Goal: Task Accomplishment & Management: Use online tool/utility

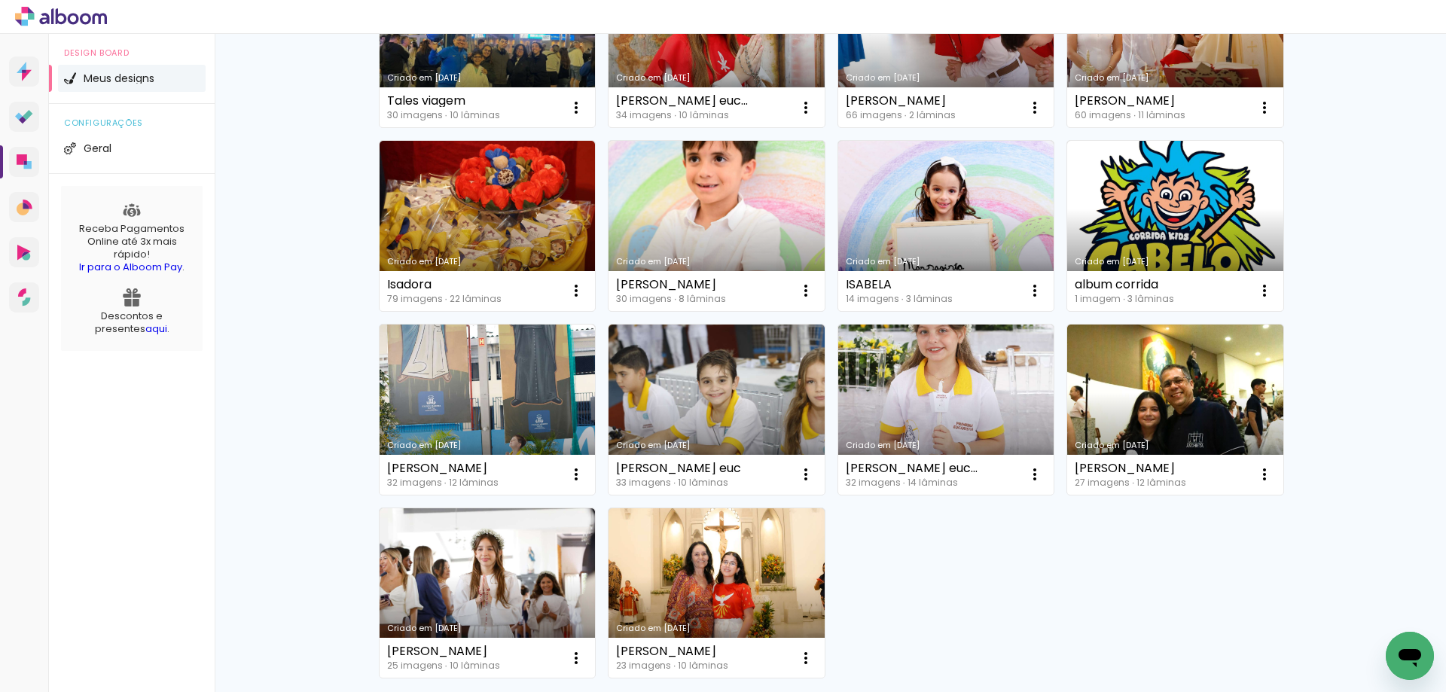
scroll to position [943, 0]
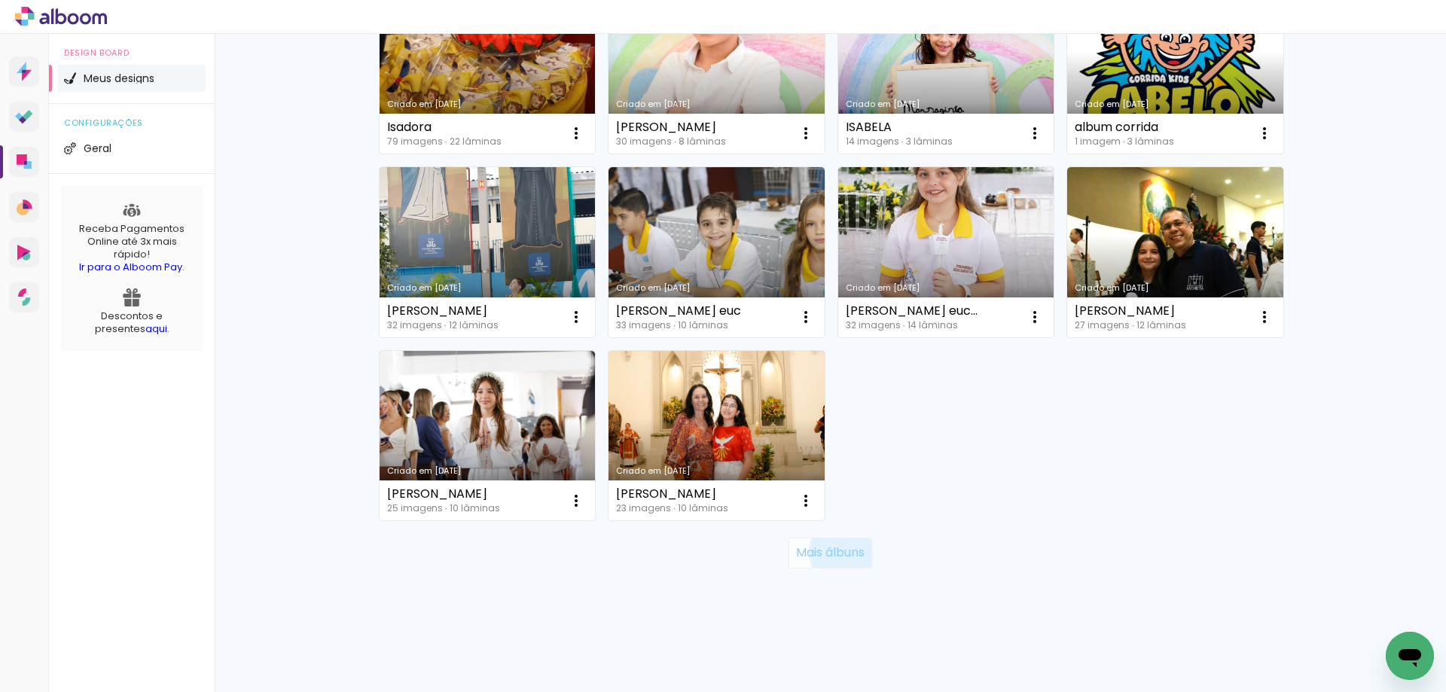
click at [0, 0] on slot "Mais álbuns" at bounding box center [0, 0] width 0 height 0
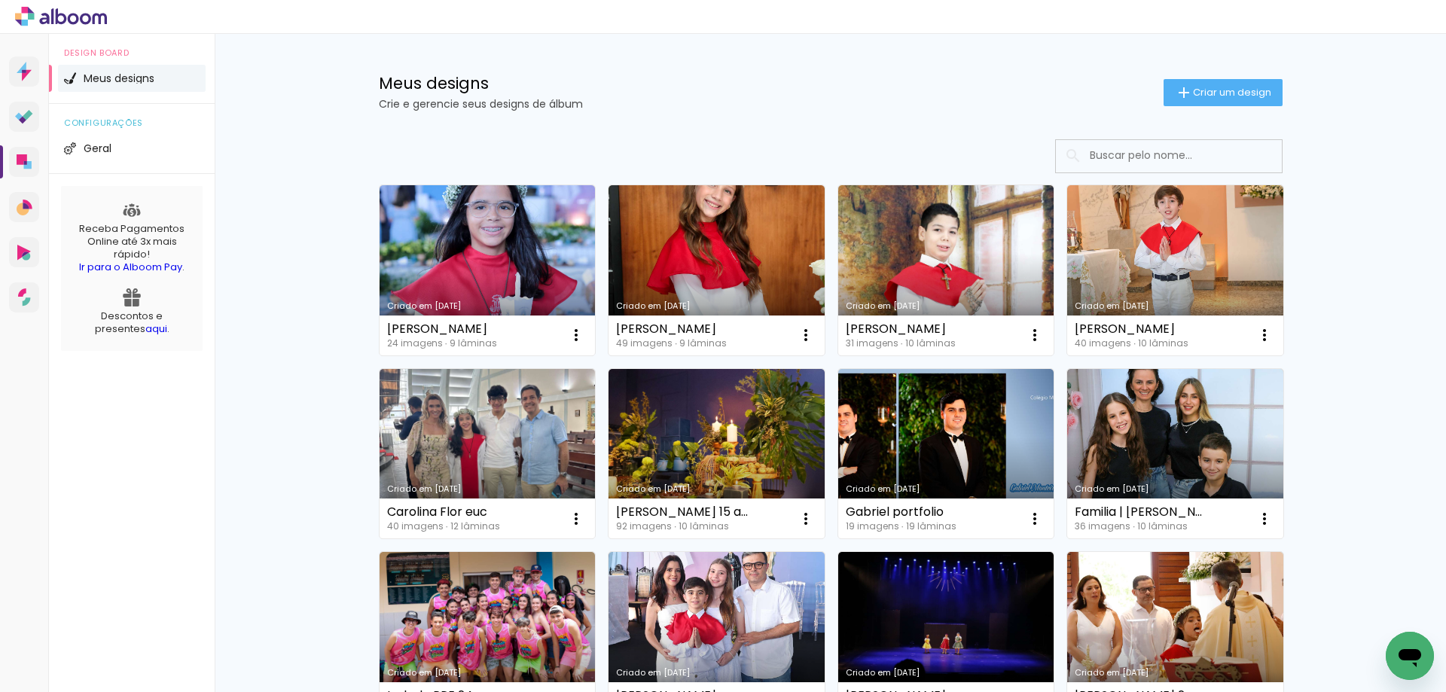
scroll to position [0, 0]
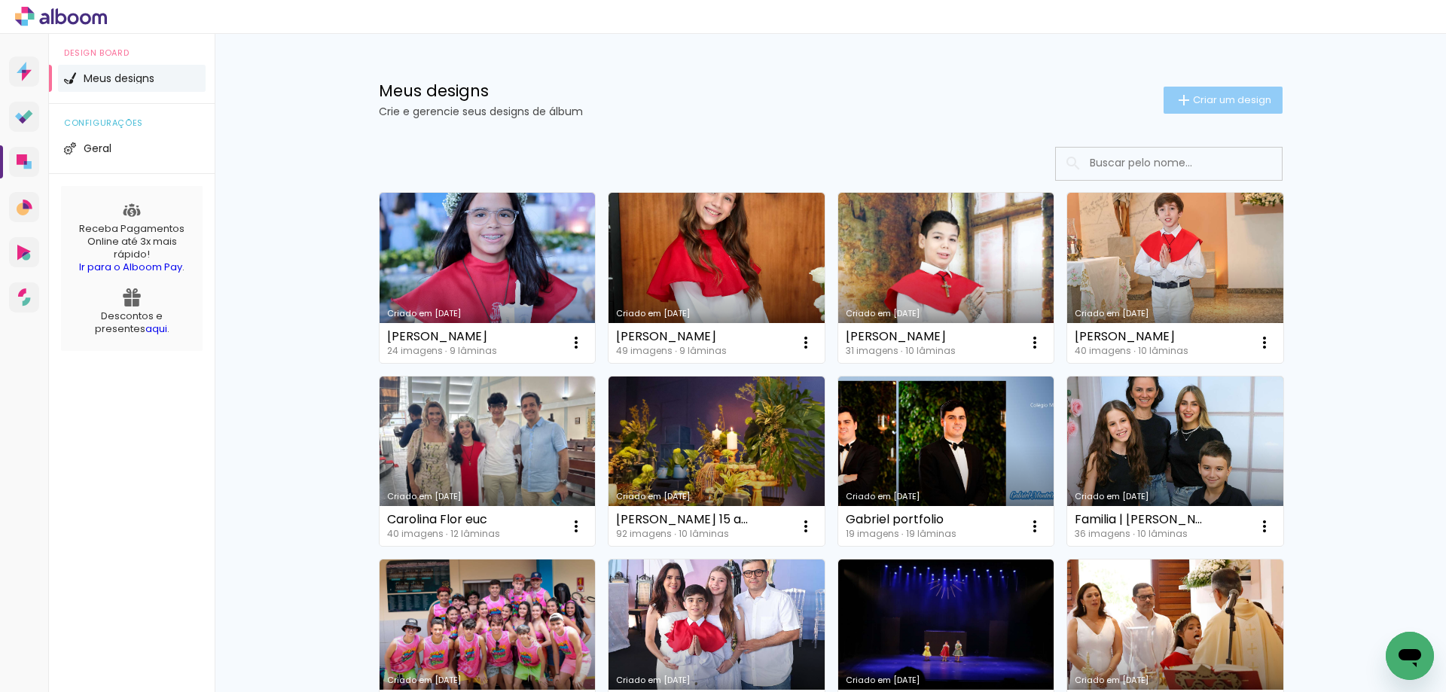
click at [1206, 95] on span "Criar um design" at bounding box center [1232, 100] width 78 height 10
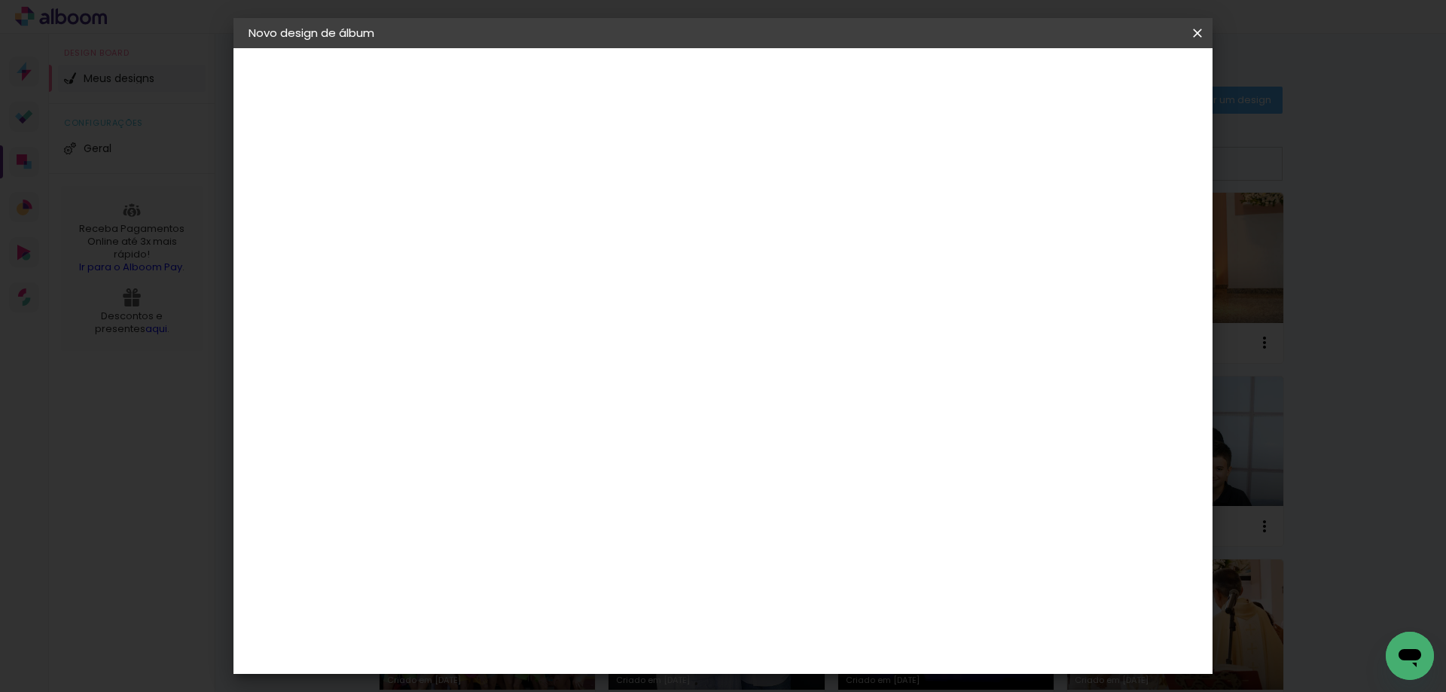
click at [495, 200] on input at bounding box center [495, 202] width 0 height 23
click at [495, 196] on input at bounding box center [495, 202] width 0 height 23
type input "[PERSON_NAME]"
type paper-input "[PERSON_NAME]"
click at [0, 0] on slot "Avançar" at bounding box center [0, 0] width 0 height 0
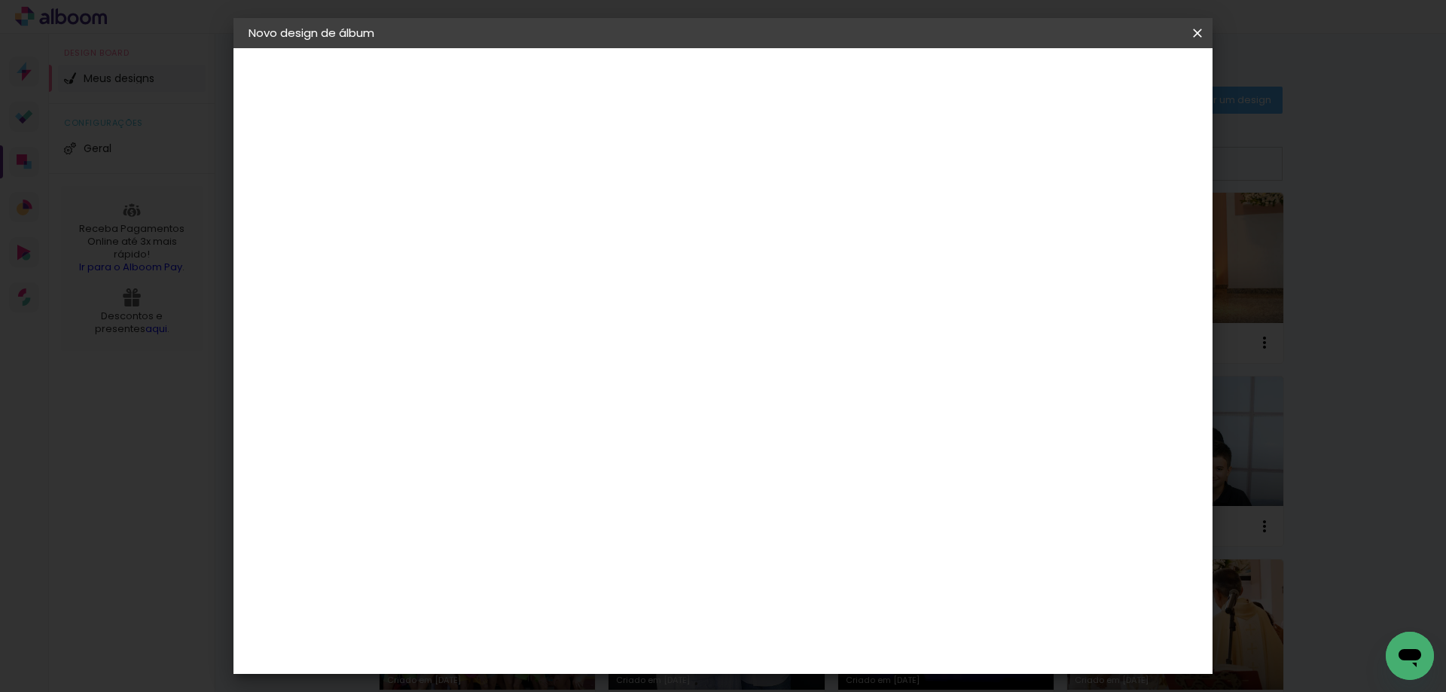
click at [567, 284] on input at bounding box center [533, 286] width 152 height 19
type input "pro"
type paper-input "pro"
click at [486, 550] on div "Proalbuns" at bounding box center [515, 556] width 60 height 12
click at [0, 0] on slot "Avançar" at bounding box center [0, 0] width 0 height 0
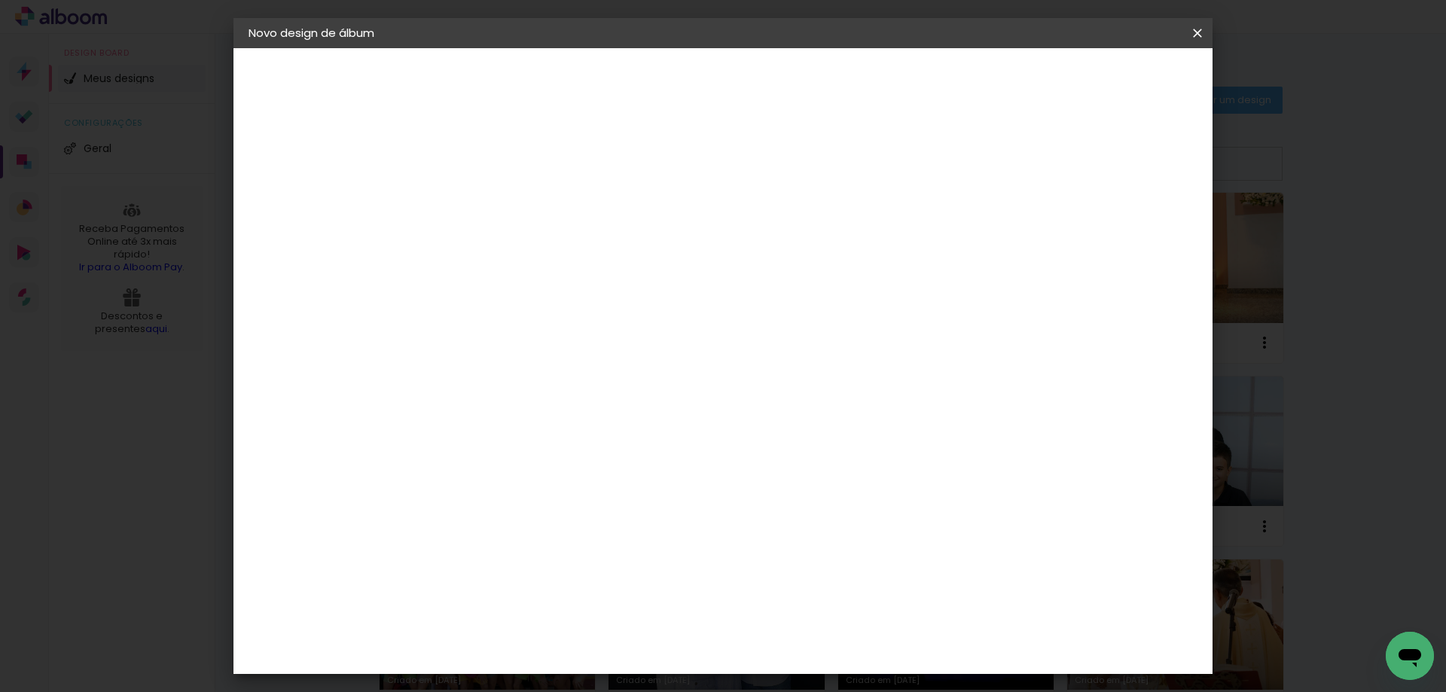
click at [597, 527] on span "20 × 20" at bounding box center [562, 542] width 70 height 31
click at [0, 0] on slot "Avançar" at bounding box center [0, 0] width 0 height 0
click at [1104, 75] on span "Iniciar design" at bounding box center [1069, 80] width 69 height 11
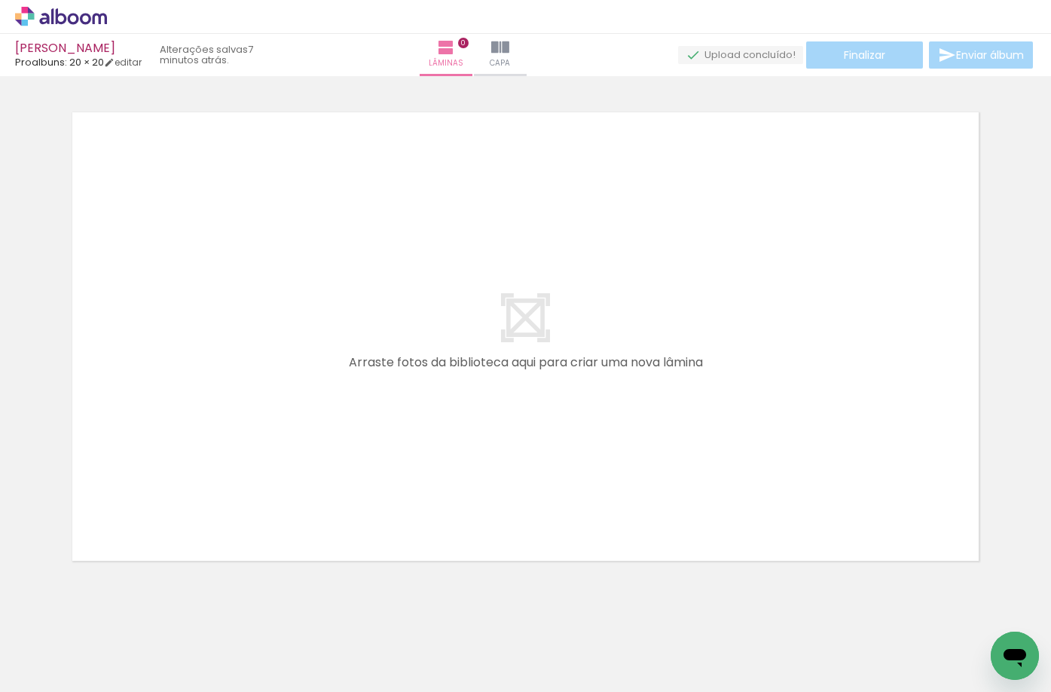
click at [40, 47] on div "[PERSON_NAME]" at bounding box center [78, 49] width 127 height 14
click at [42, 19] on icon at bounding box center [44, 18] width 10 height 11
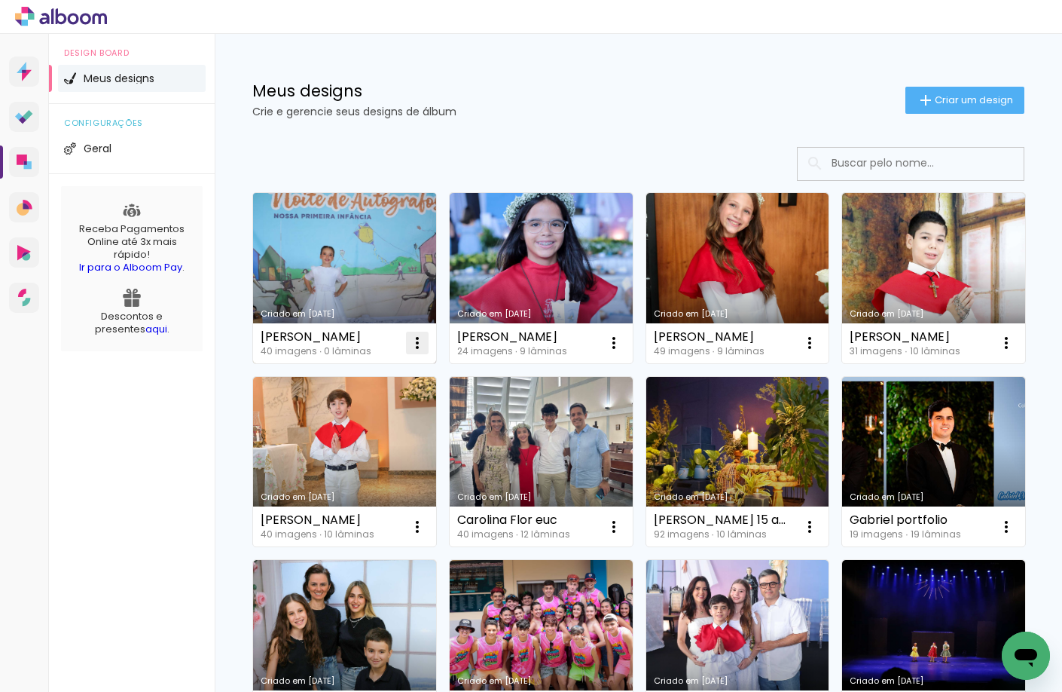
click at [418, 344] on iron-icon at bounding box center [417, 343] width 18 height 18
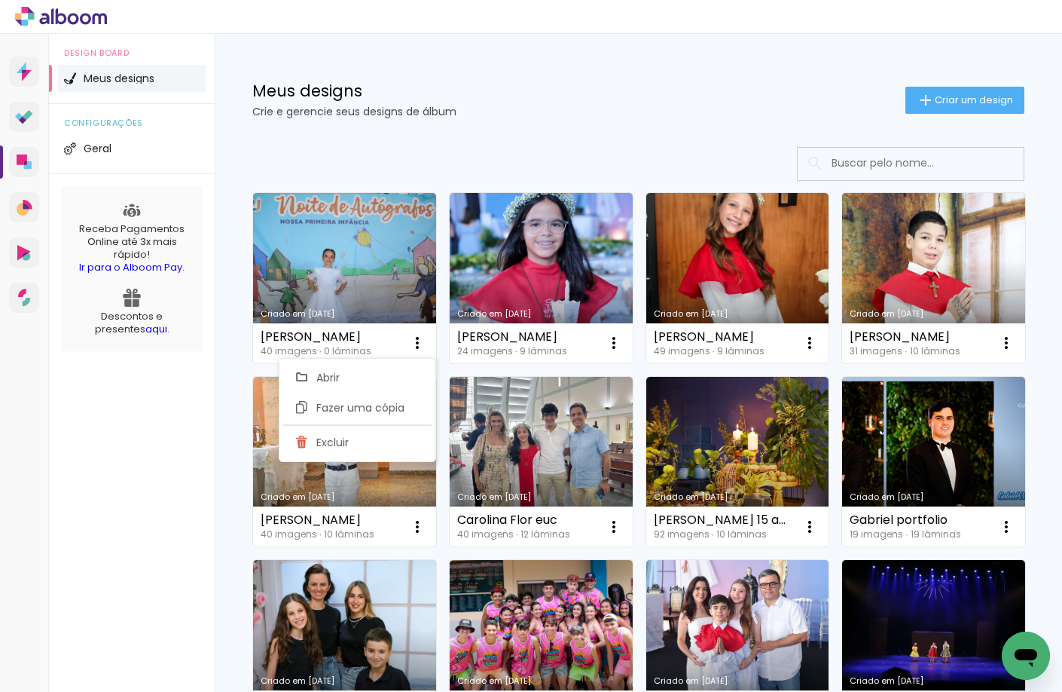
click at [533, 129] on div "Meus designs Crie e gerencie seus designs de álbum Criar um design" at bounding box center [639, 83] width 848 height 98
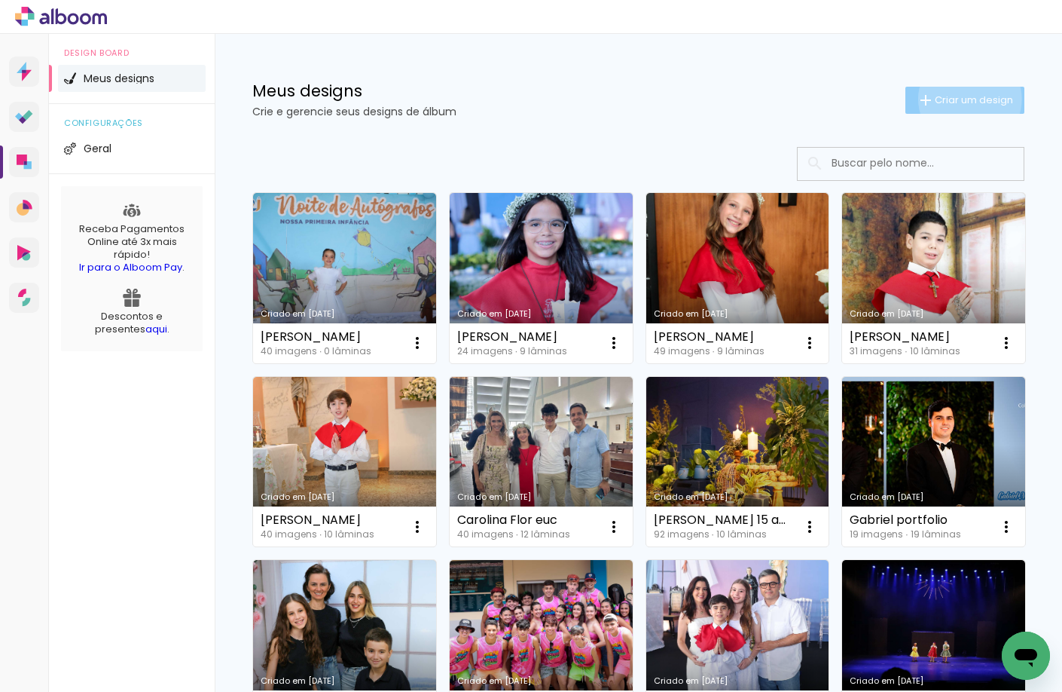
click at [956, 99] on span "Criar um design" at bounding box center [974, 100] width 78 height 10
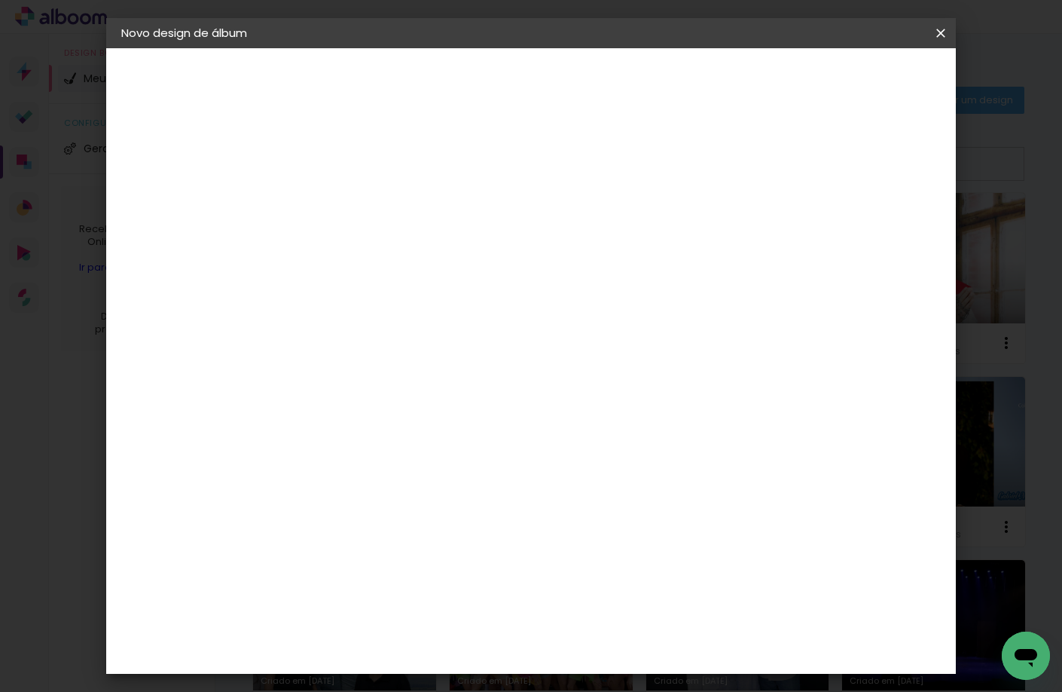
click at [368, 195] on input at bounding box center [368, 202] width 0 height 23
type input "[PERSON_NAME] eucar"
type paper-input "[PERSON_NAME] eucar"
click at [0, 0] on slot "Avançar" at bounding box center [0, 0] width 0 height 0
click at [482, 287] on input at bounding box center [406, 286] width 152 height 19
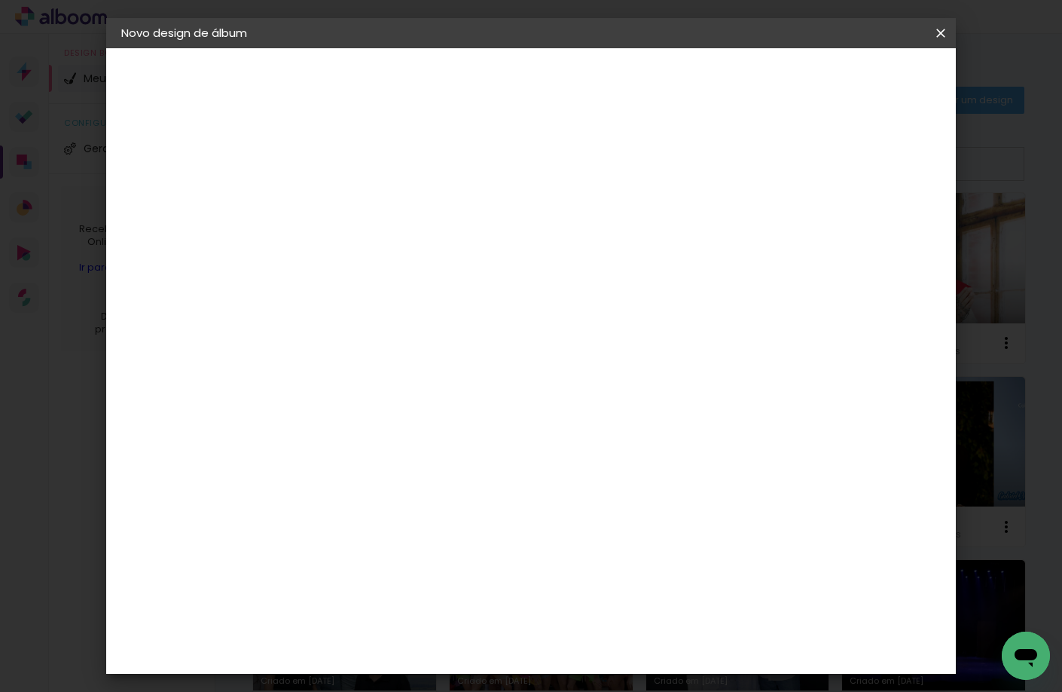
type input "pro"
type paper-input "pro"
click at [408, 550] on div "Proalbuns" at bounding box center [388, 556] width 60 height 12
click at [0, 0] on slot "Avançar" at bounding box center [0, 0] width 0 height 0
click at [469, 292] on span "15 × 20" at bounding box center [434, 299] width 70 height 31
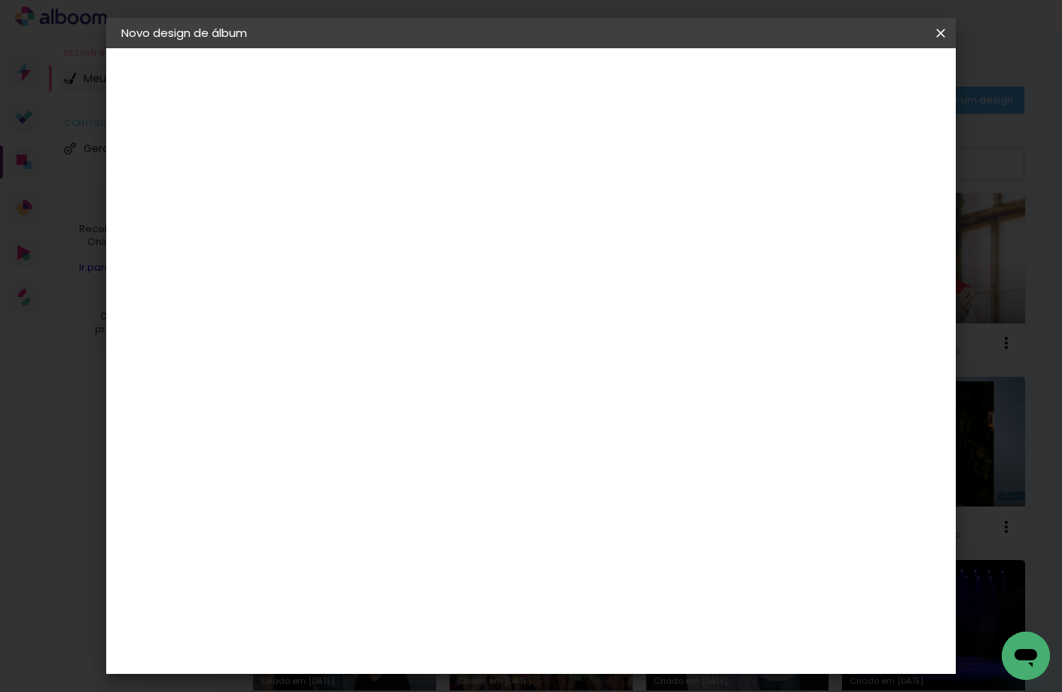
click at [0, 0] on slot "Avançar" at bounding box center [0, 0] width 0 height 0
click at [847, 78] on span "Iniciar design" at bounding box center [812, 80] width 69 height 11
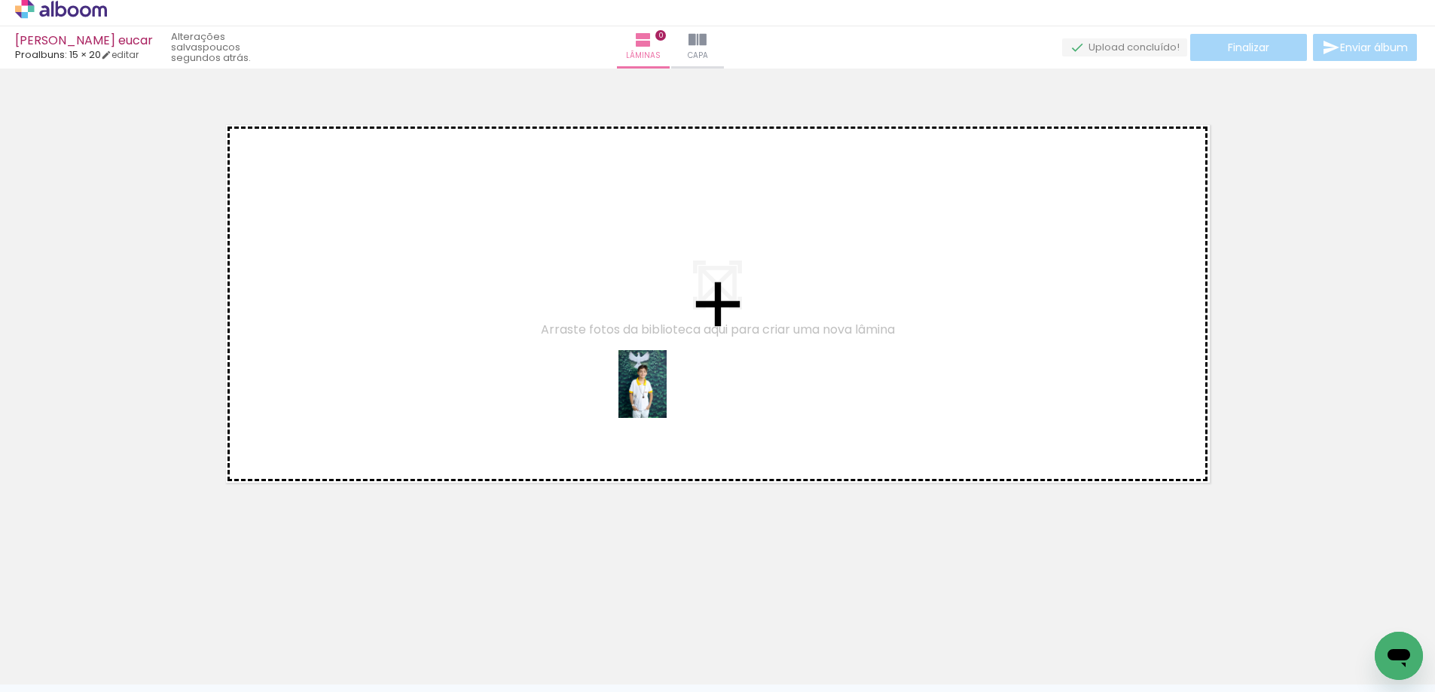
drag, startPoint x: 1003, startPoint y: 646, endPoint x: 715, endPoint y: 414, distance: 370.1
click at [643, 387] on quentale-workspace at bounding box center [717, 338] width 1435 height 692
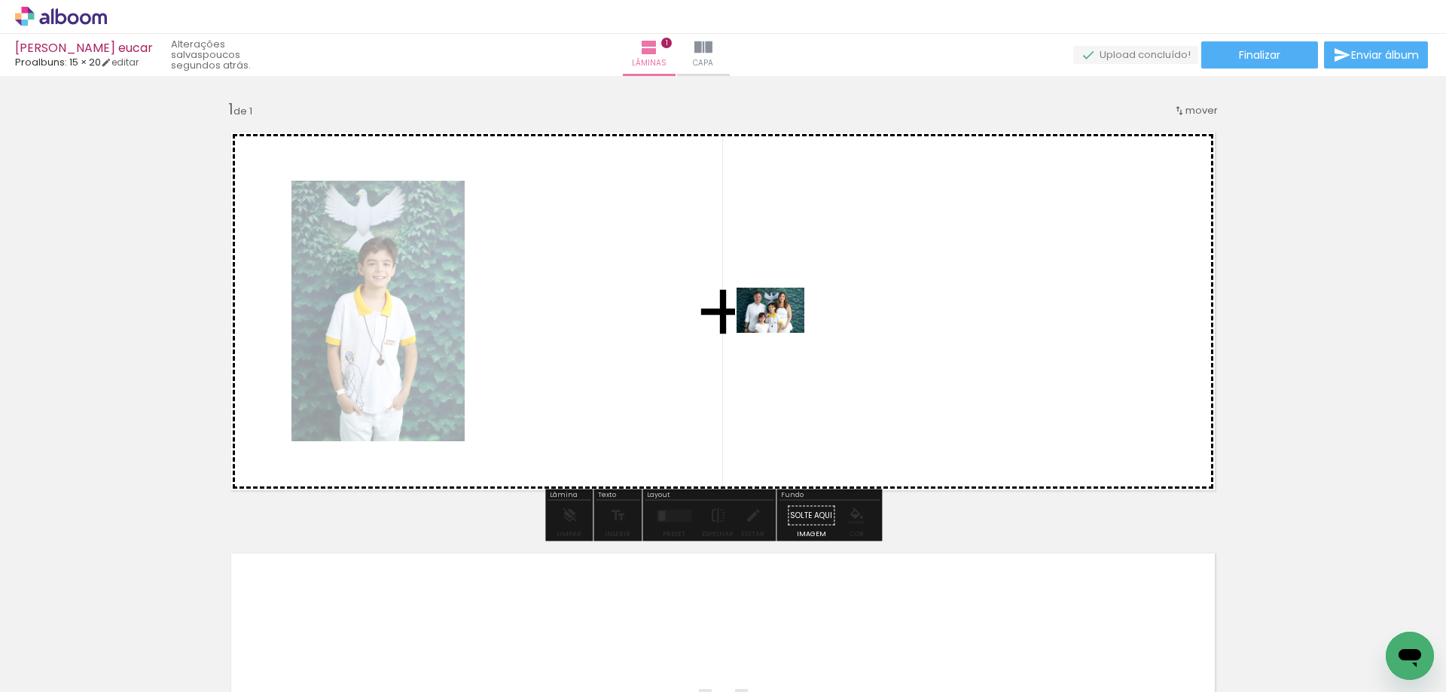
drag, startPoint x: 1169, startPoint y: 638, endPoint x: 782, endPoint y: 333, distance: 493.0
click at [782, 333] on quentale-workspace at bounding box center [723, 346] width 1446 height 692
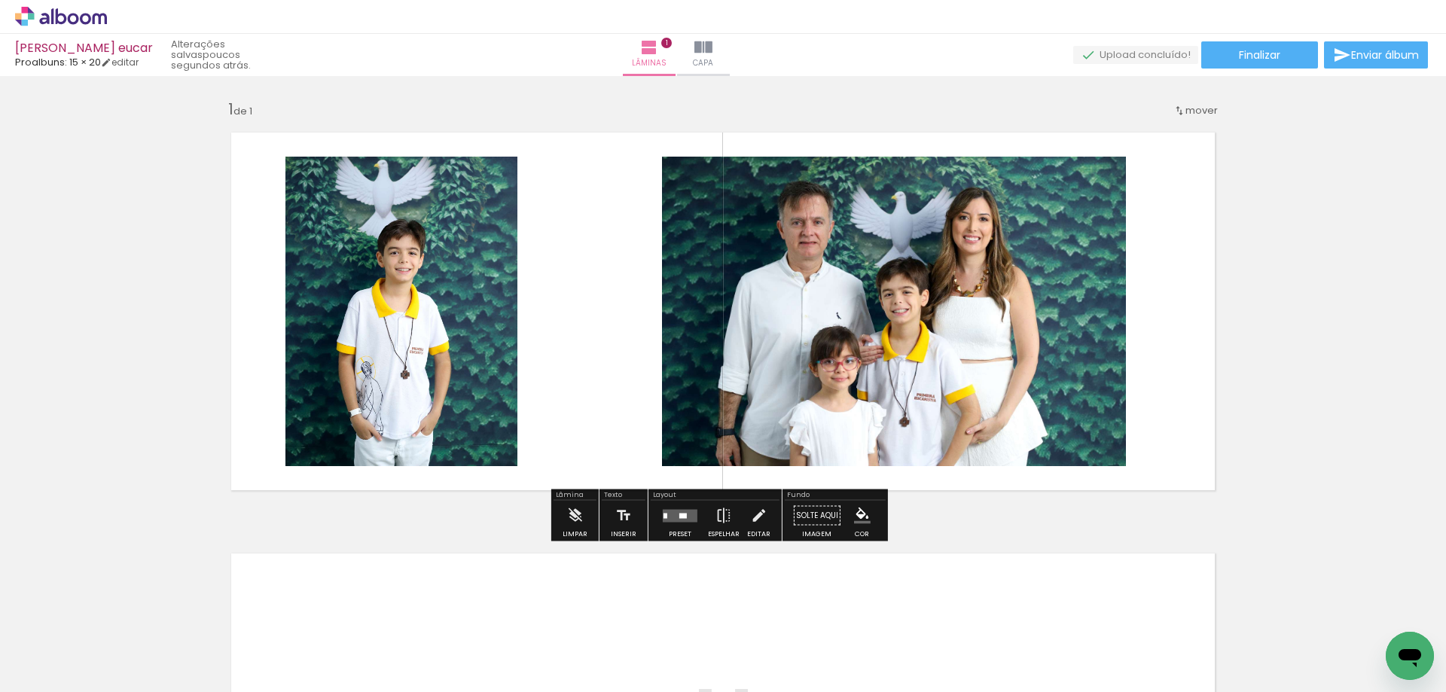
click at [838, 355] on quentale-photo at bounding box center [894, 312] width 464 height 310
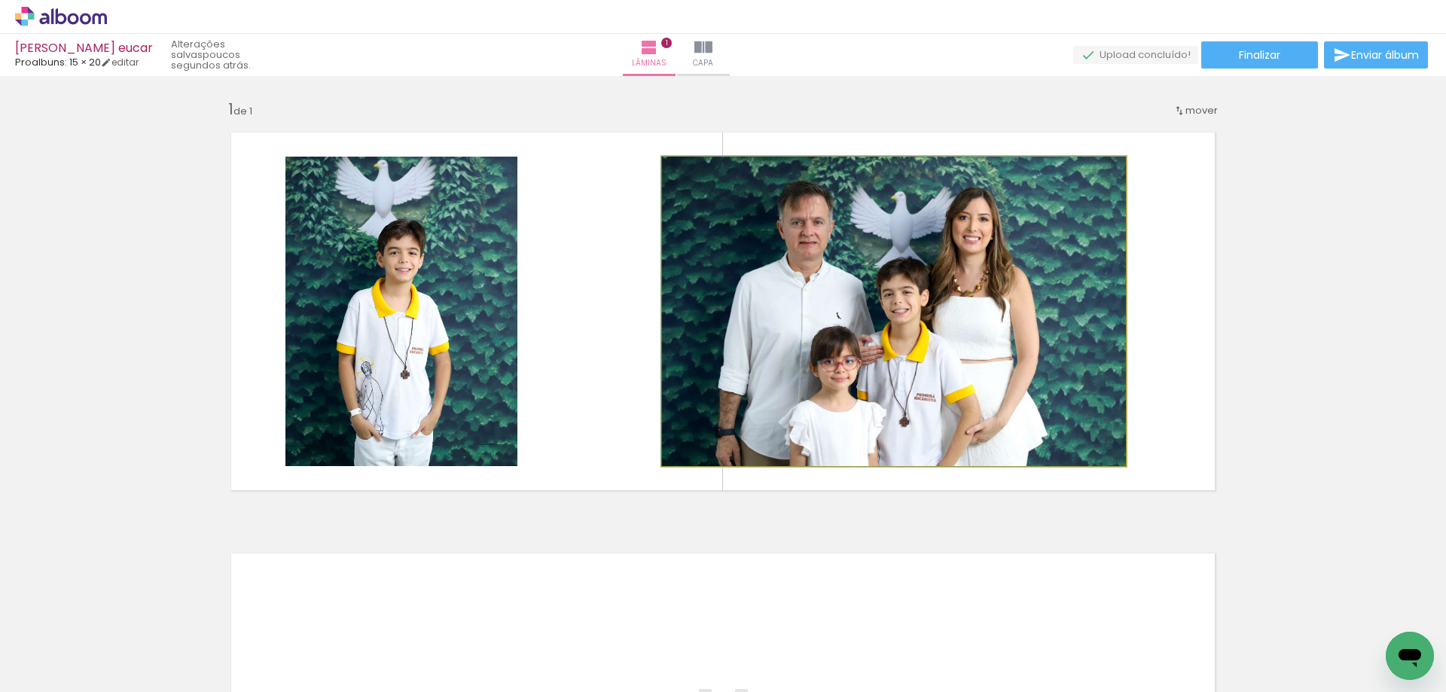
click at [838, 355] on quentale-photo at bounding box center [894, 312] width 464 height 310
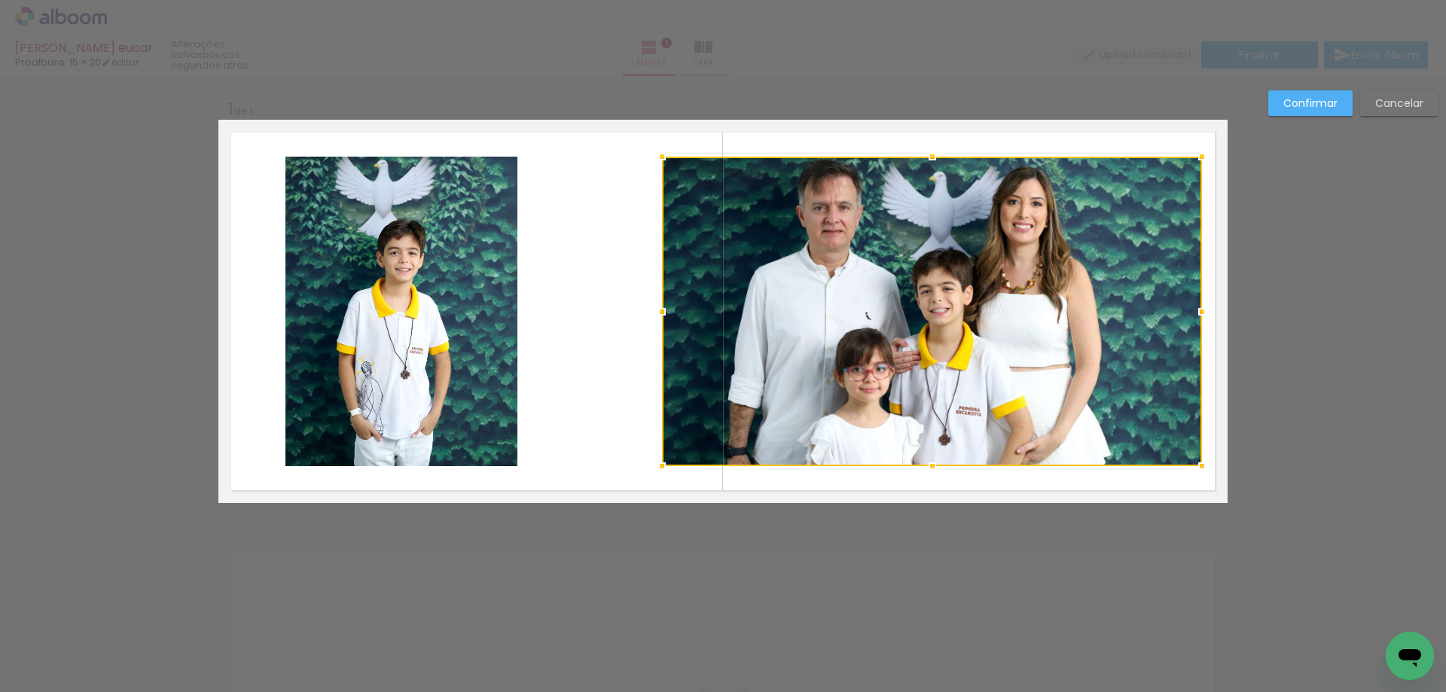
drag, startPoint x: 1120, startPoint y: 306, endPoint x: 1196, endPoint y: 307, distance: 76.1
click at [1061, 307] on div at bounding box center [1202, 312] width 30 height 30
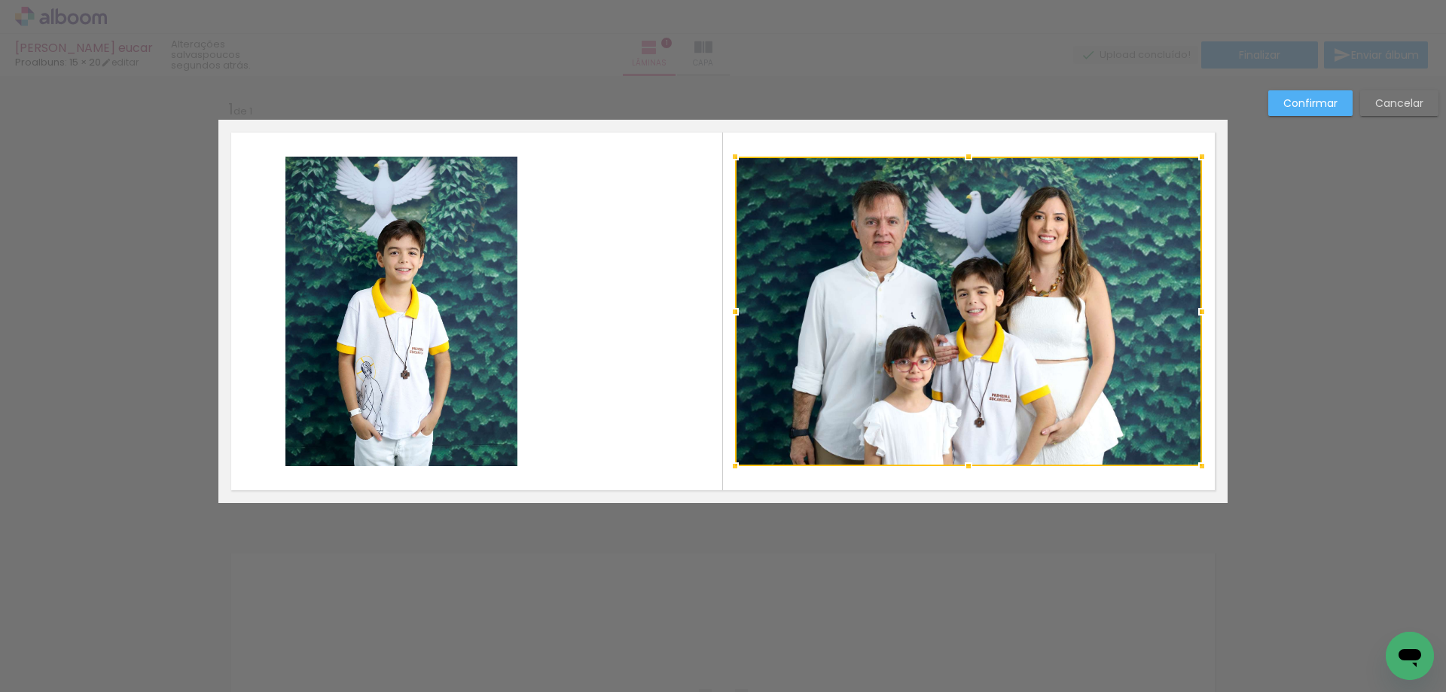
drag, startPoint x: 656, startPoint y: 309, endPoint x: 729, endPoint y: 310, distance: 73.1
click at [729, 310] on div at bounding box center [735, 312] width 30 height 30
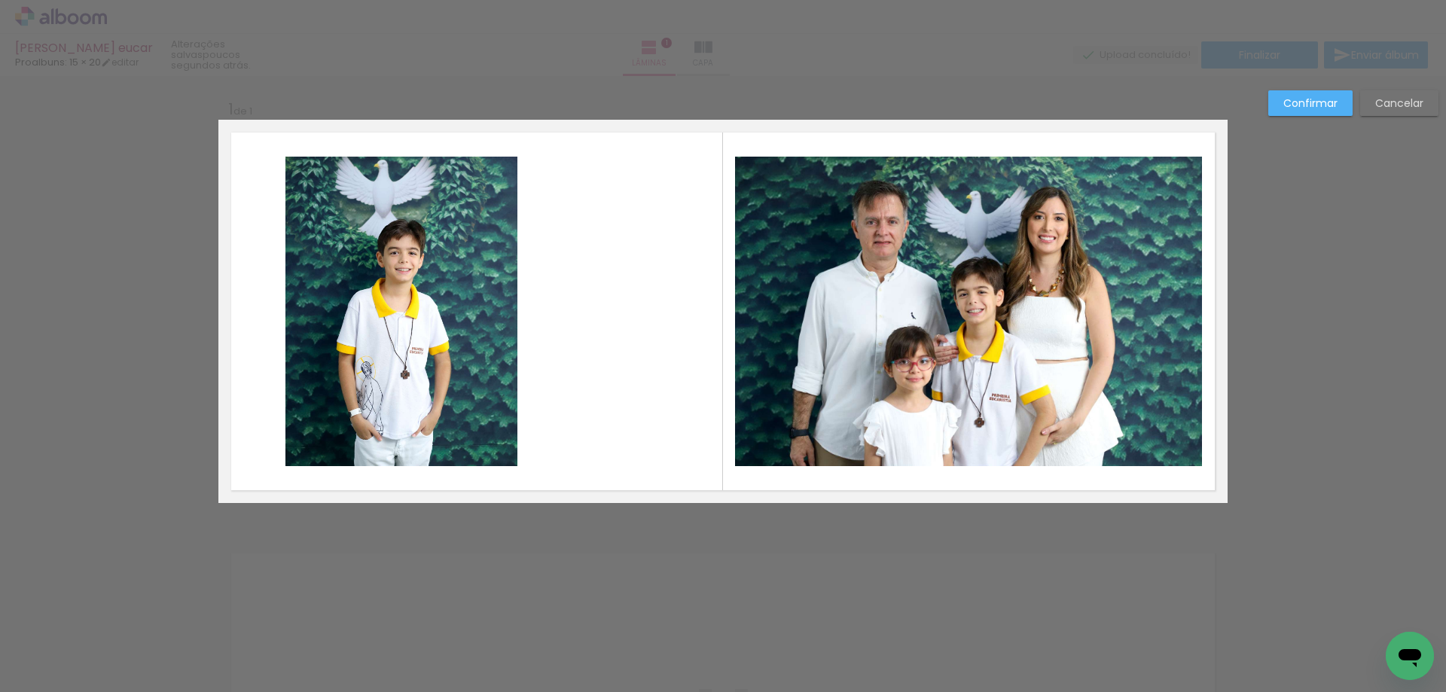
click at [1061, 95] on paper-button "Confirmar" at bounding box center [1311, 103] width 84 height 26
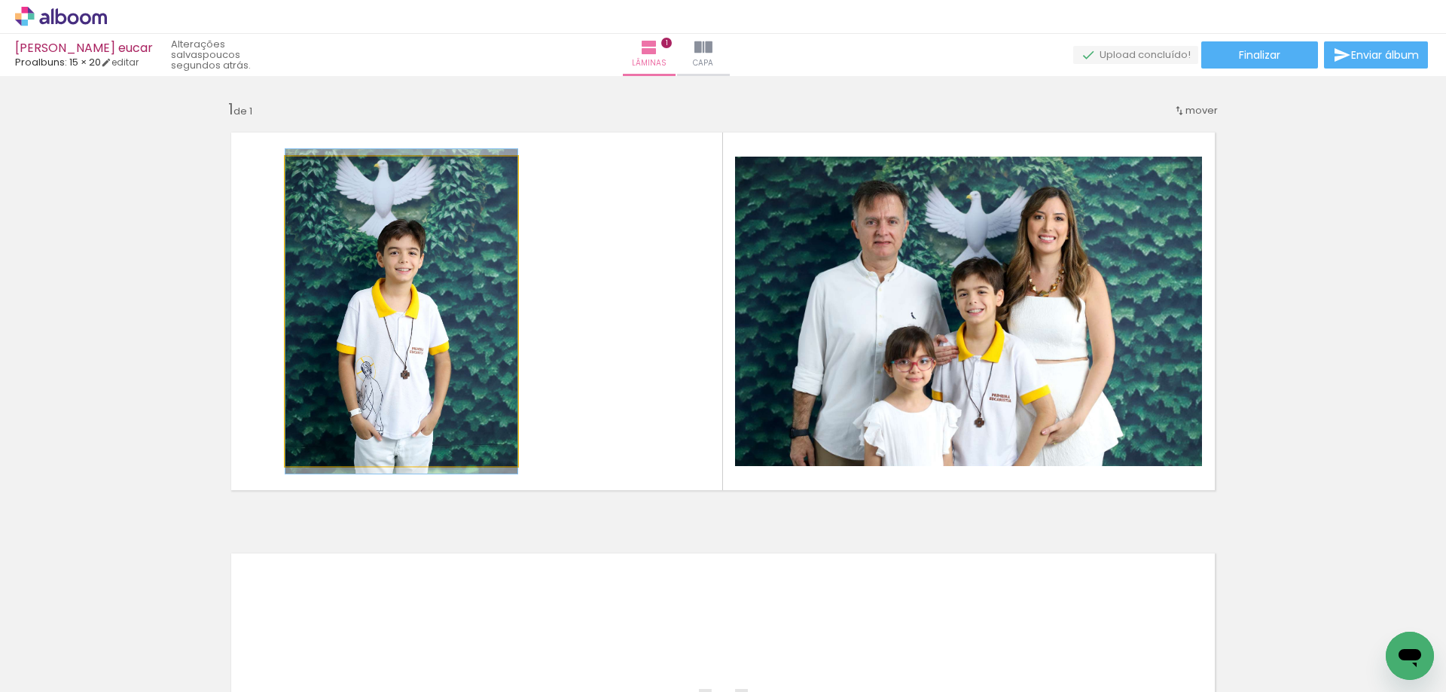
click at [418, 289] on quentale-photo at bounding box center [402, 312] width 232 height 310
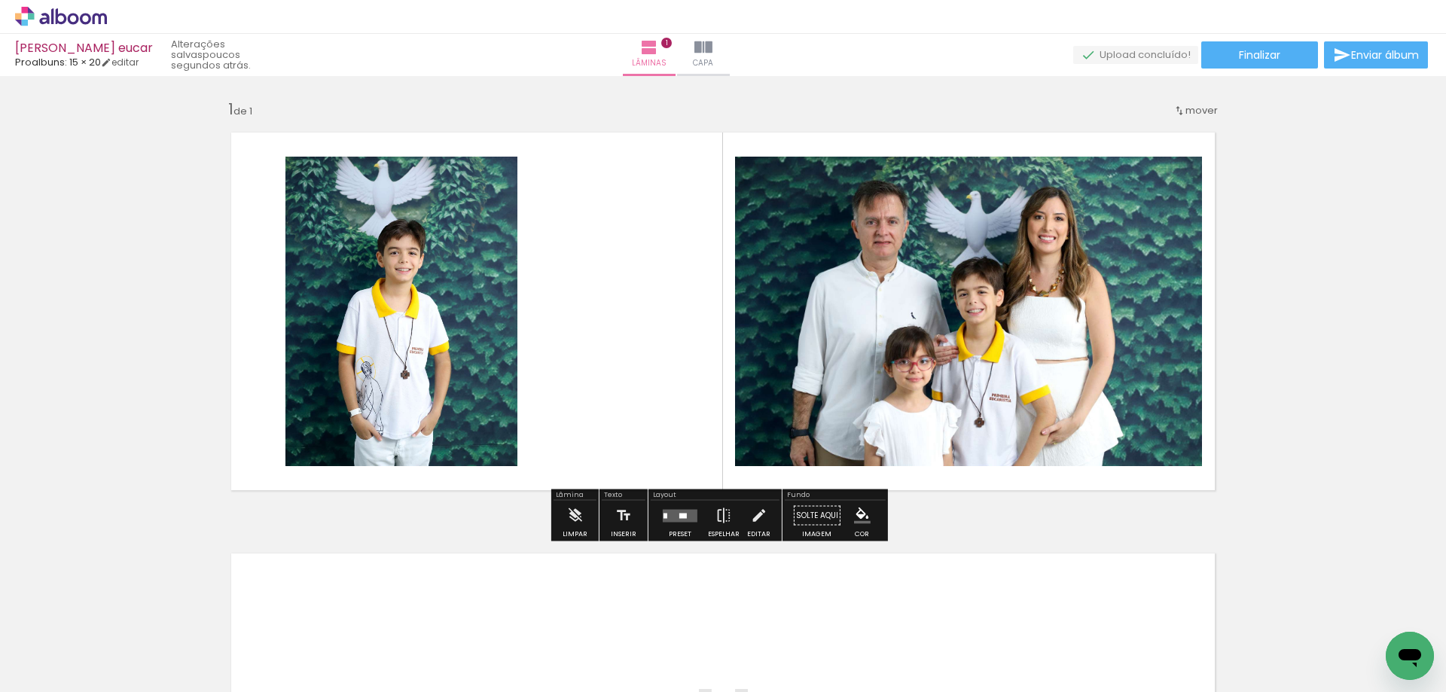
click at [426, 389] on quentale-photo at bounding box center [402, 312] width 232 height 310
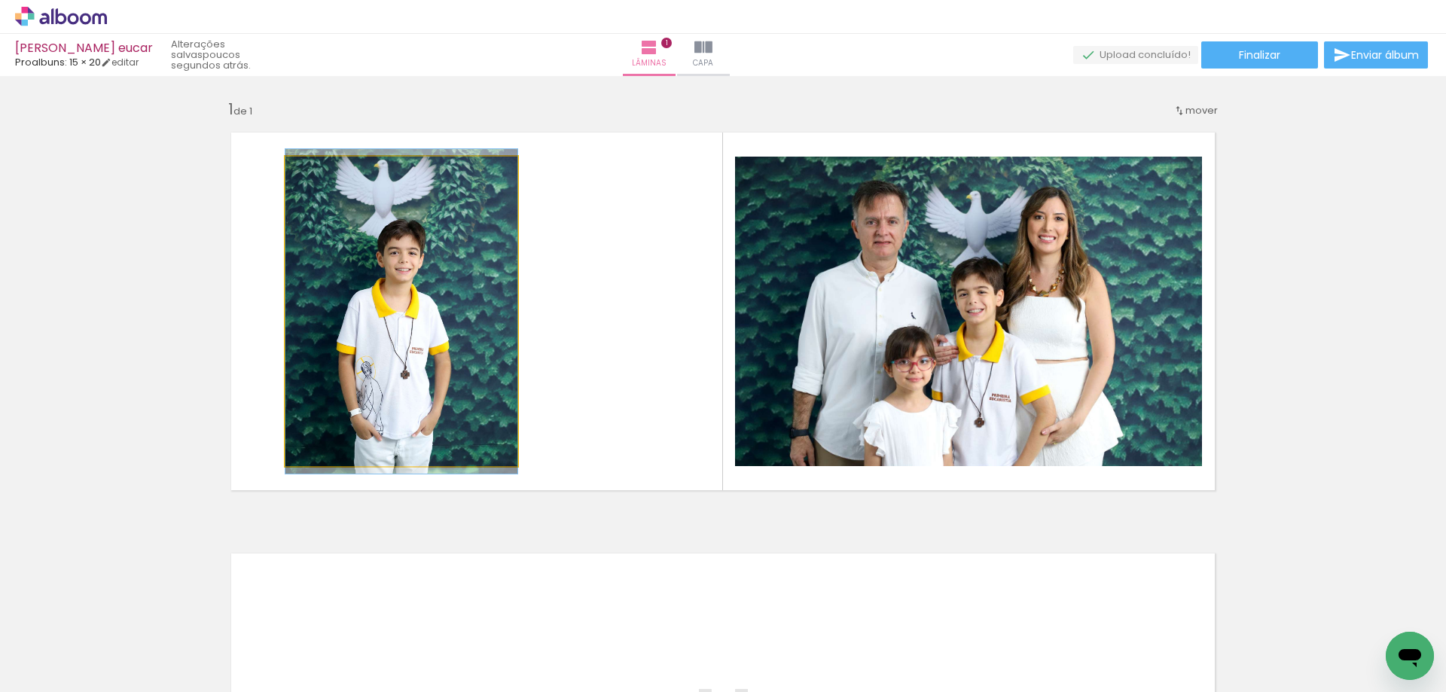
click at [426, 389] on quentale-photo at bounding box center [402, 312] width 232 height 310
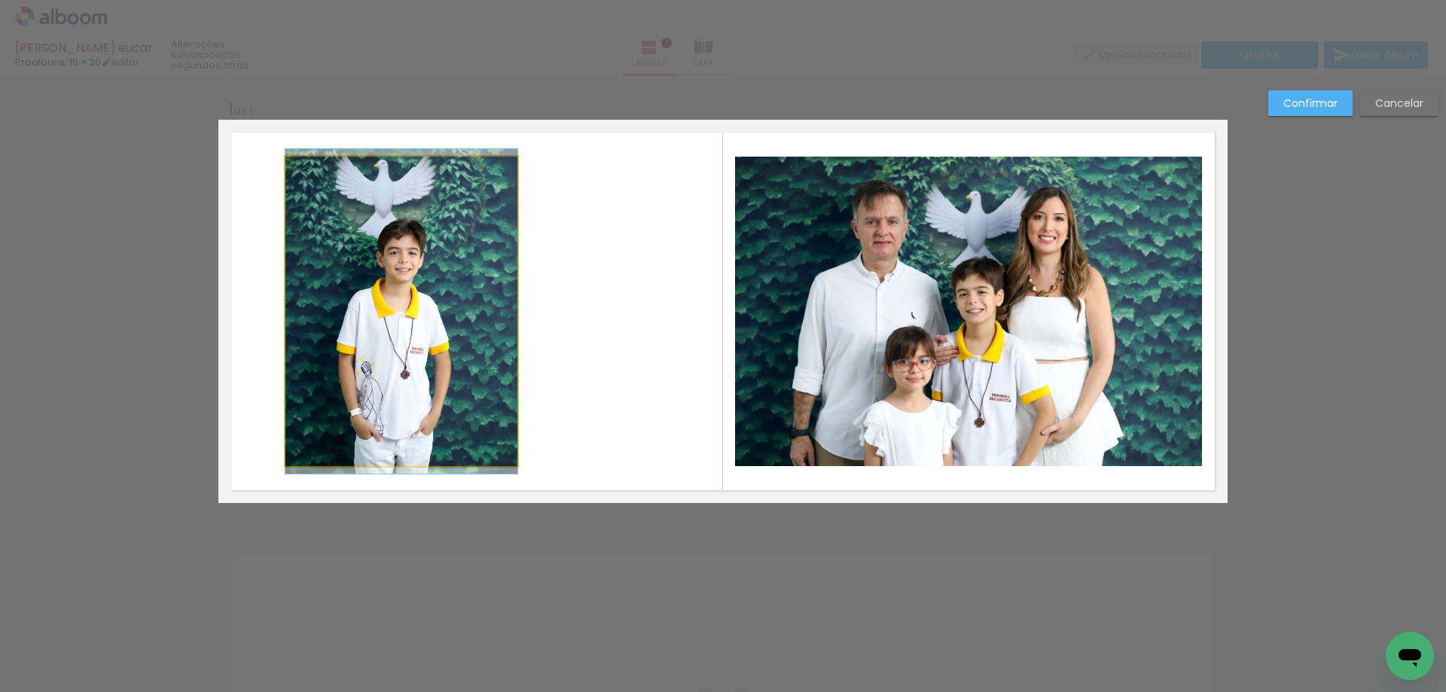
click at [503, 322] on quentale-photo at bounding box center [402, 312] width 232 height 310
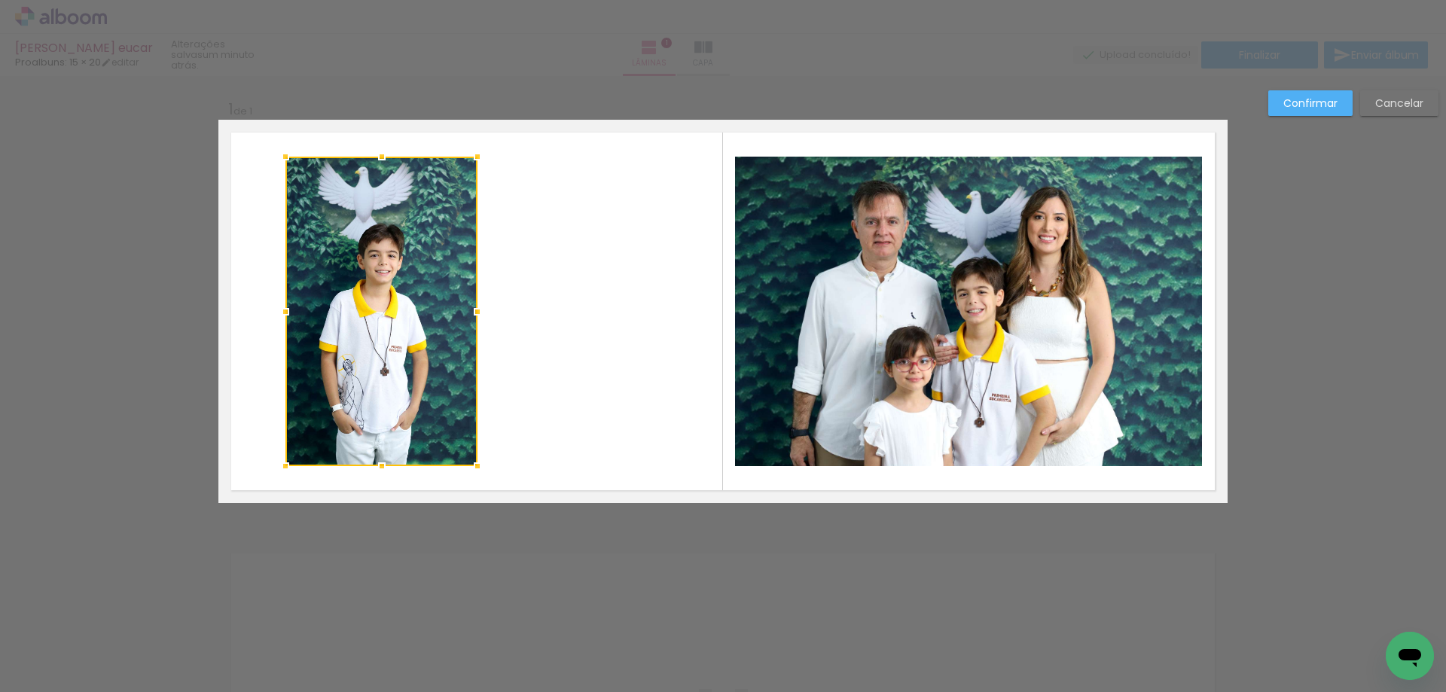
drag, startPoint x: 509, startPoint y: 313, endPoint x: 534, endPoint y: 288, distance: 35.7
click at [469, 313] on div at bounding box center [478, 312] width 30 height 30
click at [0, 0] on slot "Confirmar" at bounding box center [0, 0] width 0 height 0
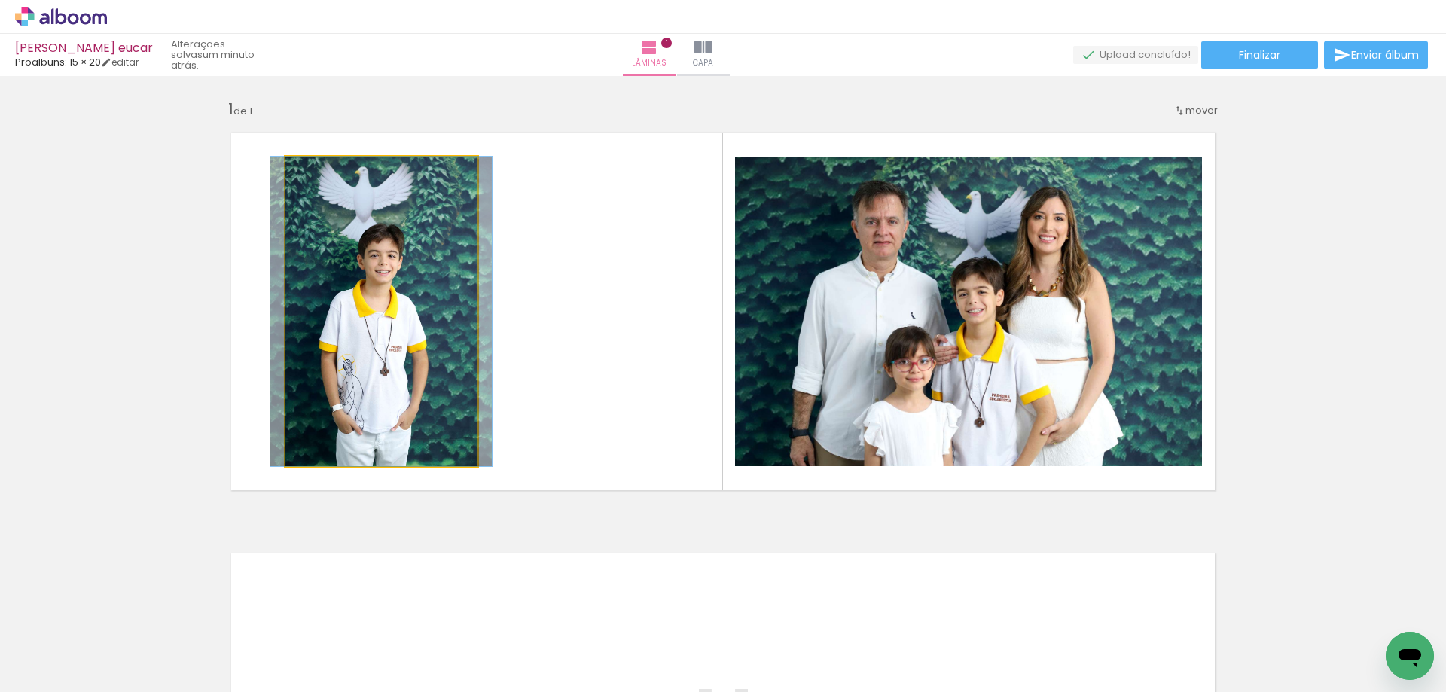
click at [337, 301] on quentale-photo at bounding box center [382, 312] width 192 height 310
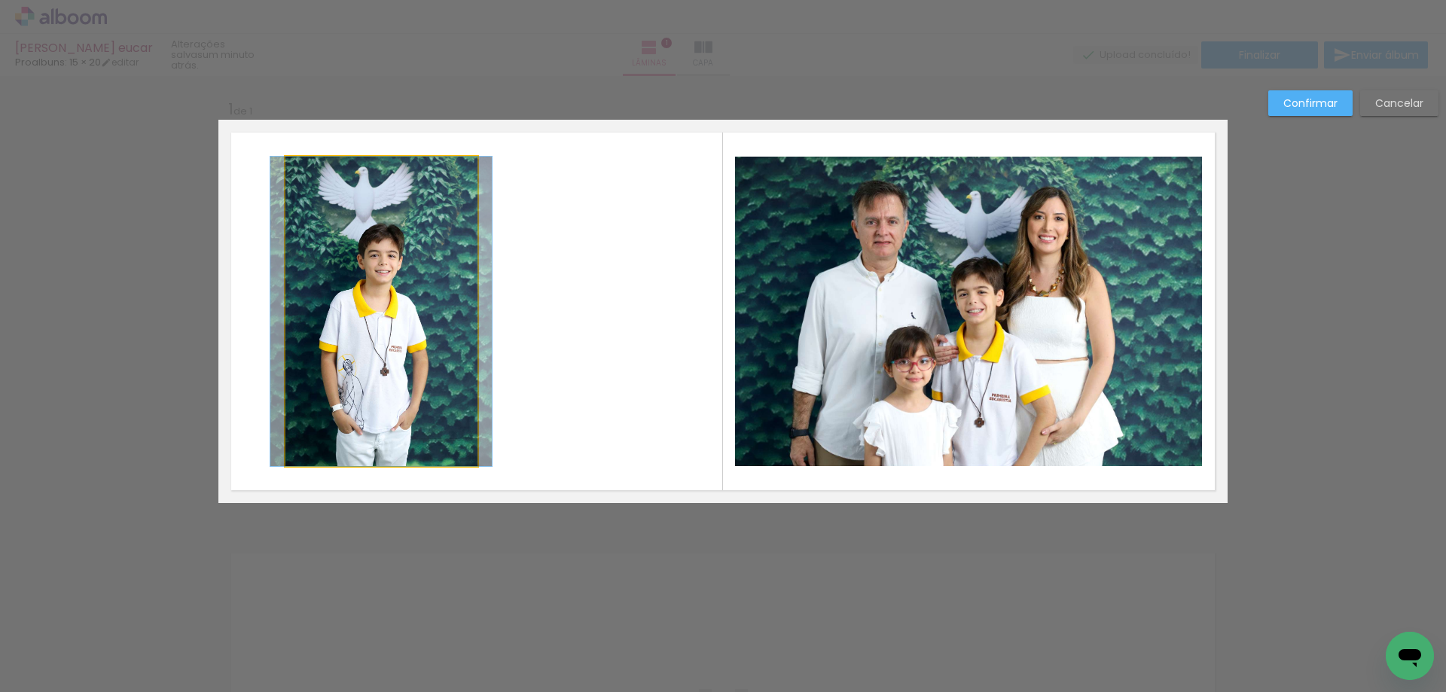
click at [325, 308] on quentale-photo at bounding box center [382, 312] width 192 height 310
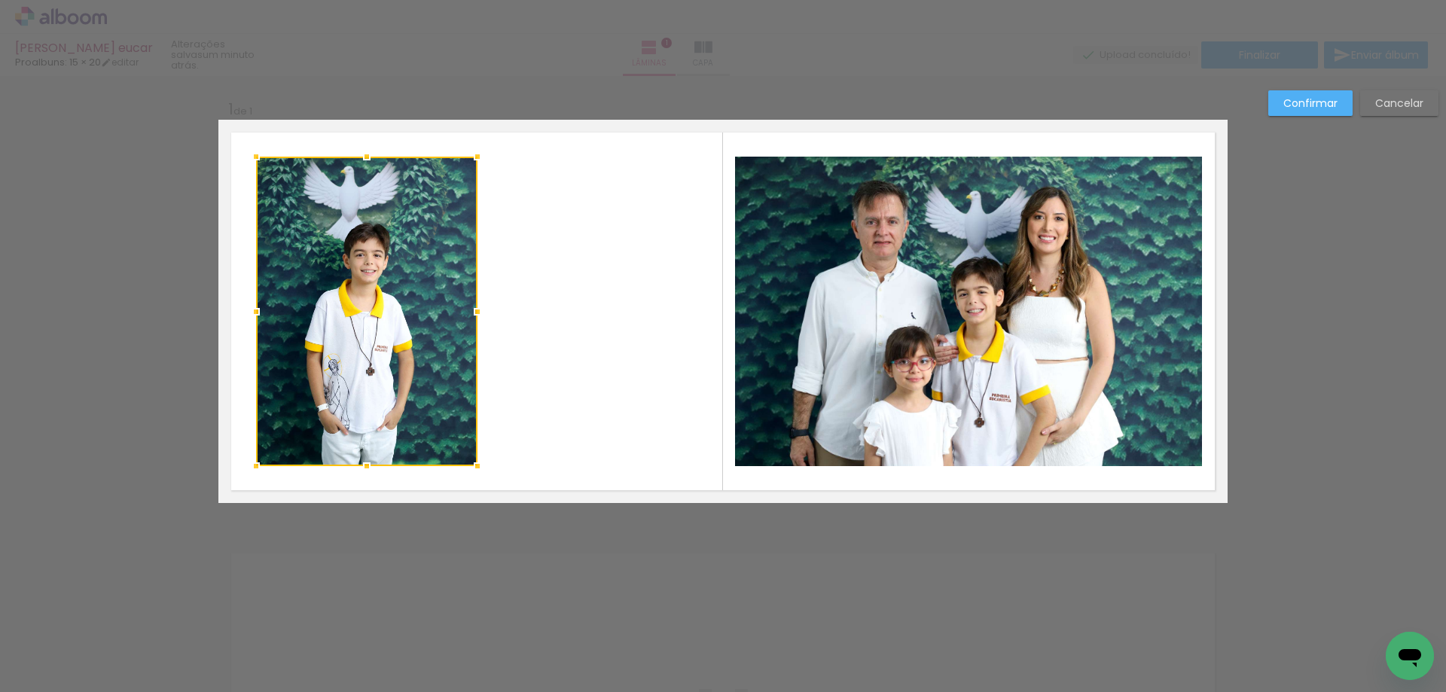
drag, startPoint x: 283, startPoint y: 314, endPoint x: 344, endPoint y: 313, distance: 61.8
click at [253, 320] on div at bounding box center [256, 312] width 30 height 30
click at [528, 279] on quentale-layouter at bounding box center [723, 311] width 1010 height 383
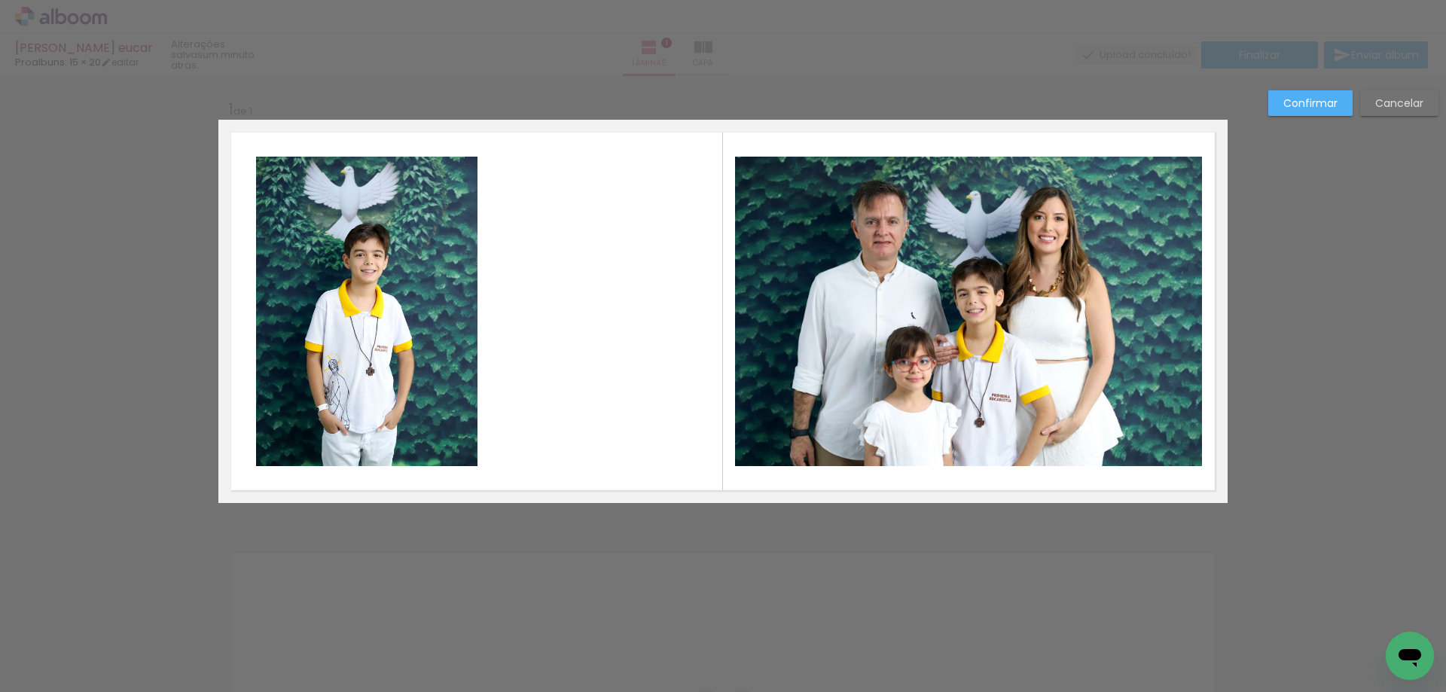
click at [1061, 95] on paper-button "Confirmar" at bounding box center [1311, 103] width 84 height 26
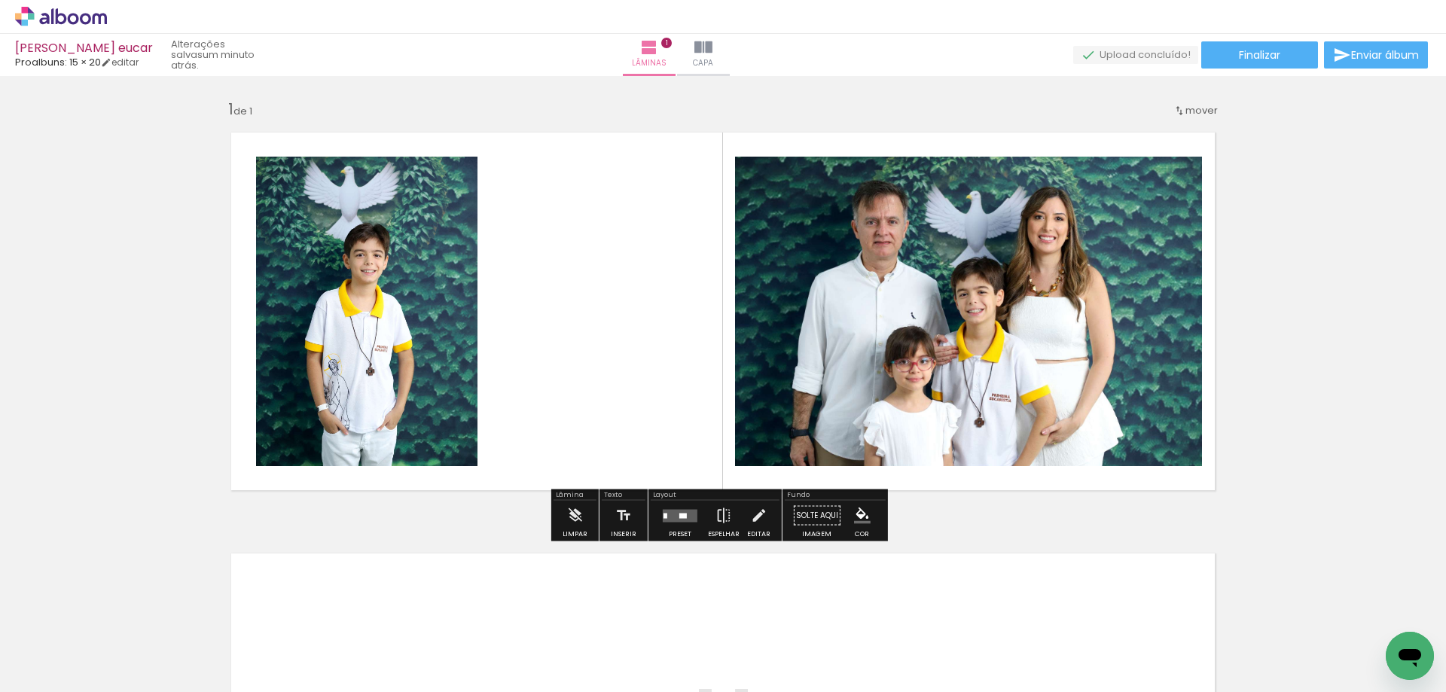
click at [545, 259] on quentale-layouter at bounding box center [723, 311] width 1010 height 383
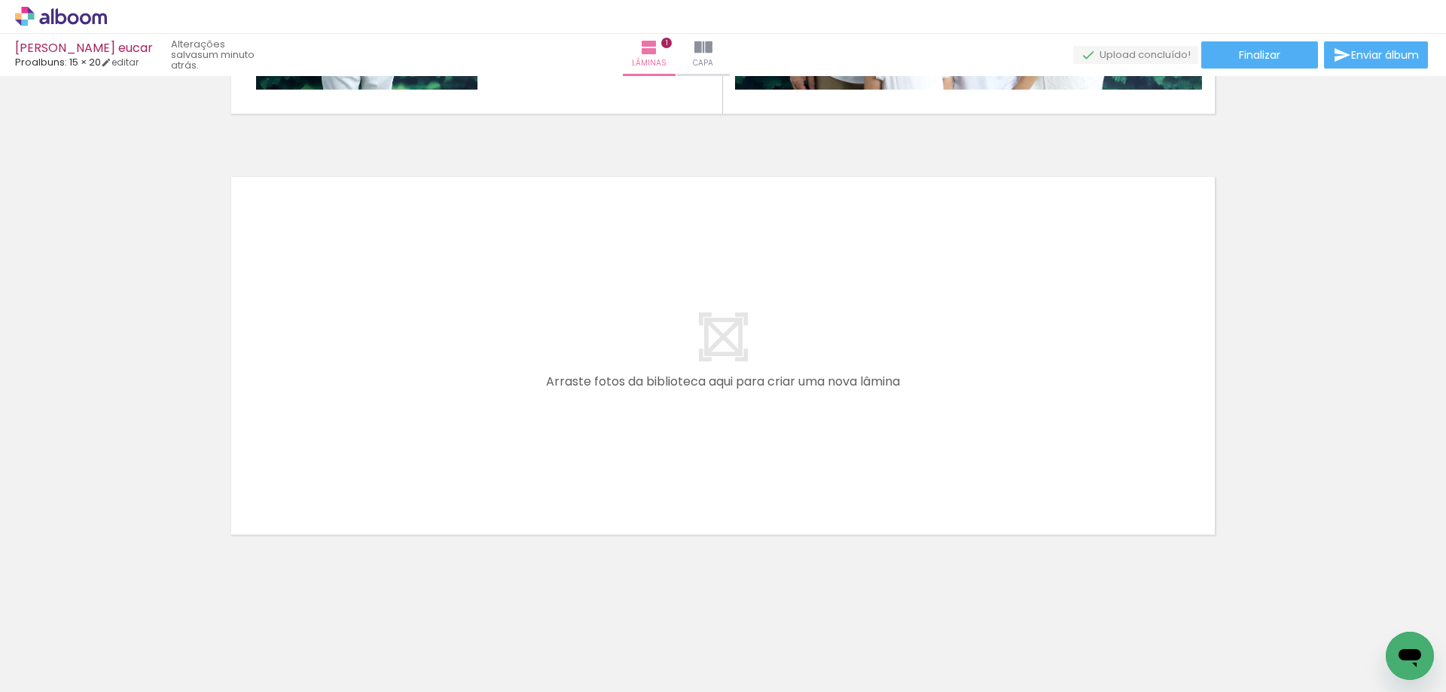
scroll to position [0, 446]
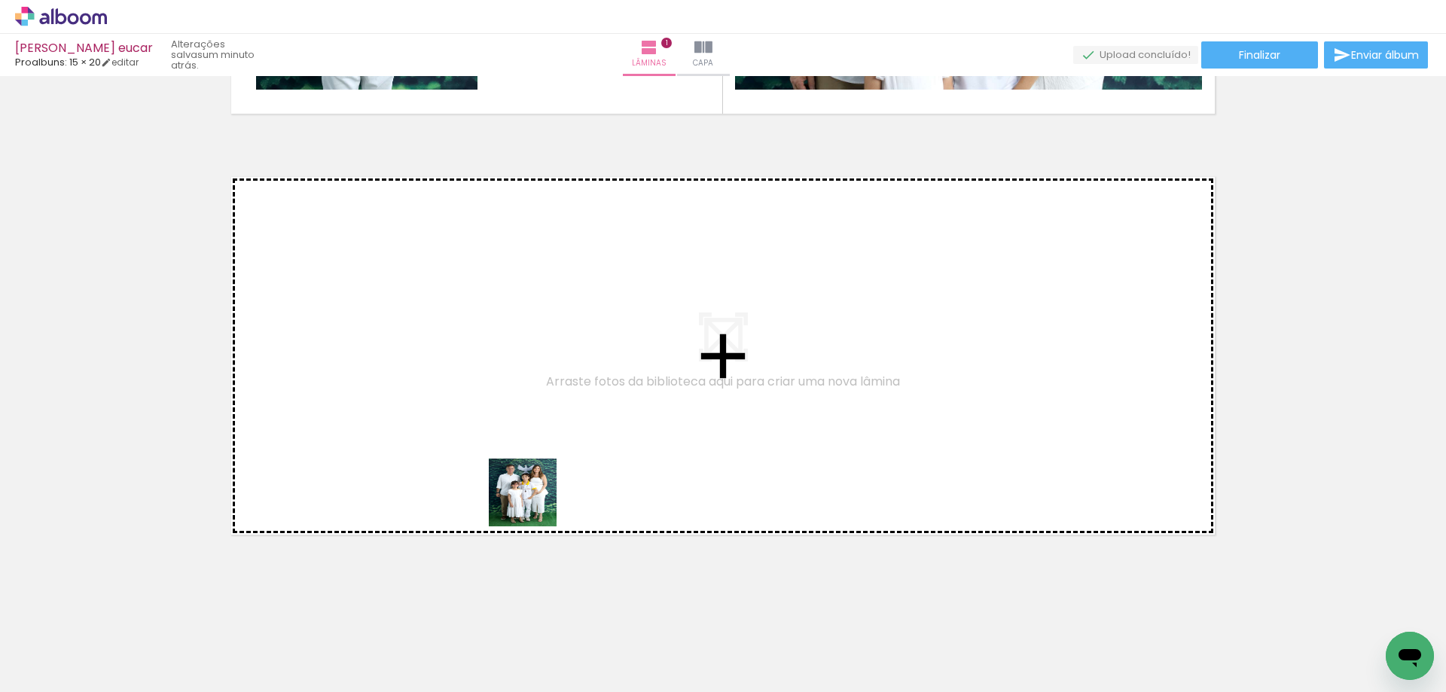
drag, startPoint x: 643, startPoint y: 643, endPoint x: 523, endPoint y: 482, distance: 200.8
click at [523, 482] on quentale-workspace at bounding box center [723, 346] width 1446 height 692
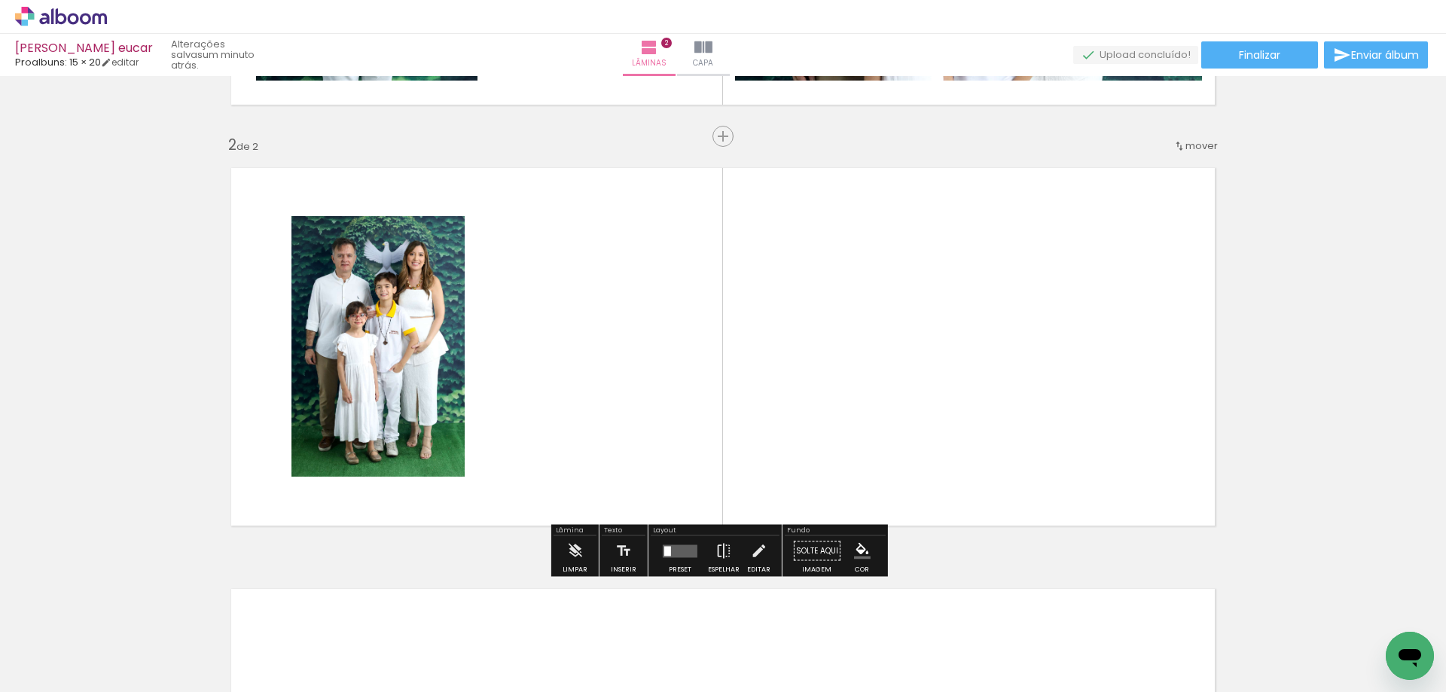
scroll to position [396, 0]
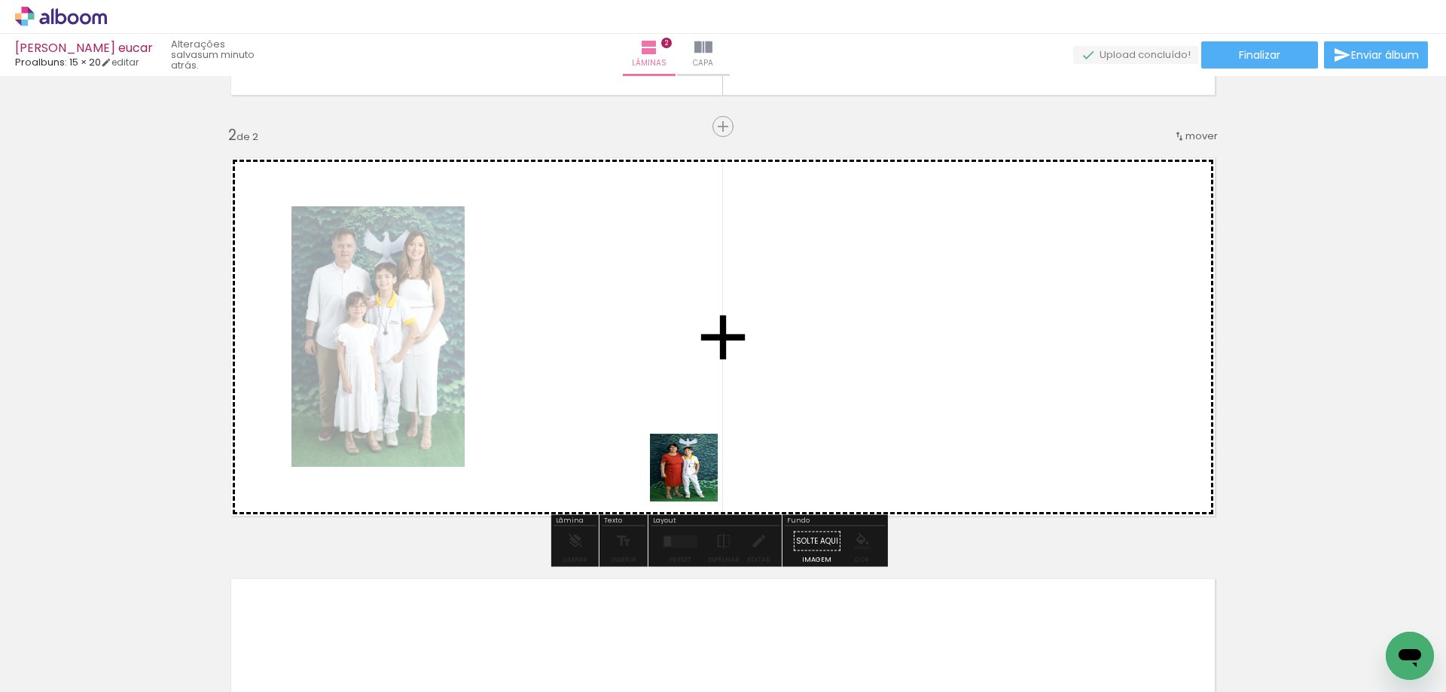
drag, startPoint x: 797, startPoint y: 646, endPoint x: 677, endPoint y: 445, distance: 234.5
click at [677, 445] on quentale-workspace at bounding box center [723, 346] width 1446 height 692
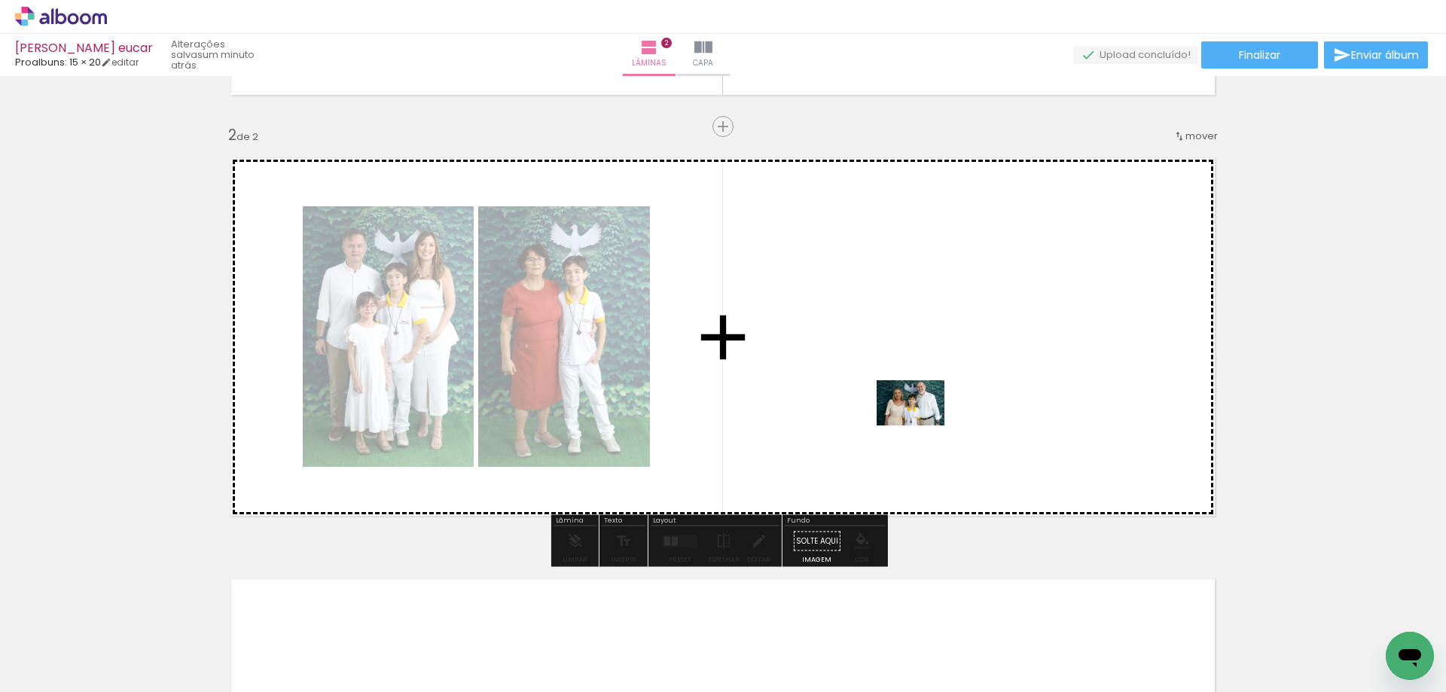
drag, startPoint x: 1159, startPoint y: 641, endPoint x: 921, endPoint y: 425, distance: 321.6
click at [921, 425] on quentale-workspace at bounding box center [723, 346] width 1446 height 692
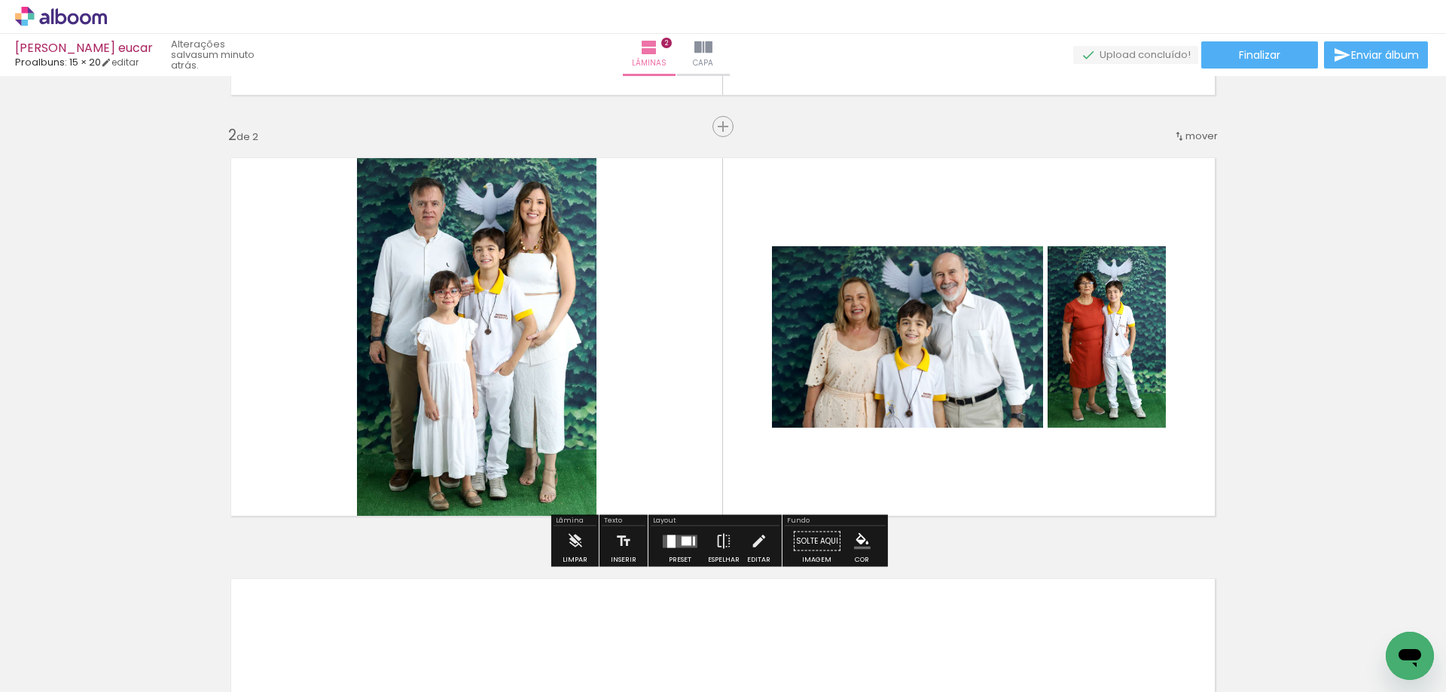
click at [686, 544] on div at bounding box center [687, 540] width 10 height 9
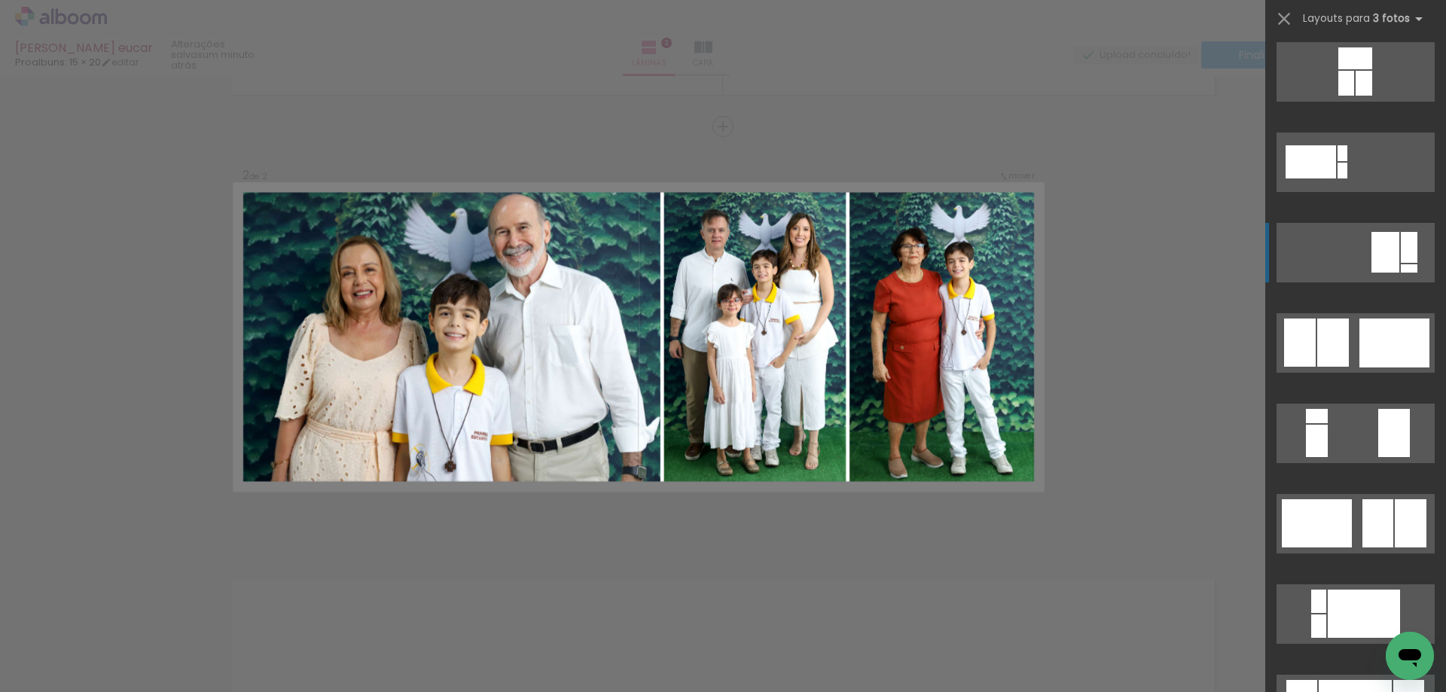
scroll to position [301, 0]
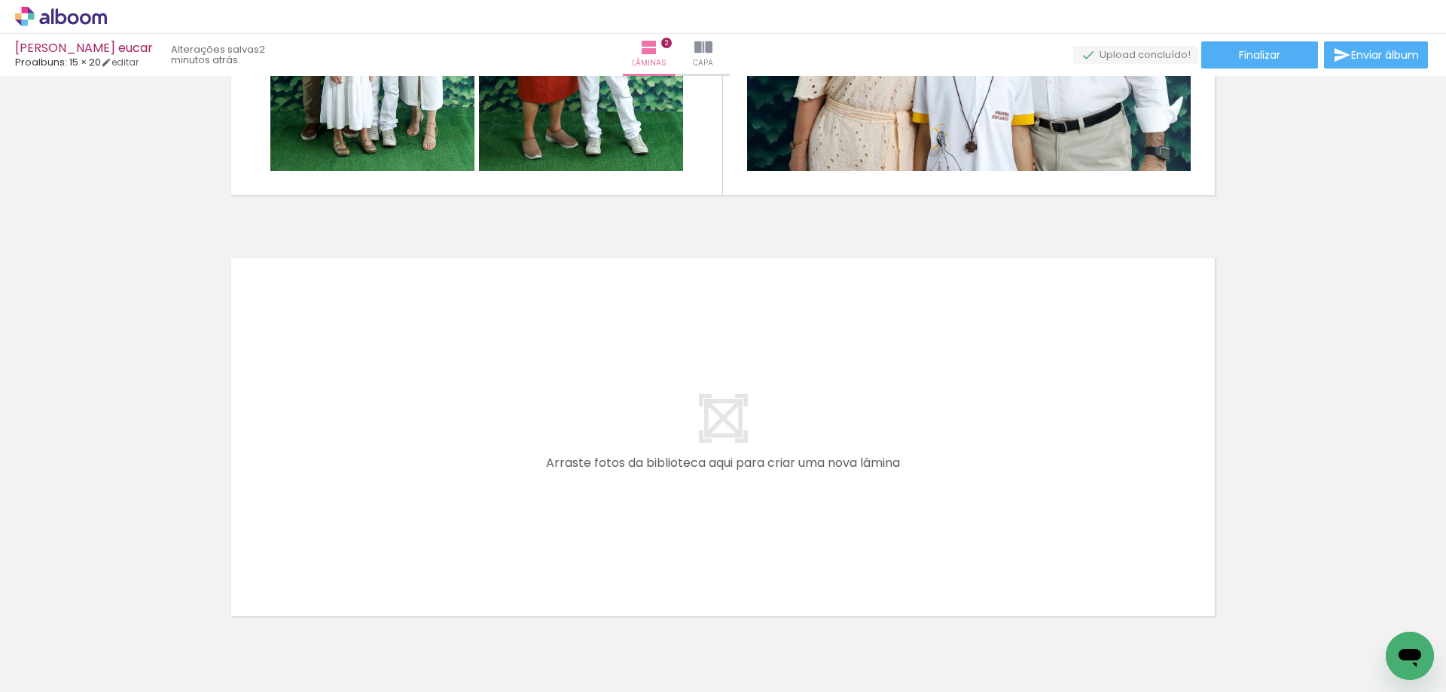
scroll to position [772, 0]
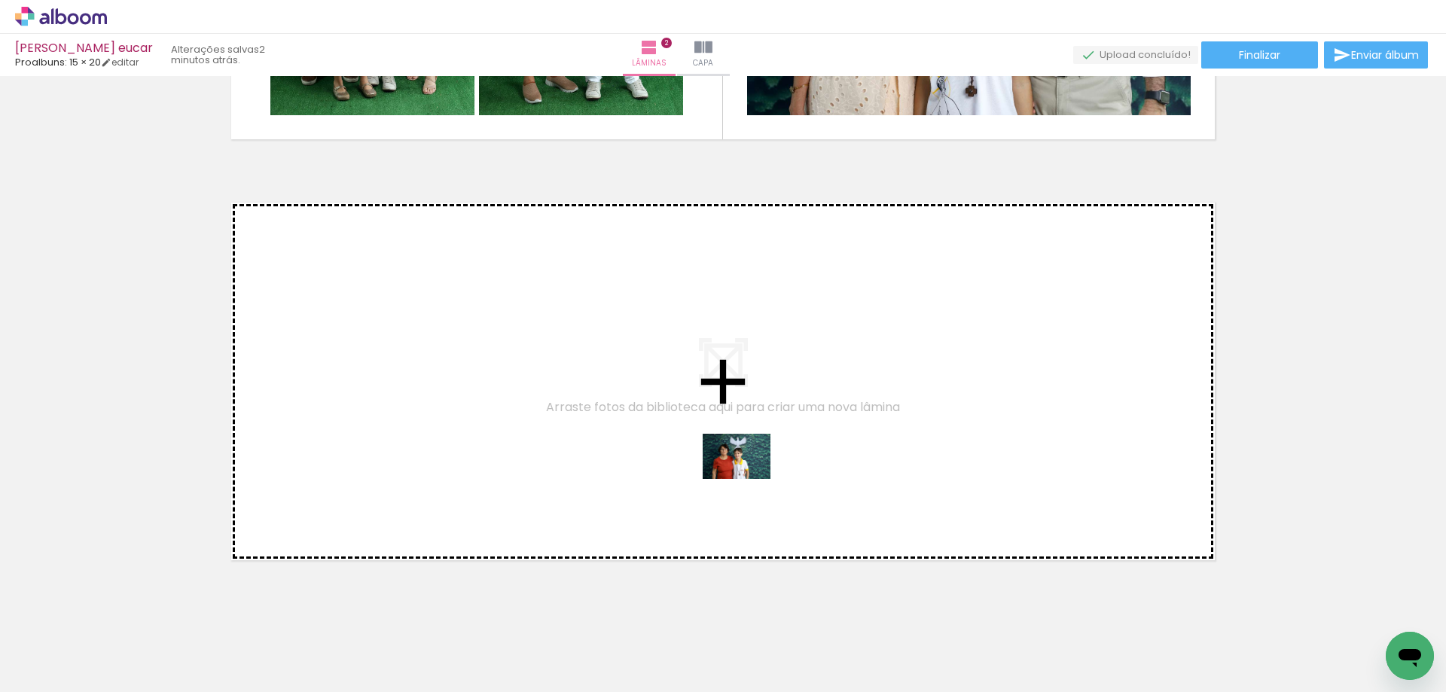
drag, startPoint x: 892, startPoint y: 651, endPoint x: 748, endPoint y: 479, distance: 224.1
click at [748, 479] on quentale-workspace at bounding box center [723, 346] width 1446 height 692
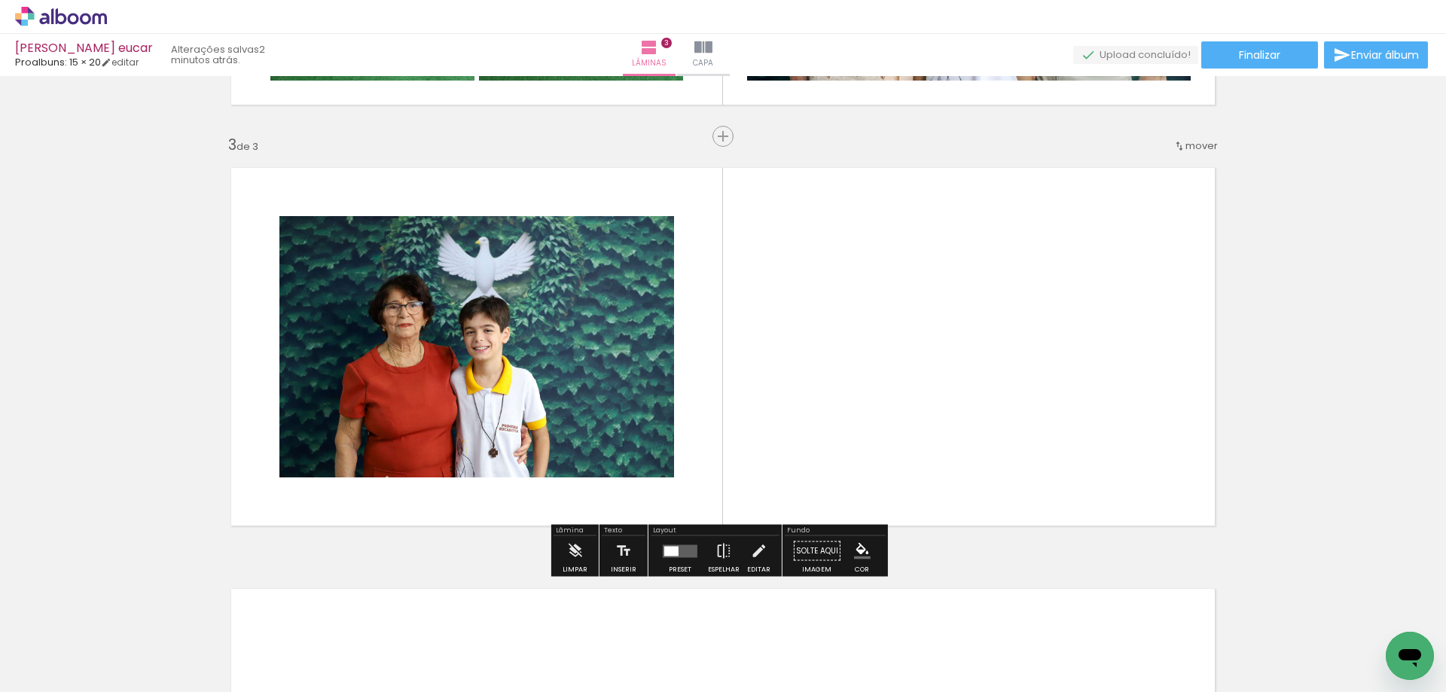
scroll to position [817, 0]
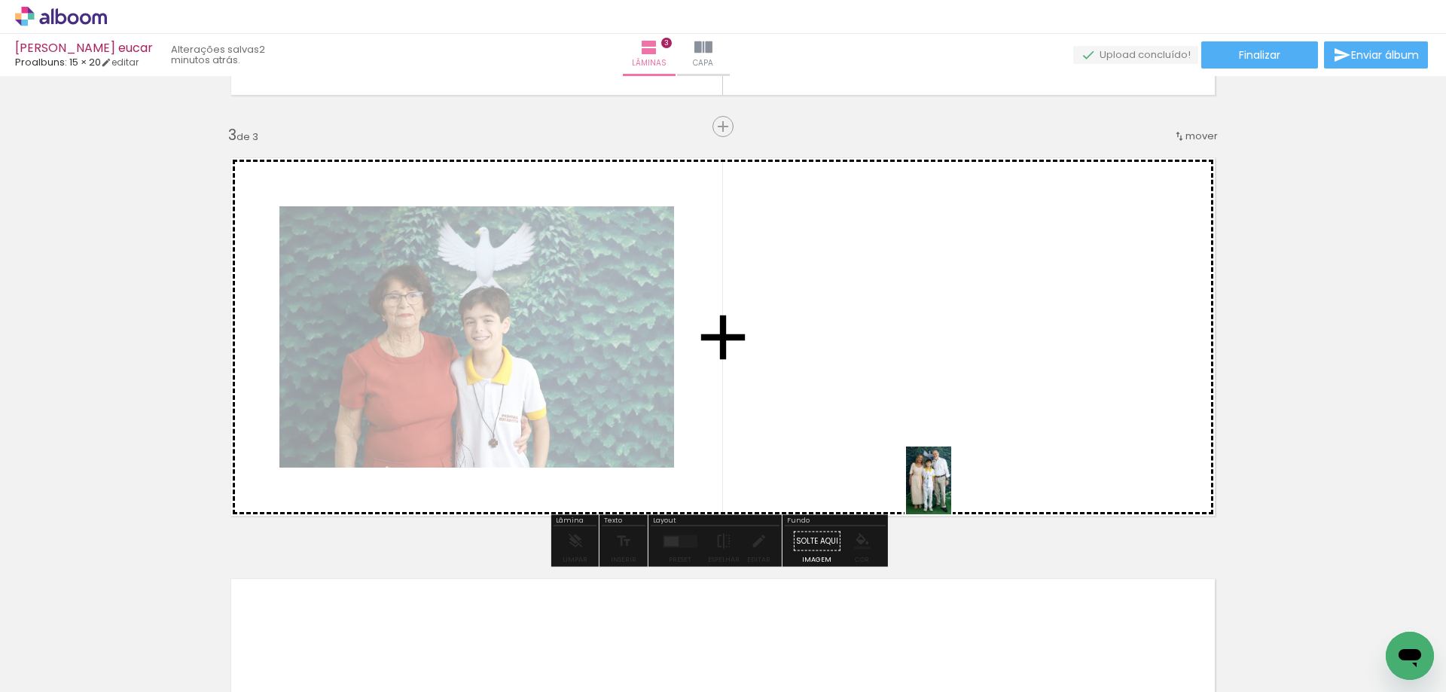
drag, startPoint x: 1067, startPoint y: 637, endPoint x: 951, endPoint y: 492, distance: 185.5
click at [951, 492] on quentale-workspace at bounding box center [723, 346] width 1446 height 692
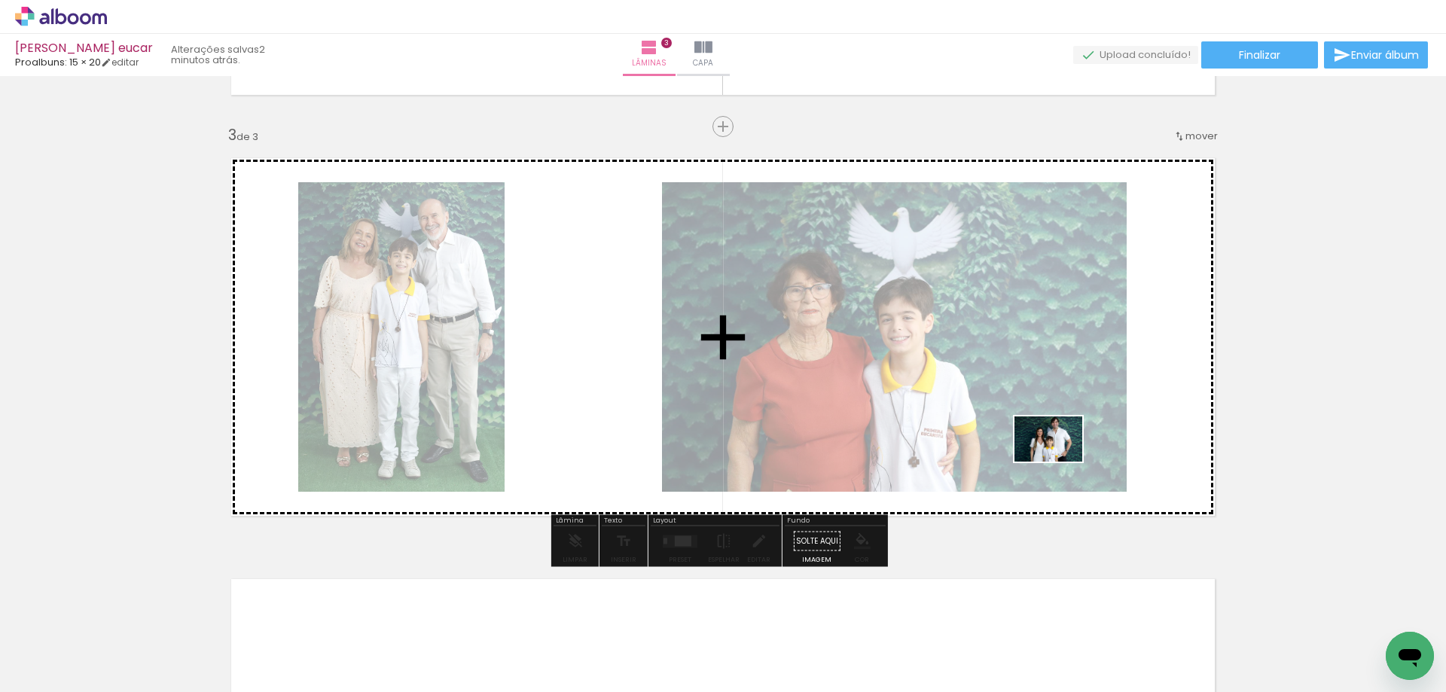
drag, startPoint x: 1323, startPoint y: 648, endPoint x: 1060, endPoint y: 462, distance: 322.1
click at [1060, 462] on quentale-workspace at bounding box center [723, 346] width 1446 height 692
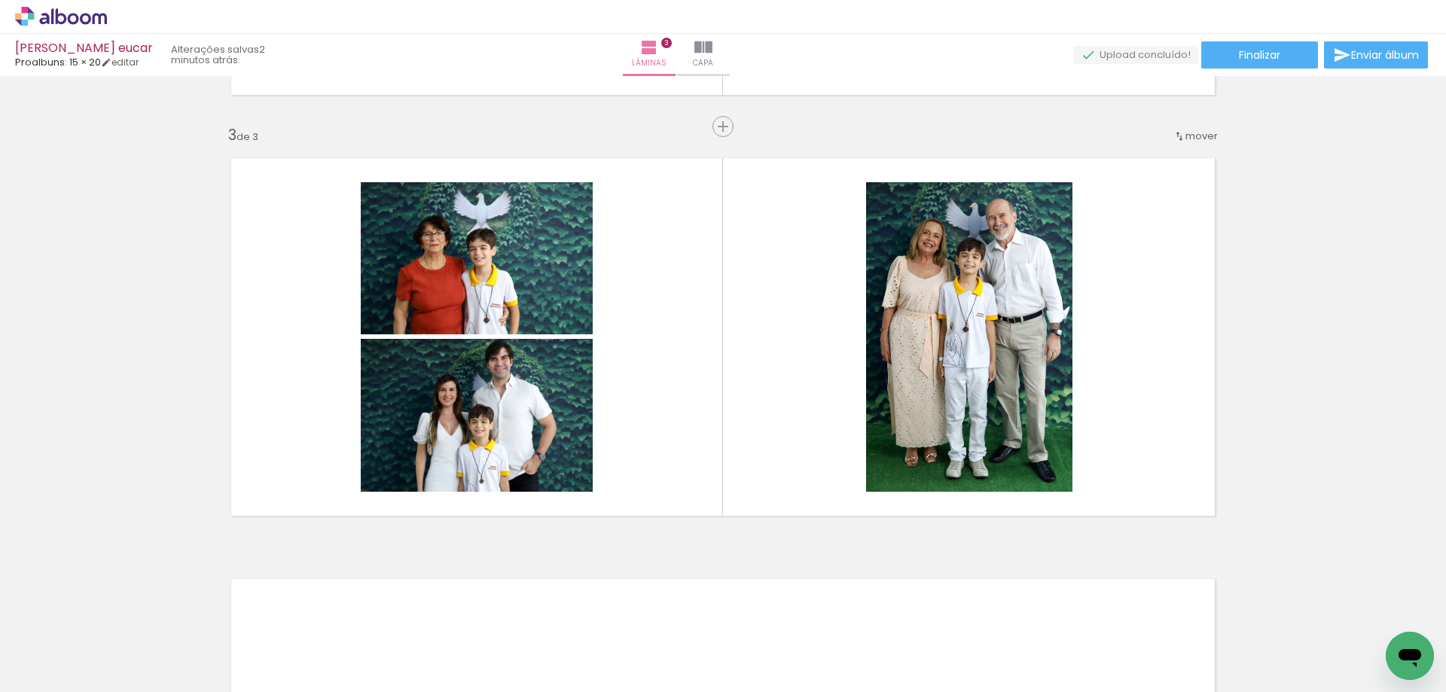
scroll to position [0, 572]
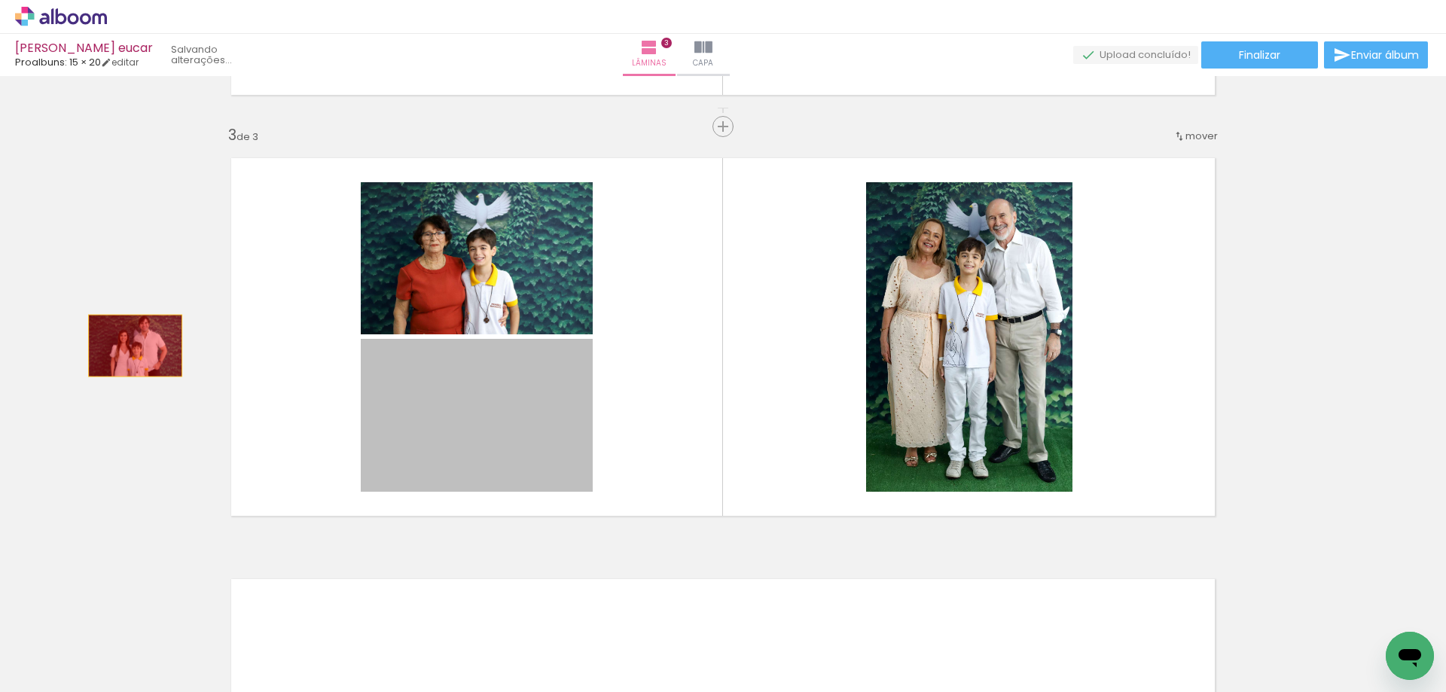
drag, startPoint x: 489, startPoint y: 402, endPoint x: 130, endPoint y: 346, distance: 363.7
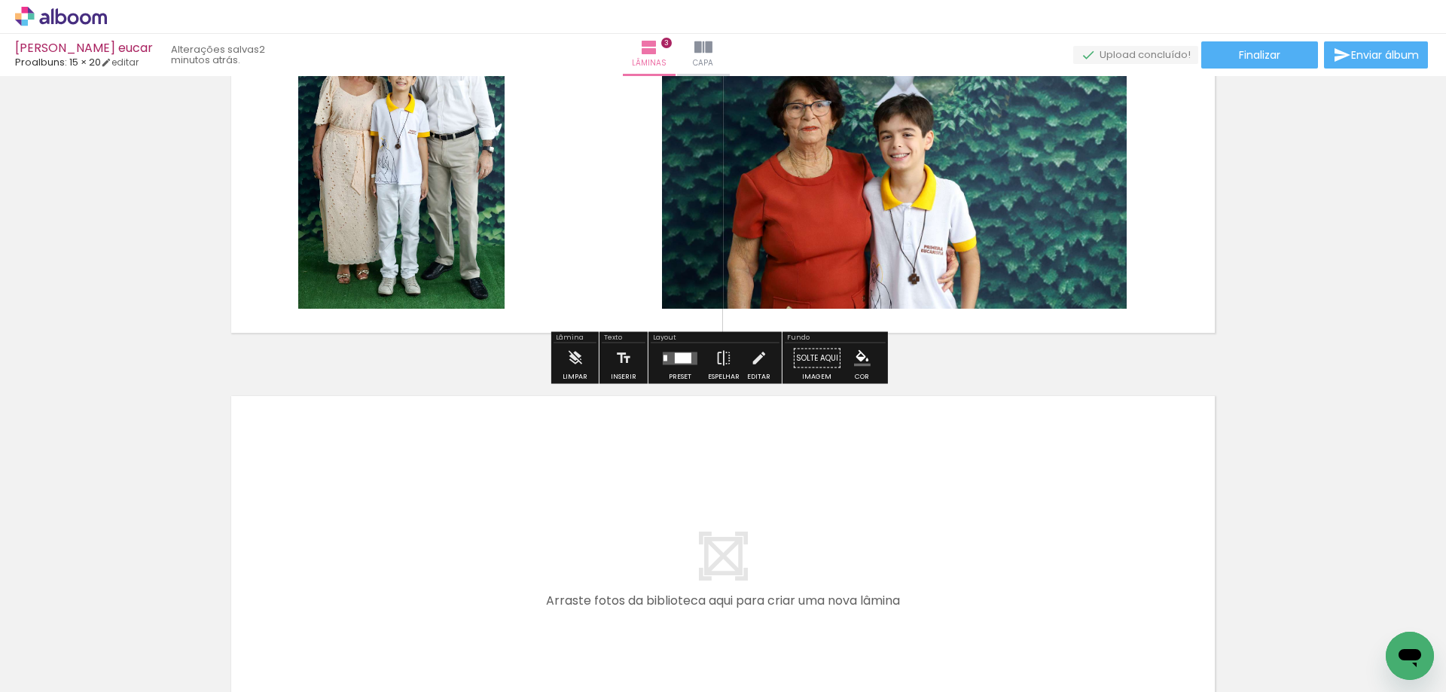
scroll to position [1118, 0]
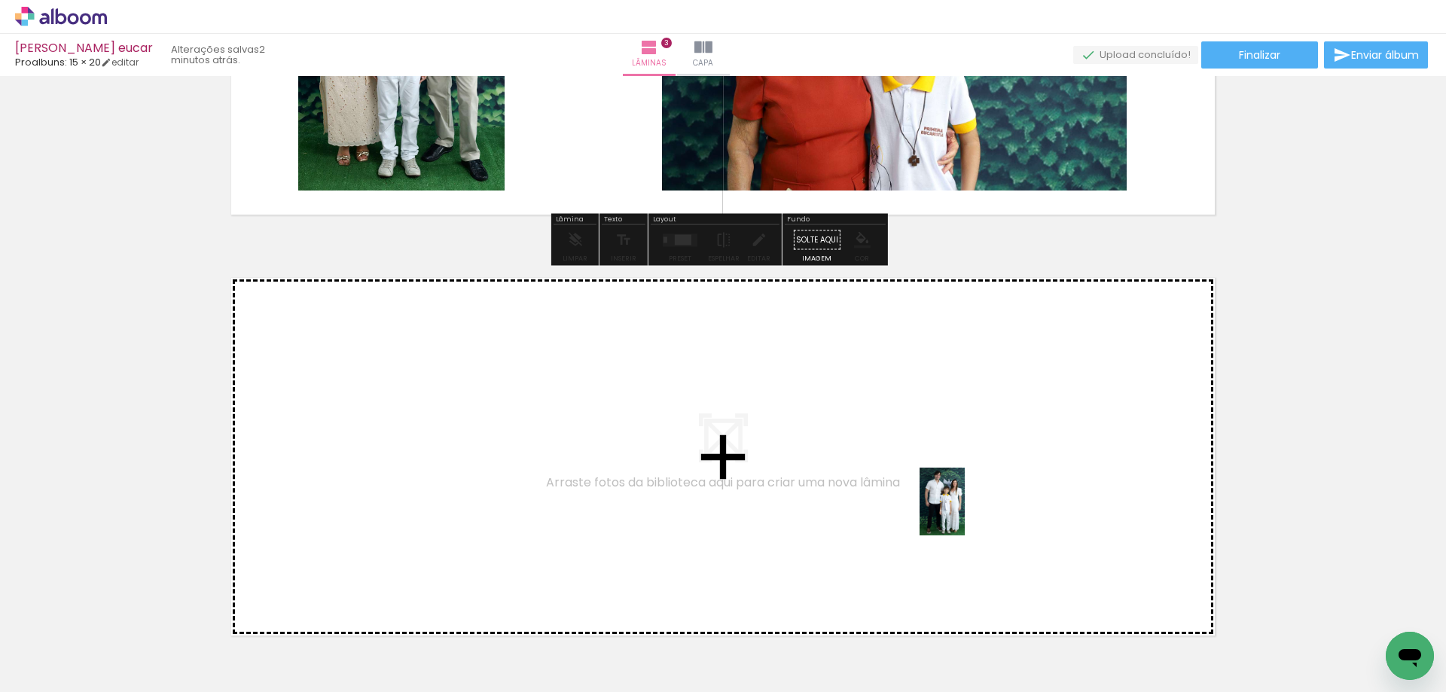
drag, startPoint x: 1098, startPoint y: 626, endPoint x: 965, endPoint y: 513, distance: 174.8
click at [965, 513] on quentale-workspace at bounding box center [723, 346] width 1446 height 692
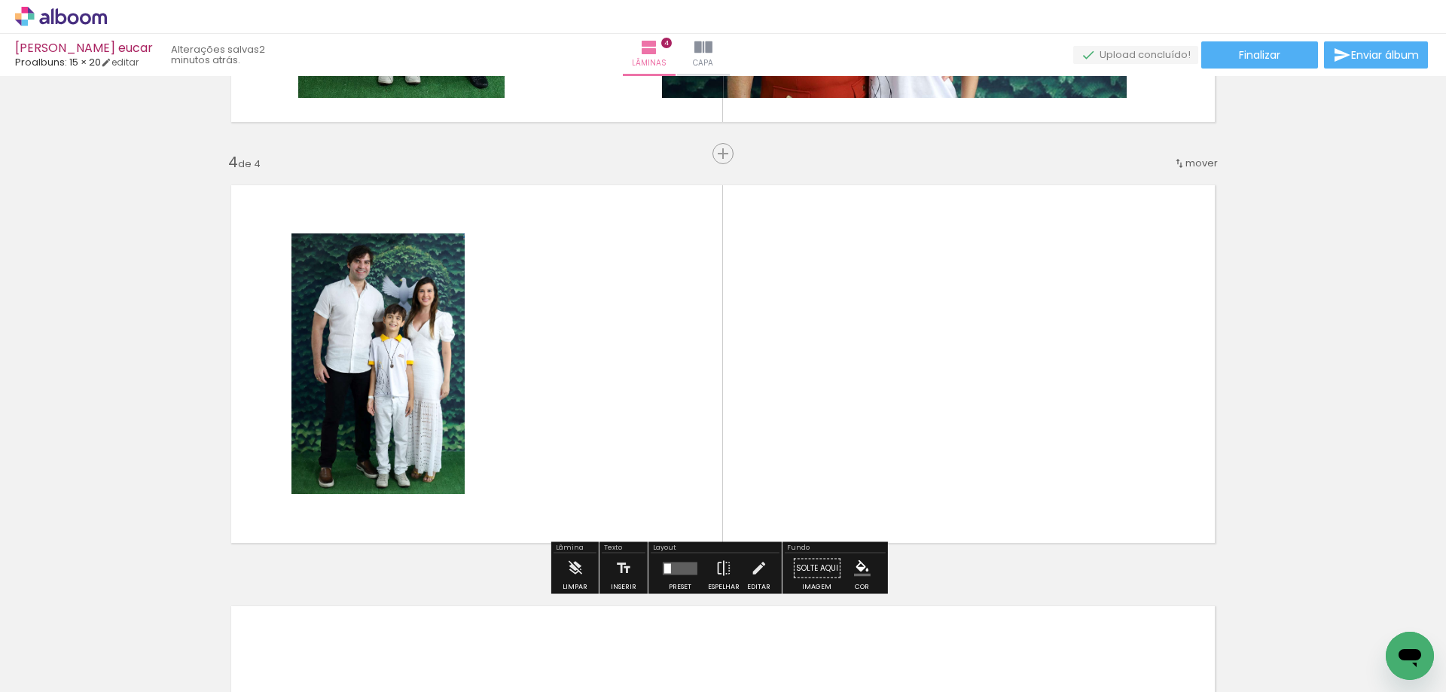
scroll to position [1238, 0]
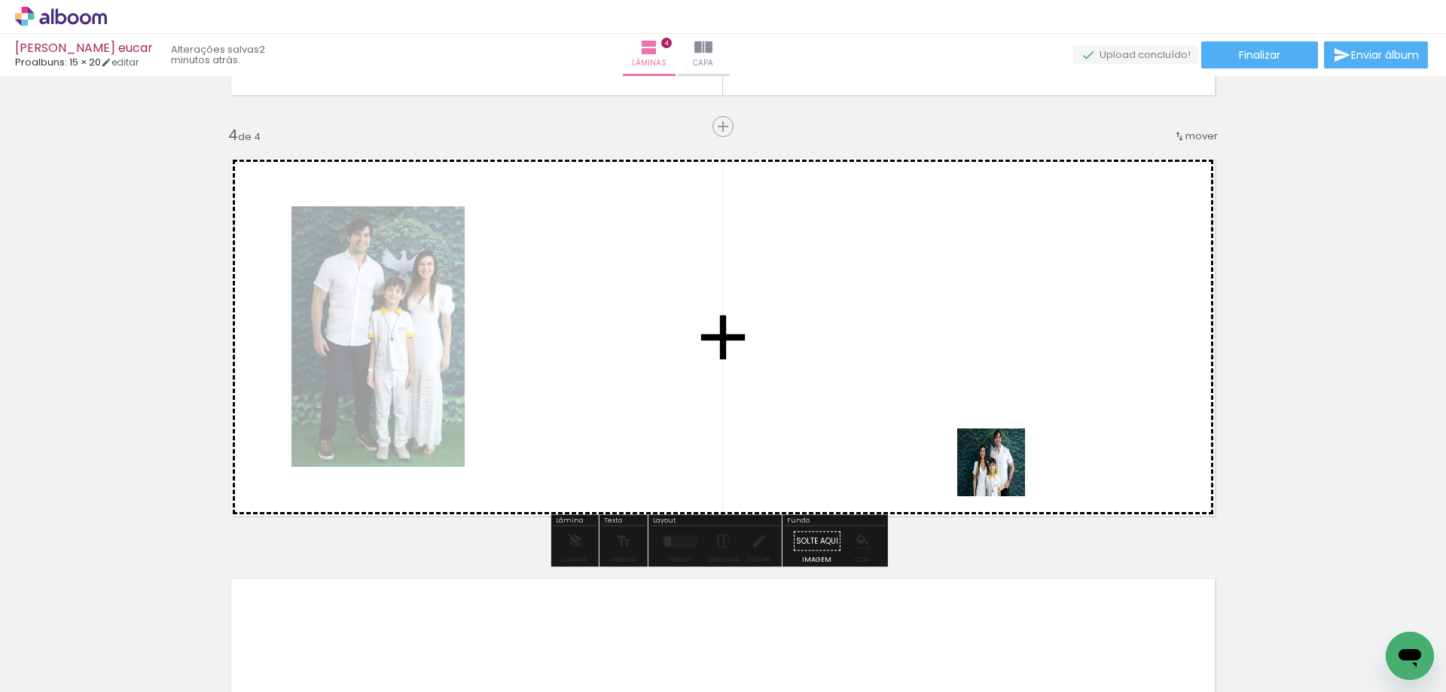
drag, startPoint x: 1196, startPoint y: 640, endPoint x: 995, endPoint y: 468, distance: 263.9
click at [995, 468] on quentale-workspace at bounding box center [723, 346] width 1446 height 692
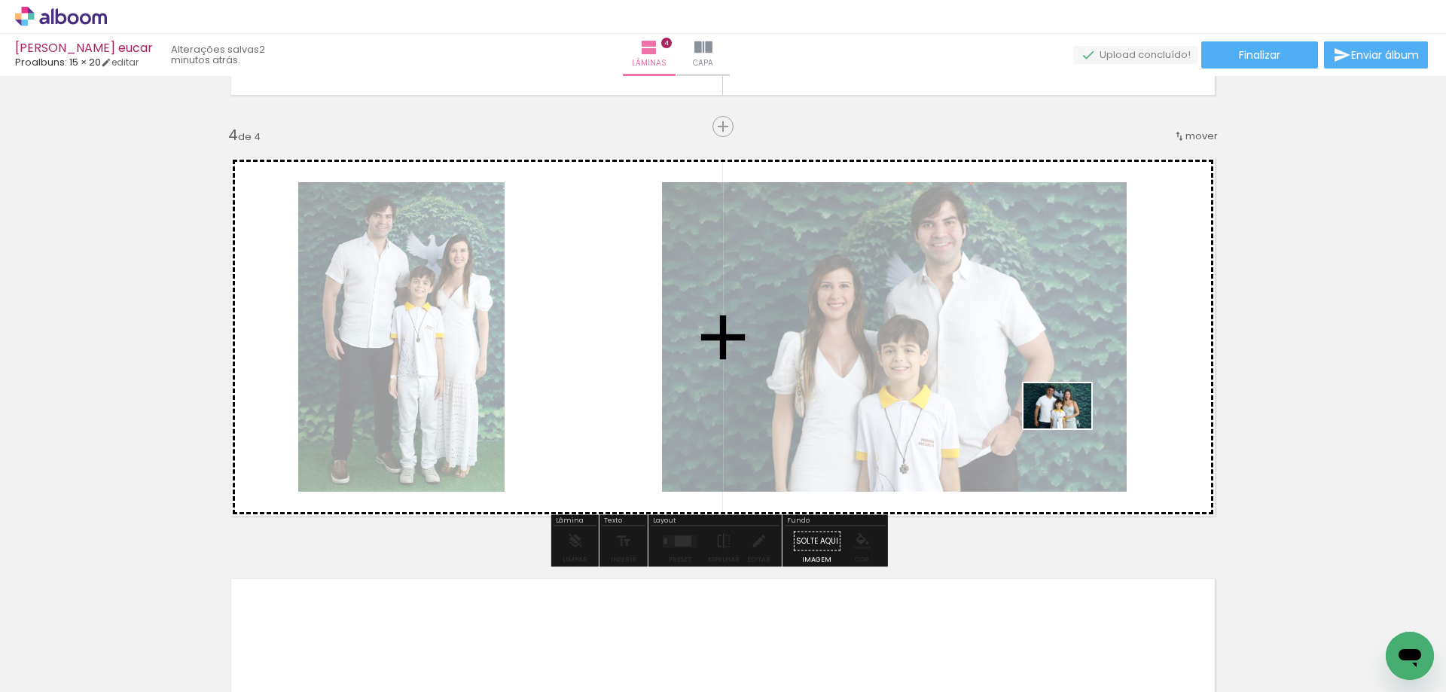
drag, startPoint x: 1266, startPoint y: 632, endPoint x: 1069, endPoint y: 429, distance: 282.9
click at [1061, 429] on quentale-workspace at bounding box center [723, 346] width 1446 height 692
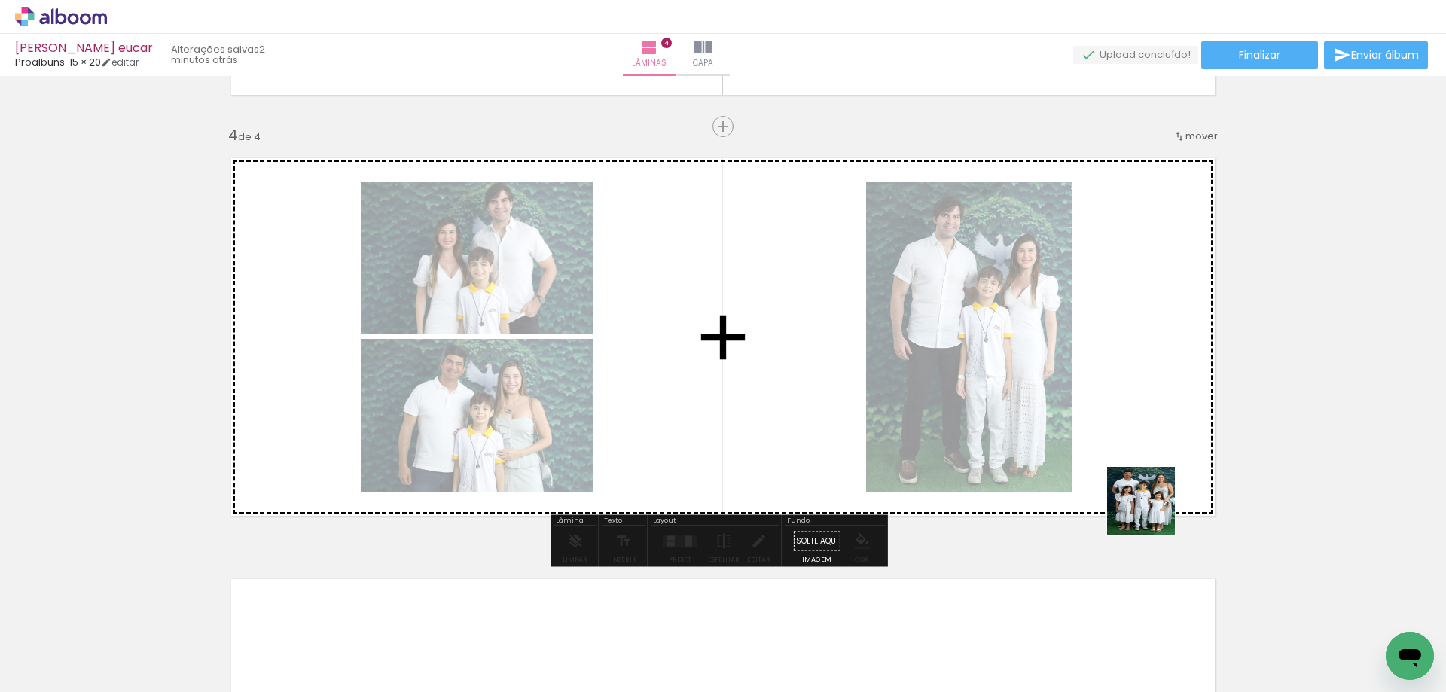
drag, startPoint x: 1358, startPoint y: 628, endPoint x: 1025, endPoint y: 419, distance: 393.6
click at [1025, 419] on quentale-workspace at bounding box center [723, 346] width 1446 height 692
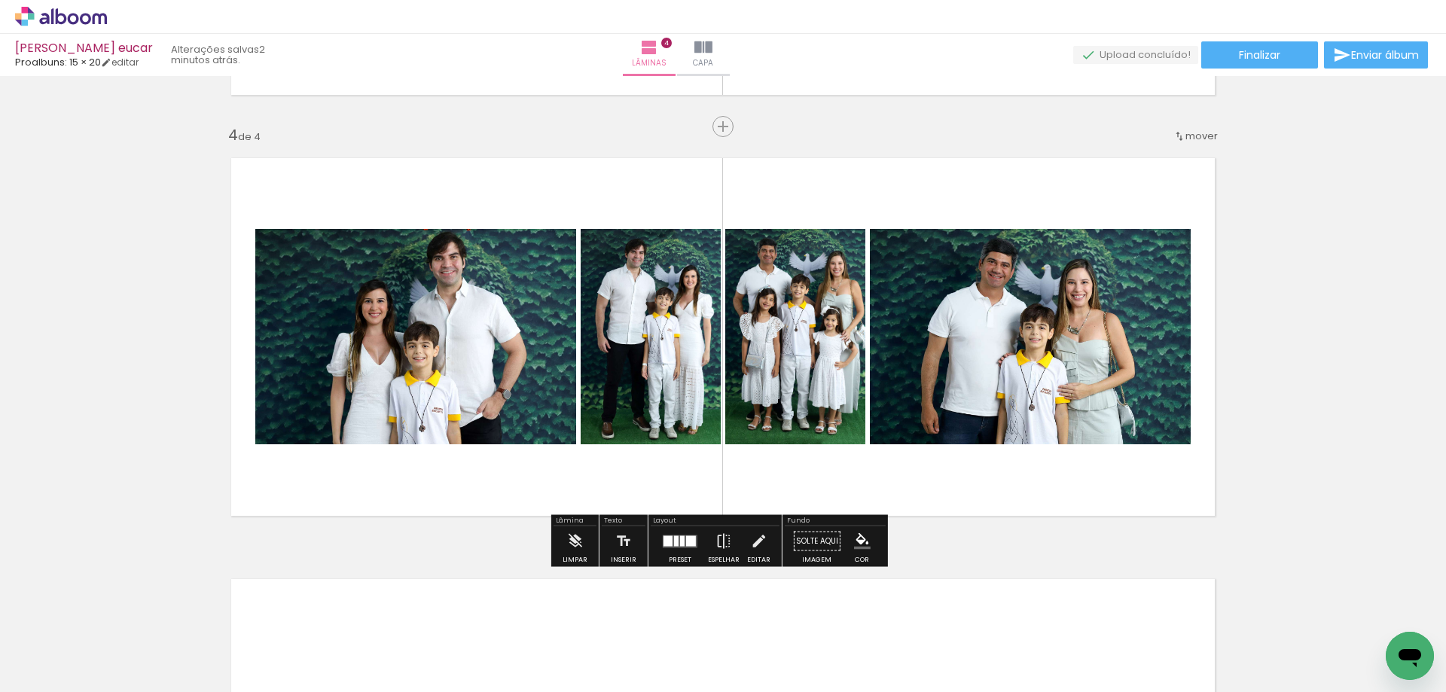
scroll to position [0, 757]
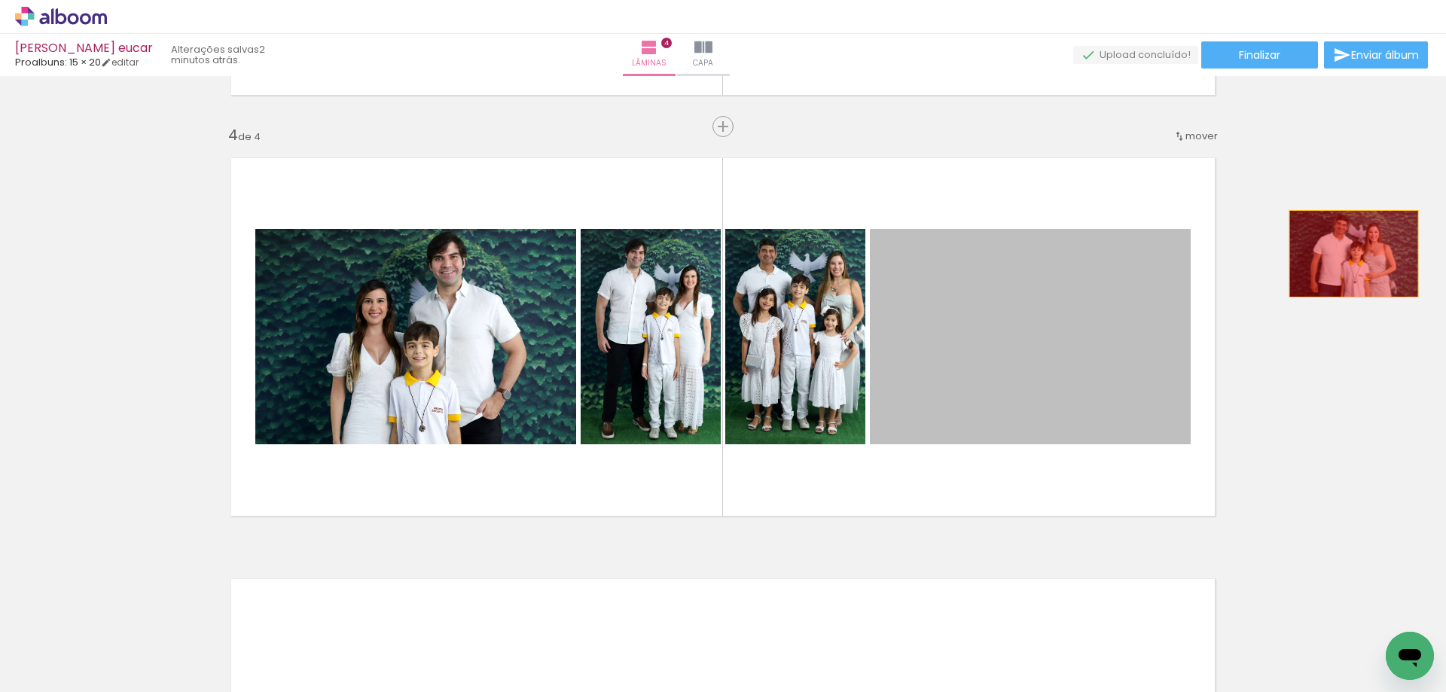
drag, startPoint x: 1006, startPoint y: 332, endPoint x: 1349, endPoint y: 254, distance: 350.9
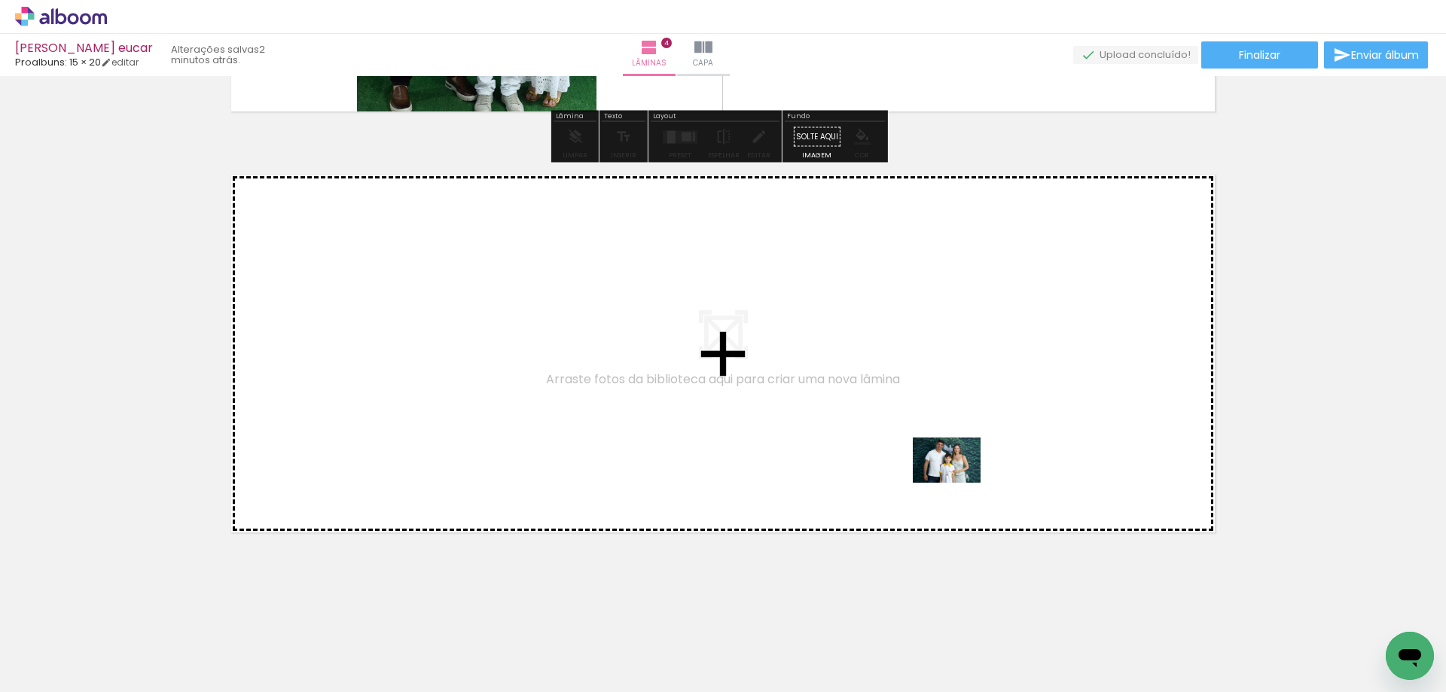
drag, startPoint x: 1095, startPoint y: 632, endPoint x: 958, endPoint y: 483, distance: 202.6
click at [958, 483] on quentale-workspace at bounding box center [723, 346] width 1446 height 692
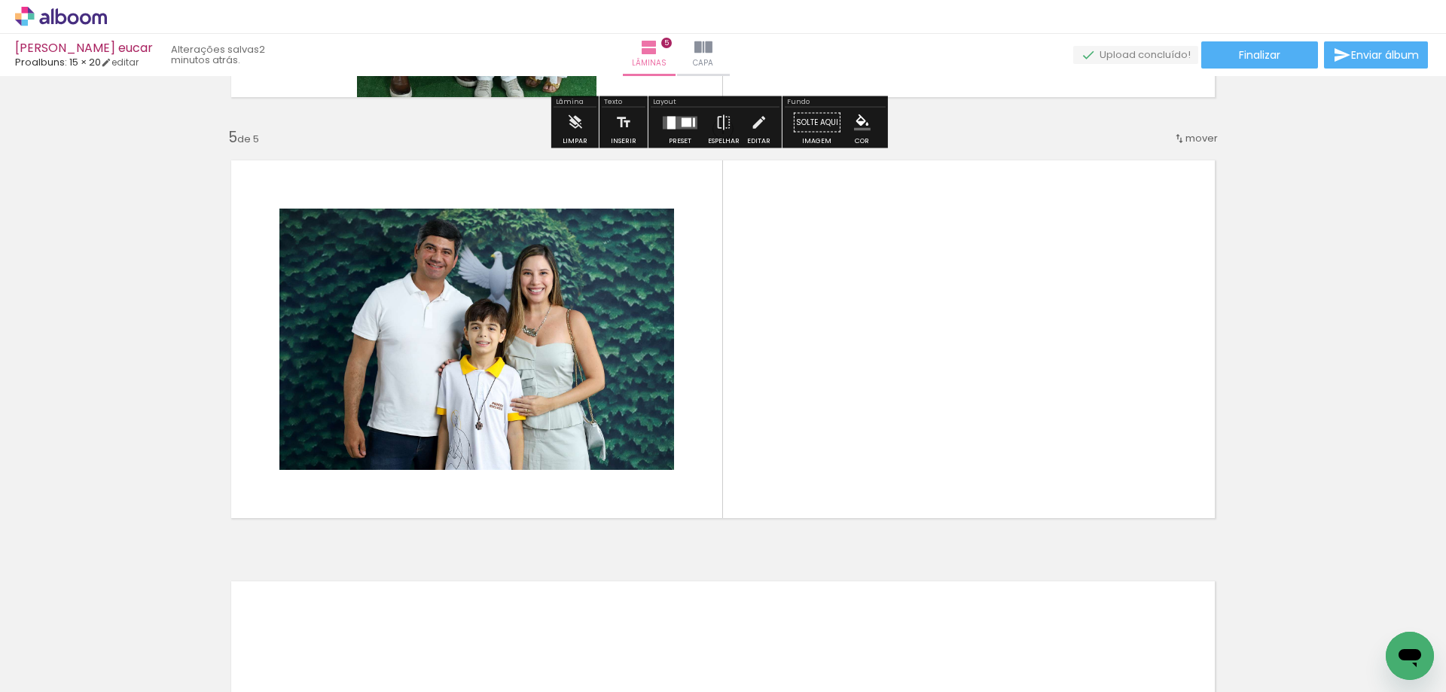
scroll to position [1659, 0]
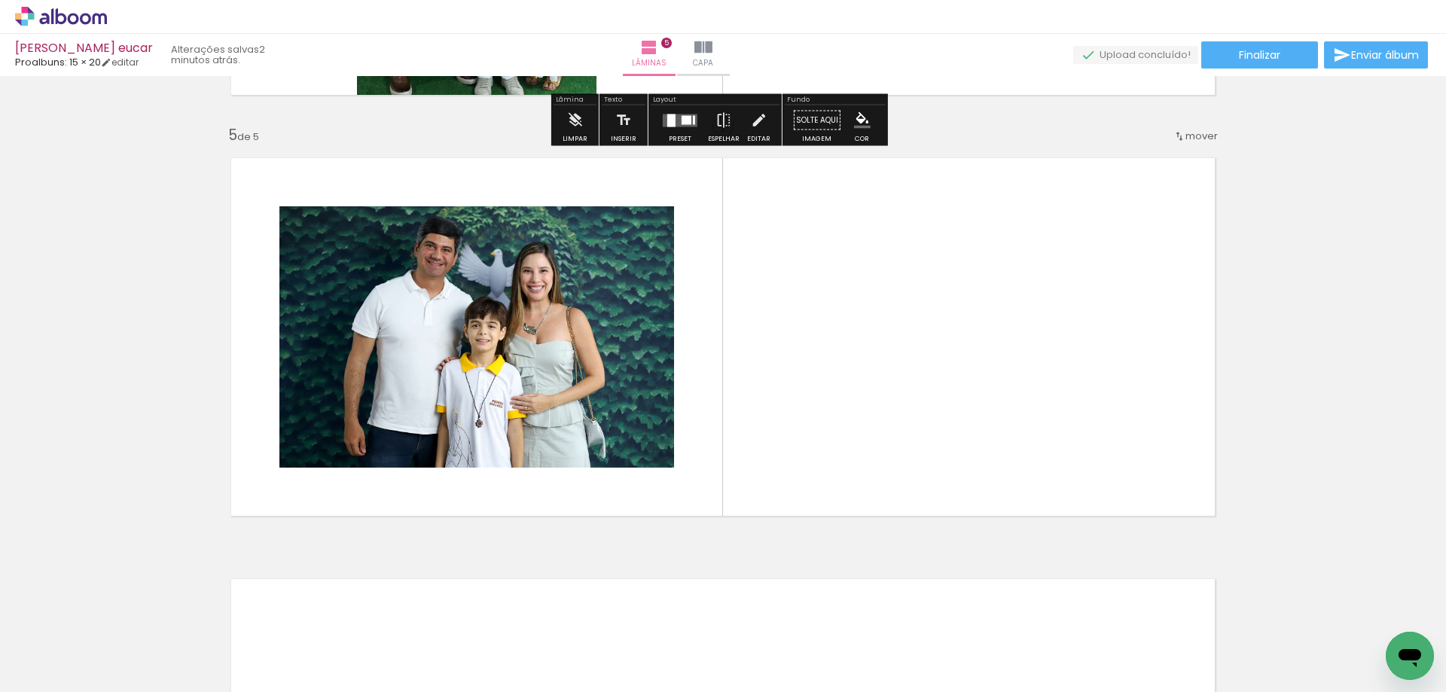
drag, startPoint x: 1245, startPoint y: 627, endPoint x: 1029, endPoint y: 447, distance: 281.4
click at [1061, 548] on quentale-workspace at bounding box center [723, 346] width 1446 height 692
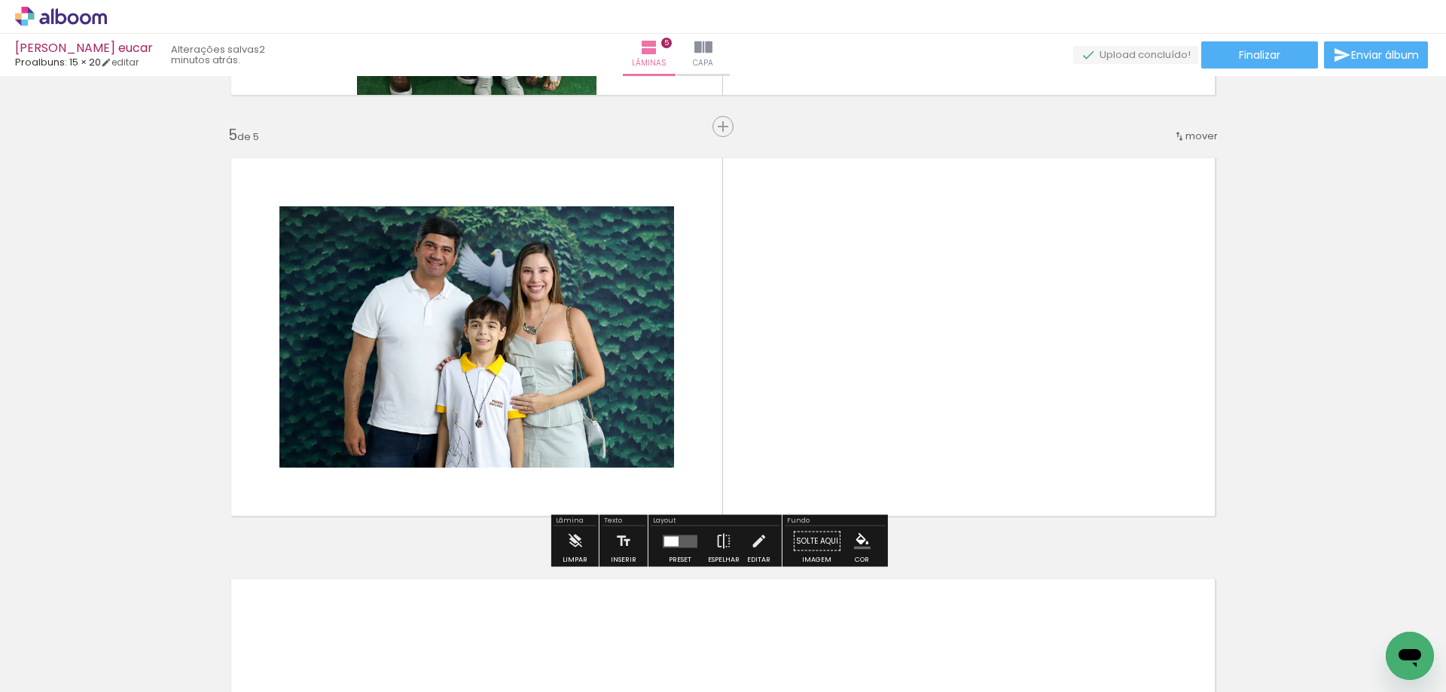
drag, startPoint x: 1029, startPoint y: 447, endPoint x: 1013, endPoint y: 426, distance: 26.8
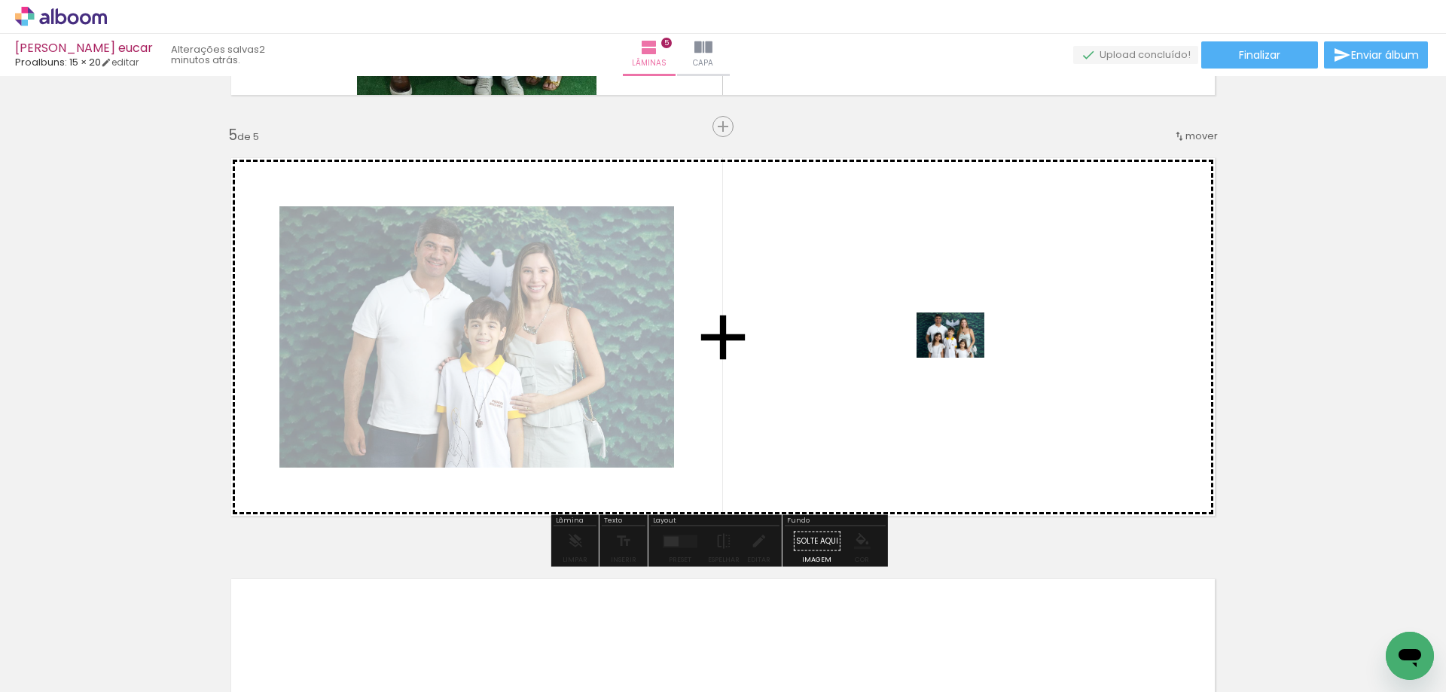
drag, startPoint x: 1231, startPoint y: 638, endPoint x: 962, endPoint y: 358, distance: 388.4
click at [962, 358] on quentale-workspace at bounding box center [723, 346] width 1446 height 692
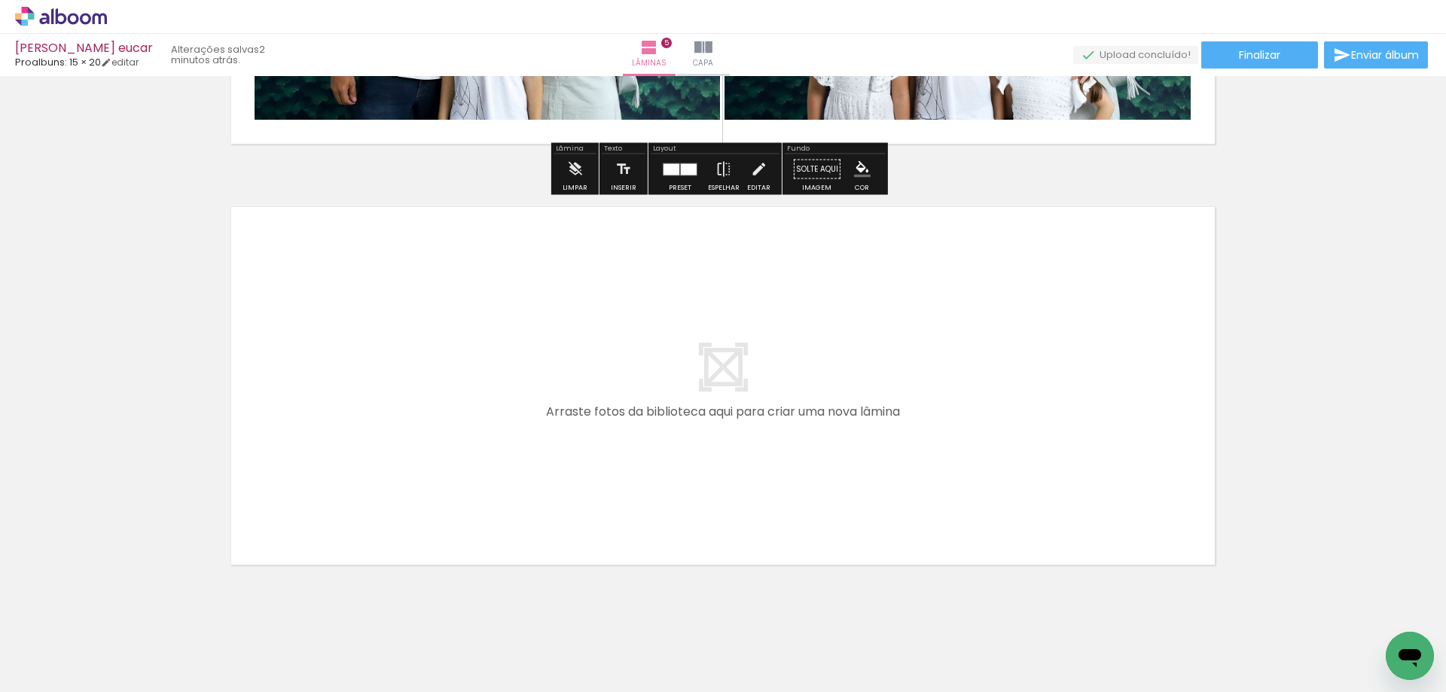
scroll to position [2036, 0]
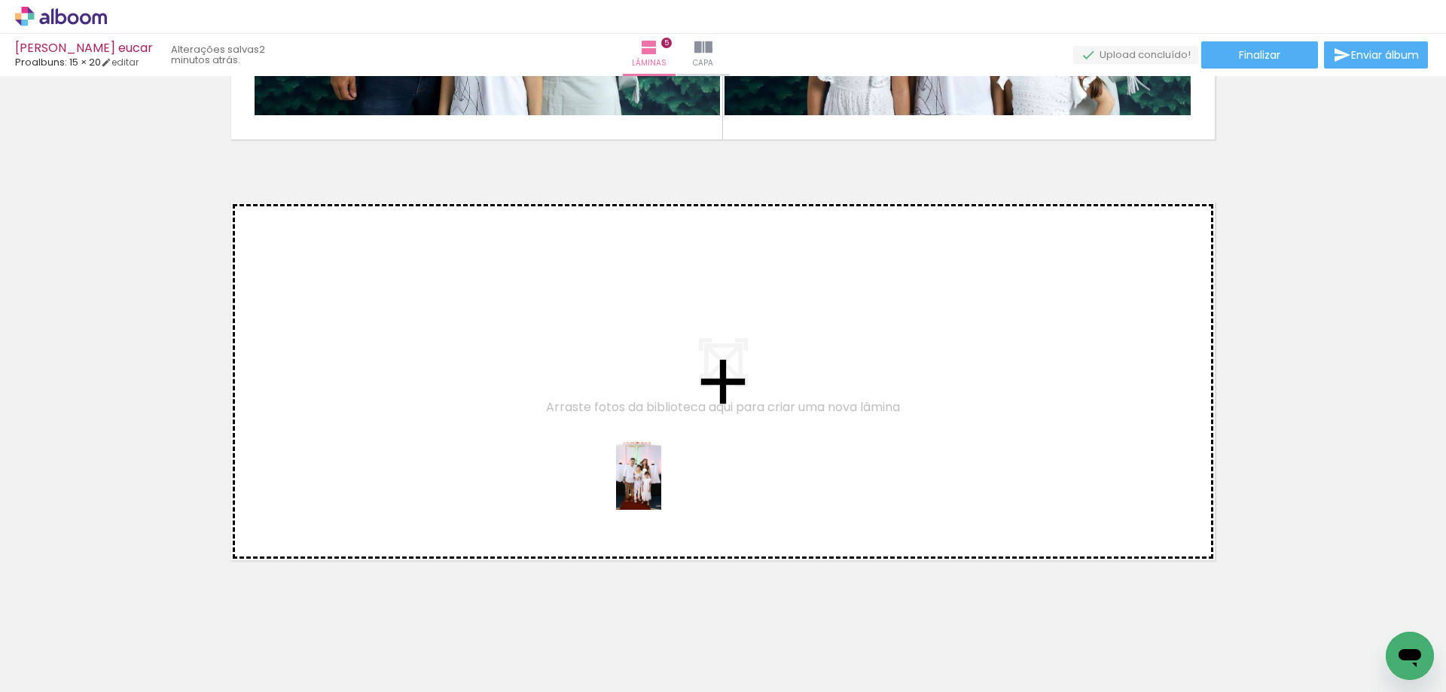
drag, startPoint x: 1110, startPoint y: 635, endPoint x: 661, endPoint y: 487, distance: 472.7
click at [661, 487] on quentale-workspace at bounding box center [723, 346] width 1446 height 692
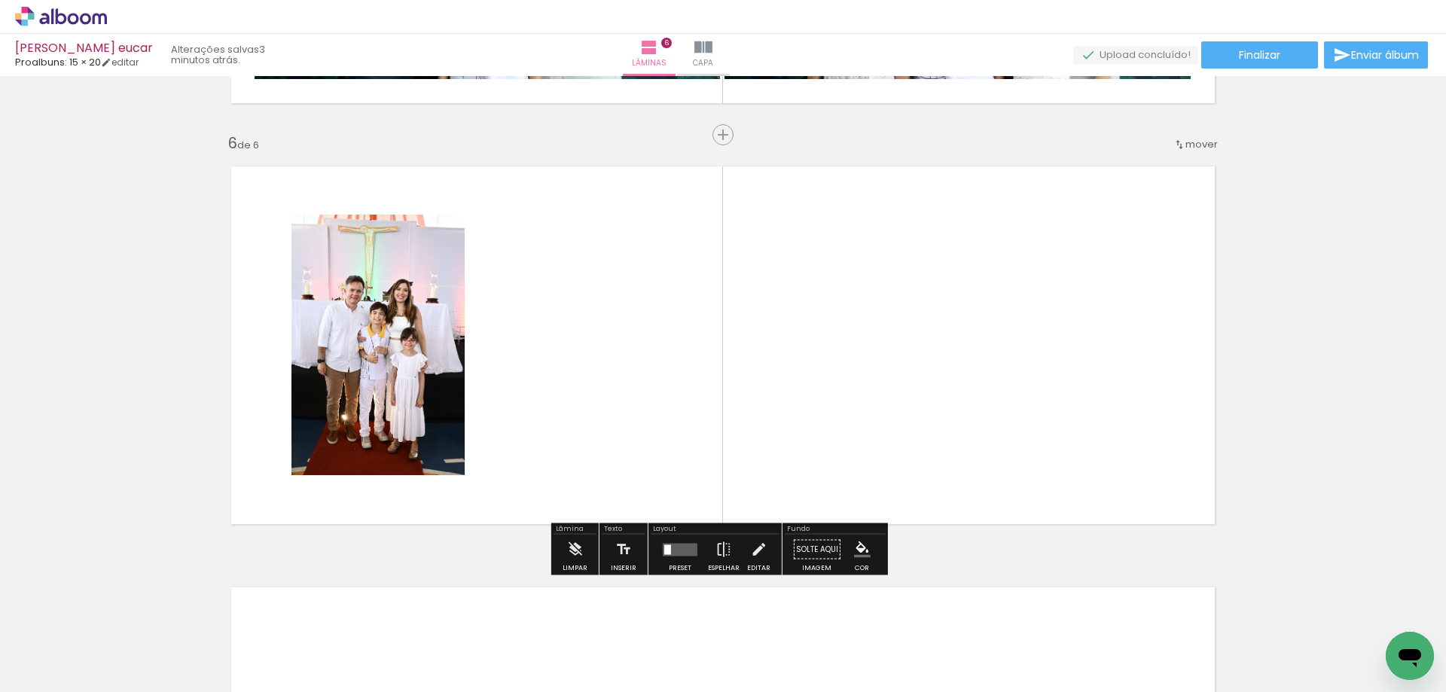
scroll to position [2080, 0]
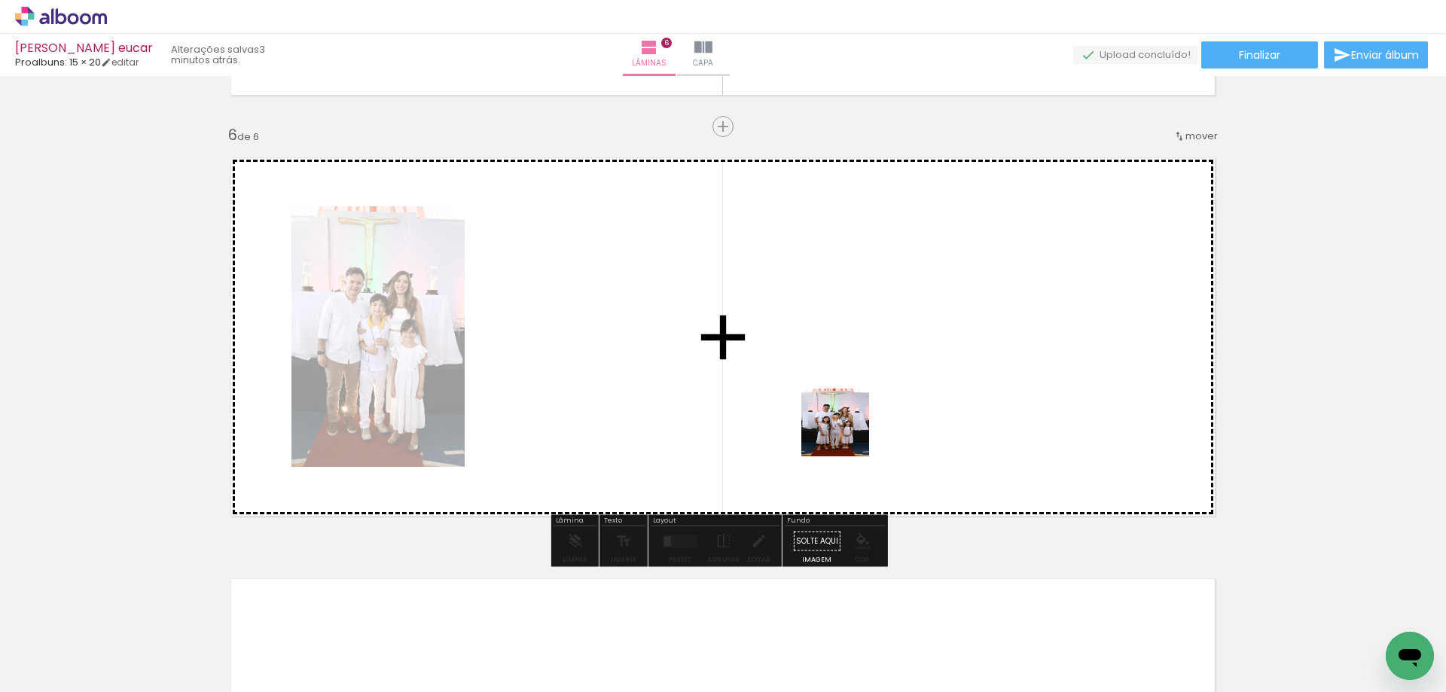
drag, startPoint x: 1210, startPoint y: 643, endPoint x: 848, endPoint y: 441, distance: 415.2
click at [837, 426] on quentale-workspace at bounding box center [723, 346] width 1446 height 692
click at [836, 428] on quentale-layouter at bounding box center [723, 336] width 1010 height 383
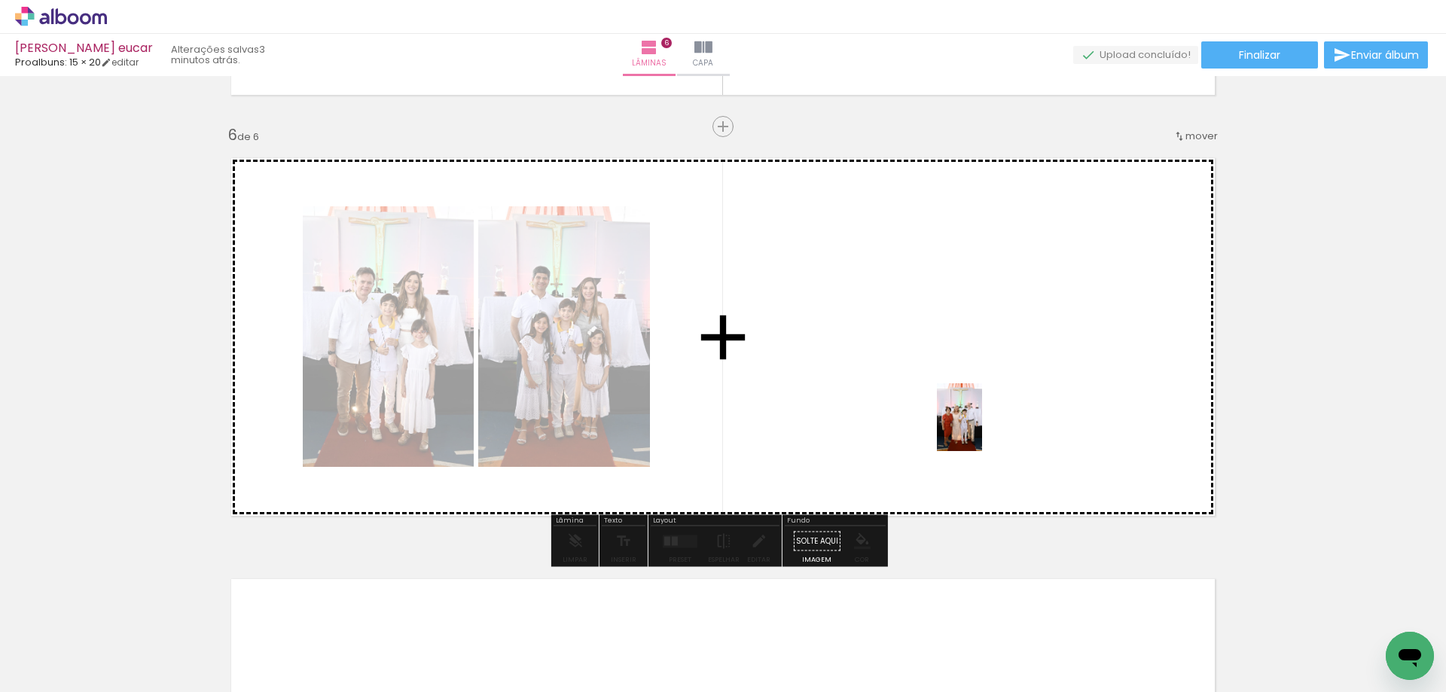
drag, startPoint x: 1309, startPoint y: 640, endPoint x: 1002, endPoint y: 467, distance: 351.8
click at [982, 429] on quentale-workspace at bounding box center [723, 346] width 1446 height 692
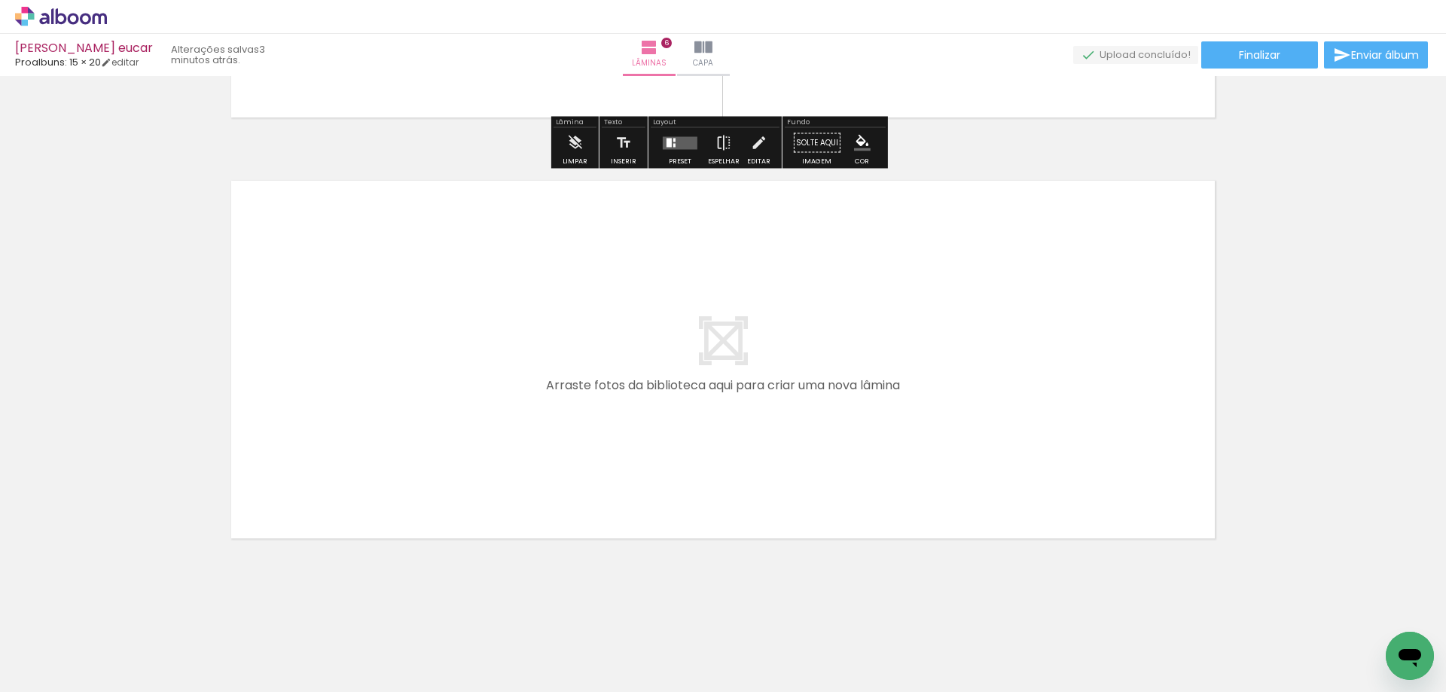
scroll to position [2485, 0]
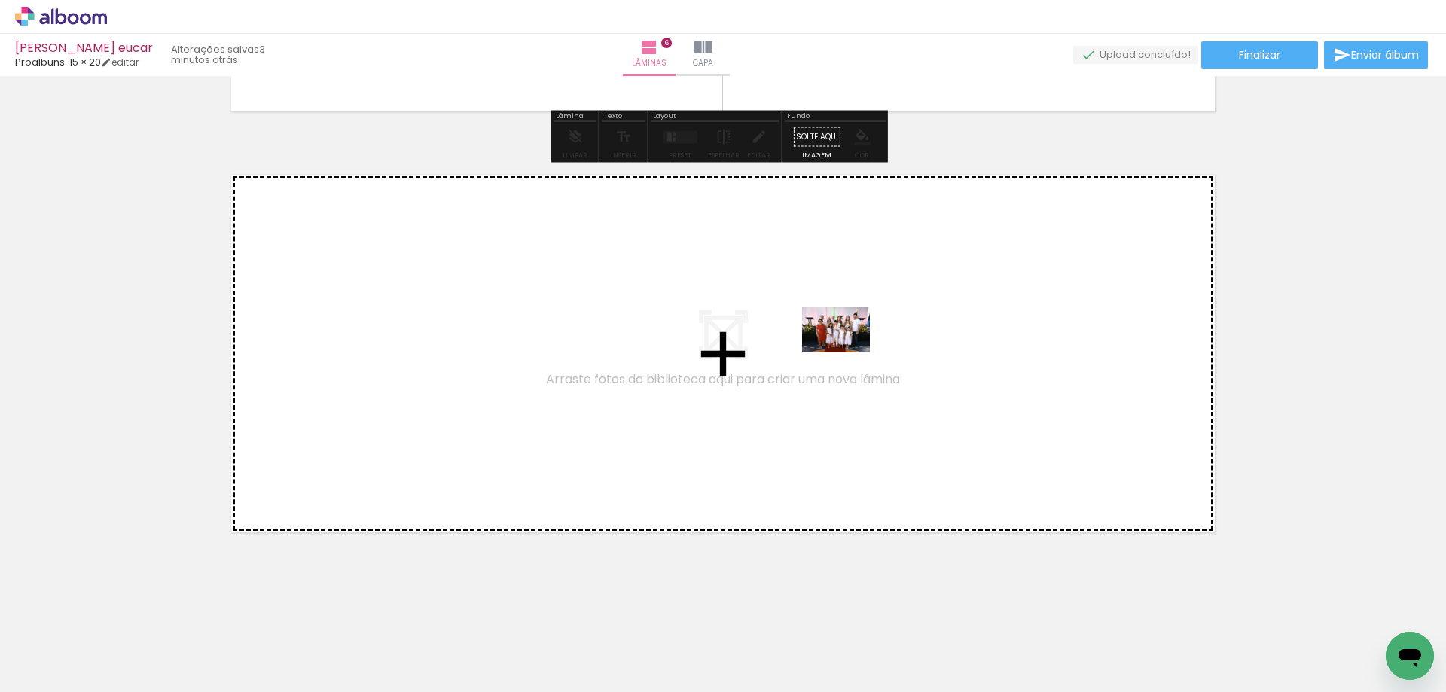
drag, startPoint x: 1371, startPoint y: 625, endPoint x: 848, endPoint y: 353, distance: 590.0
click at [848, 353] on quentale-workspace at bounding box center [723, 346] width 1446 height 692
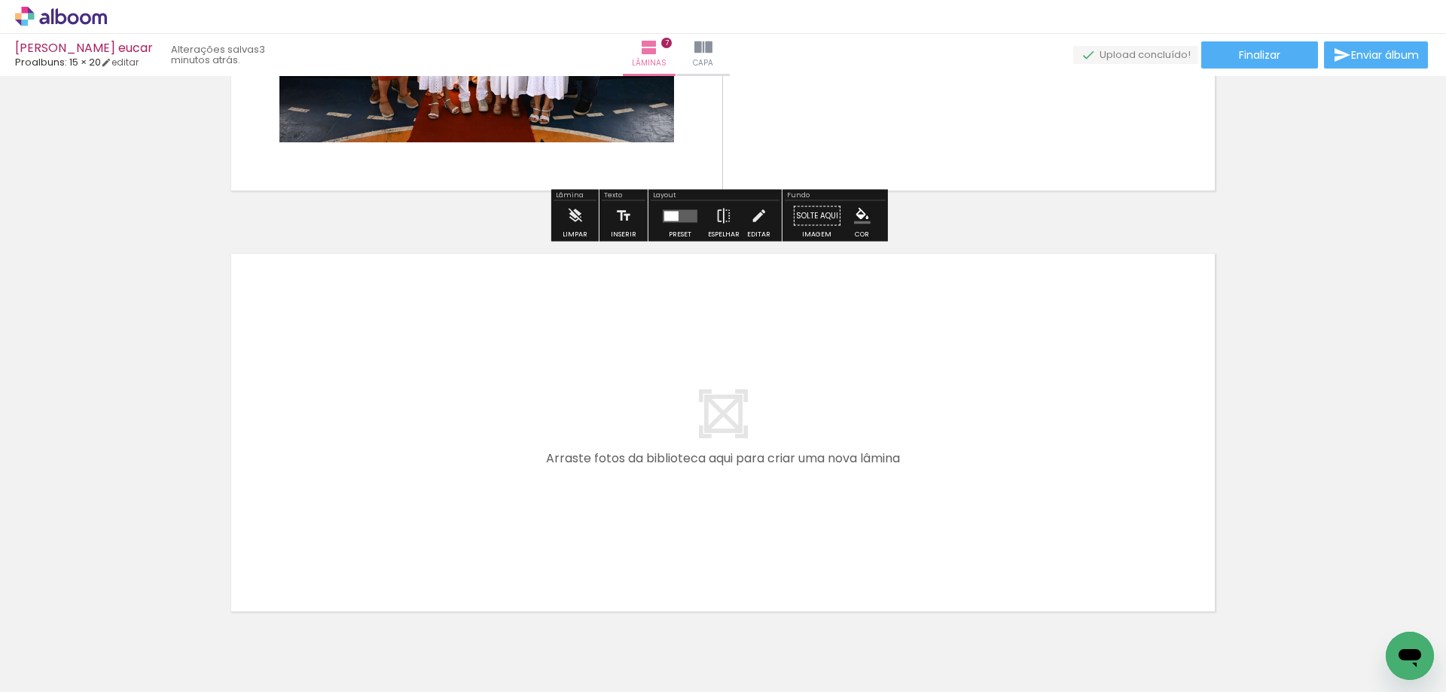
scroll to position [2906, 0]
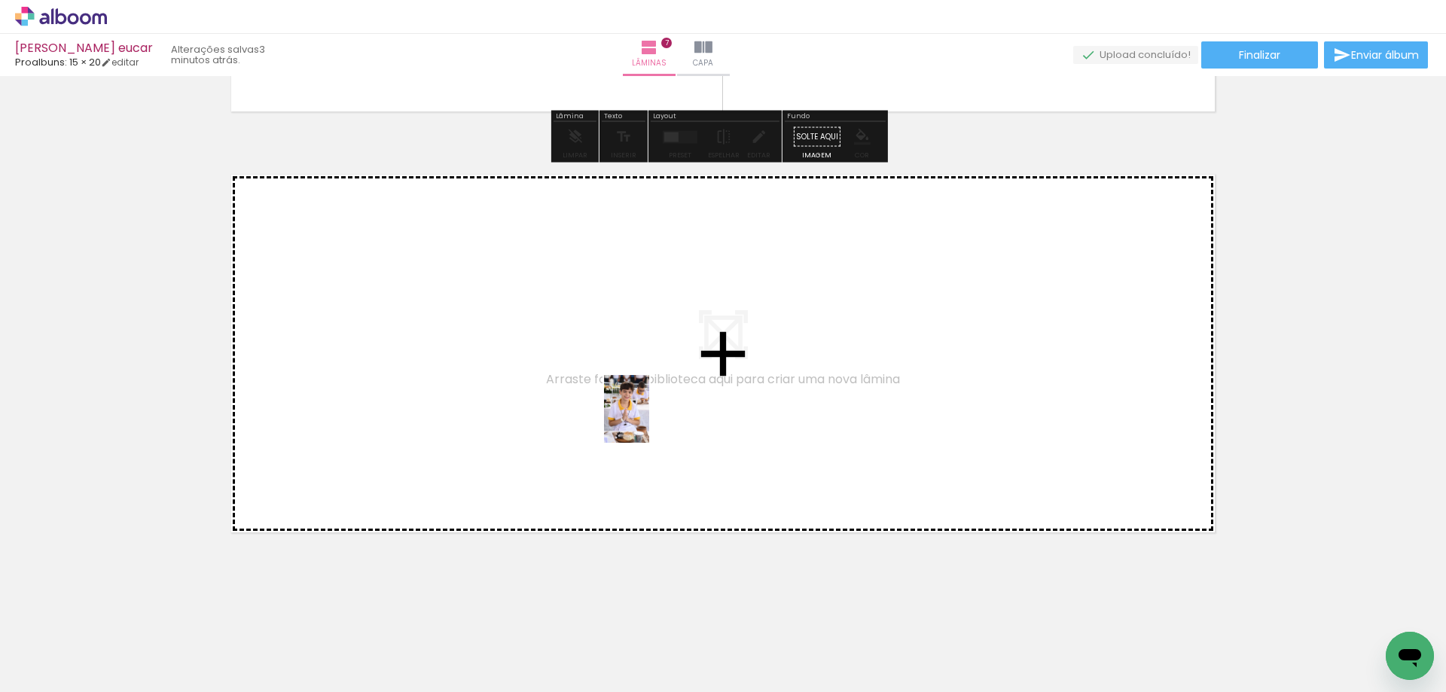
drag, startPoint x: 976, startPoint y: 648, endPoint x: 649, endPoint y: 420, distance: 397.7
click at [649, 420] on quentale-workspace at bounding box center [723, 346] width 1446 height 692
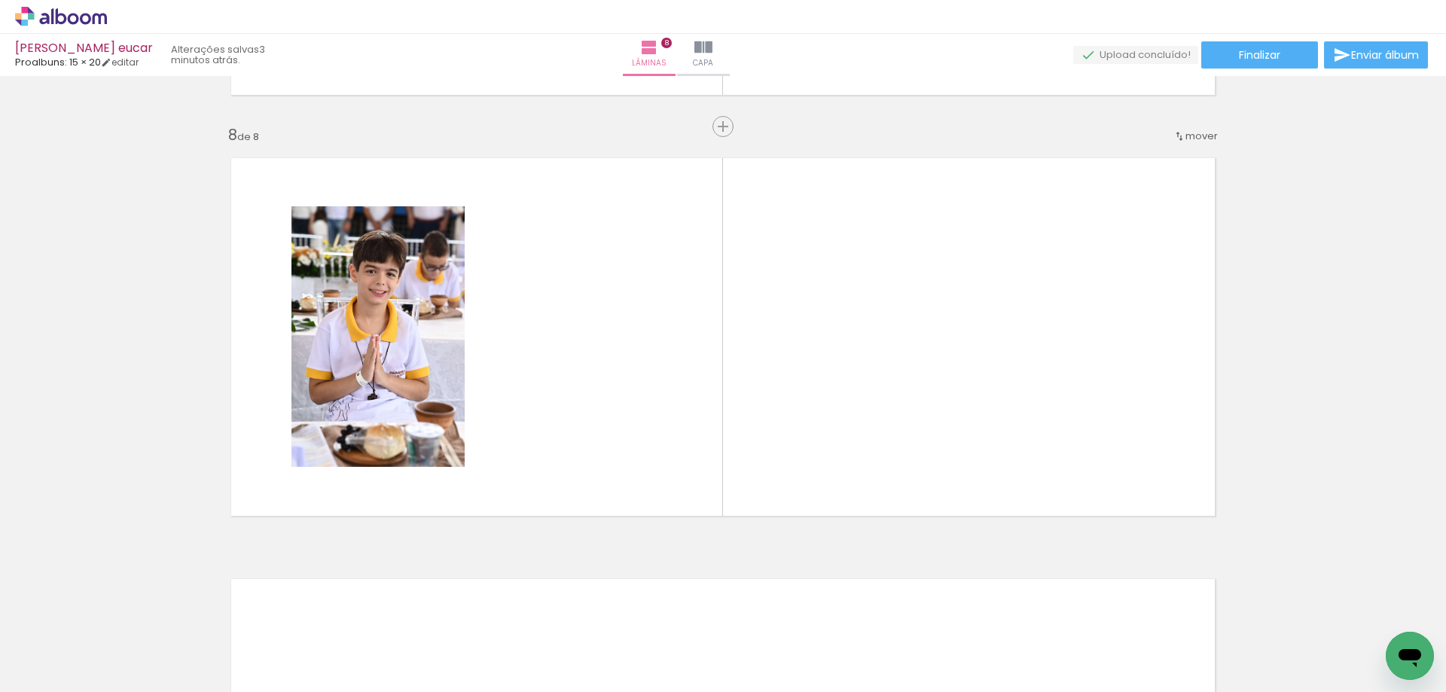
scroll to position [0, 401]
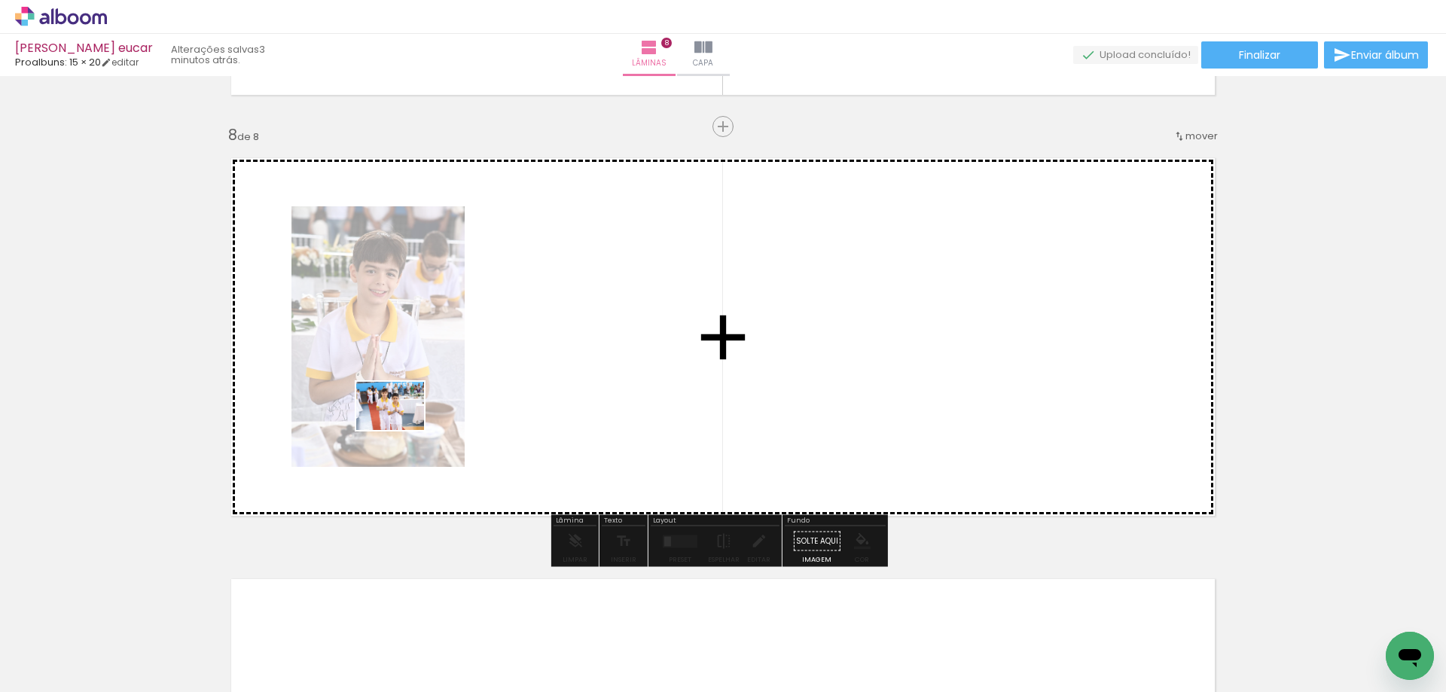
drag, startPoint x: 357, startPoint y: 634, endPoint x: 407, endPoint y: 415, distance: 224.8
click at [407, 415] on quentale-workspace at bounding box center [723, 346] width 1446 height 692
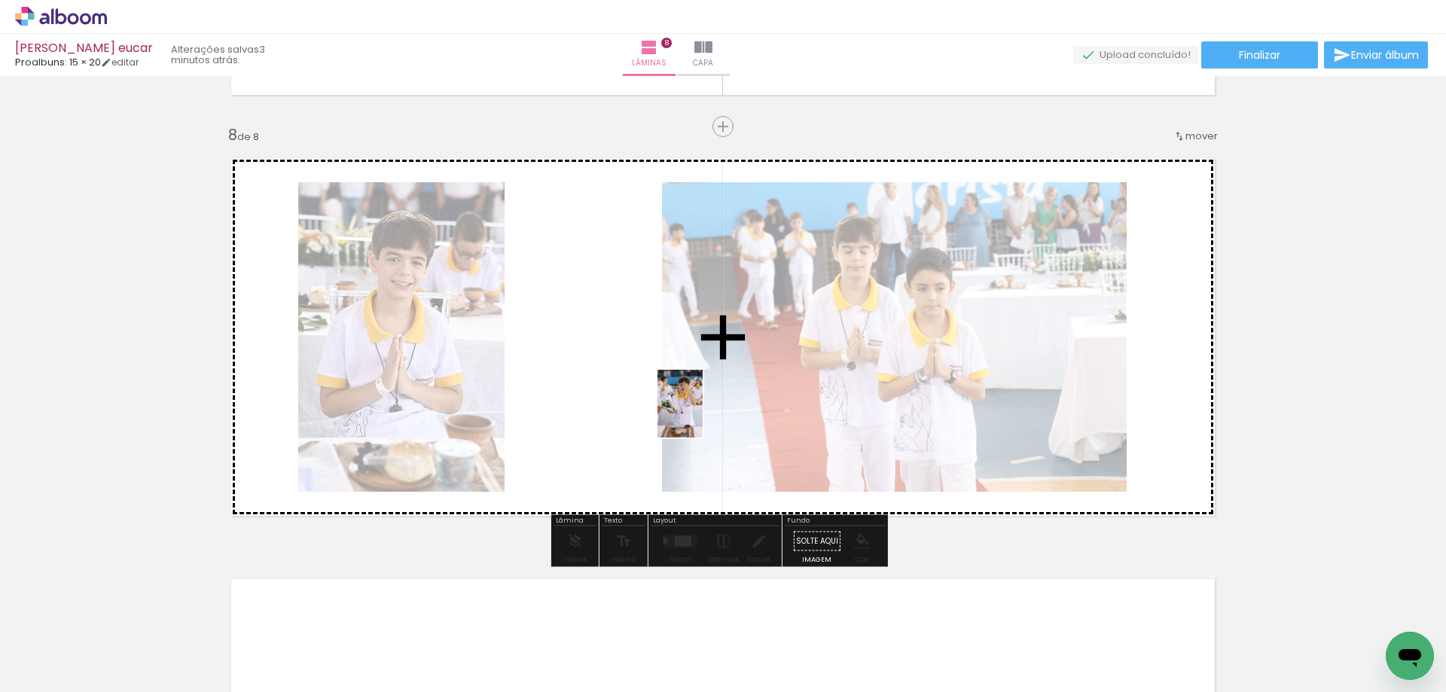
drag, startPoint x: 447, startPoint y: 644, endPoint x: 590, endPoint y: 566, distance: 163.2
click at [703, 417] on quentale-workspace at bounding box center [723, 346] width 1446 height 692
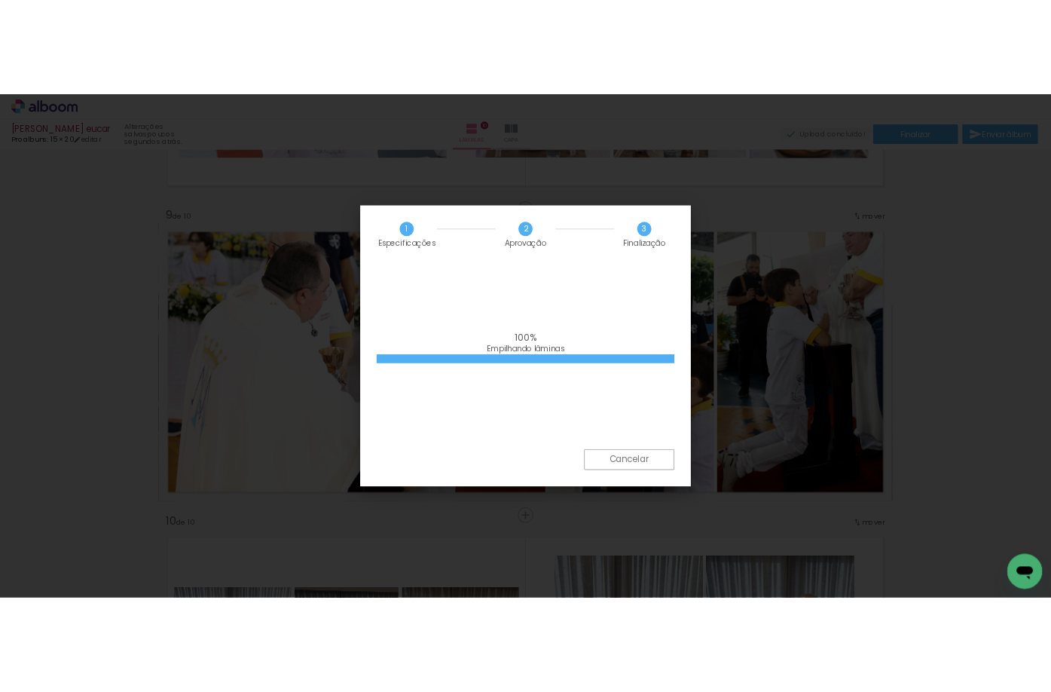
scroll to position [1034, 0]
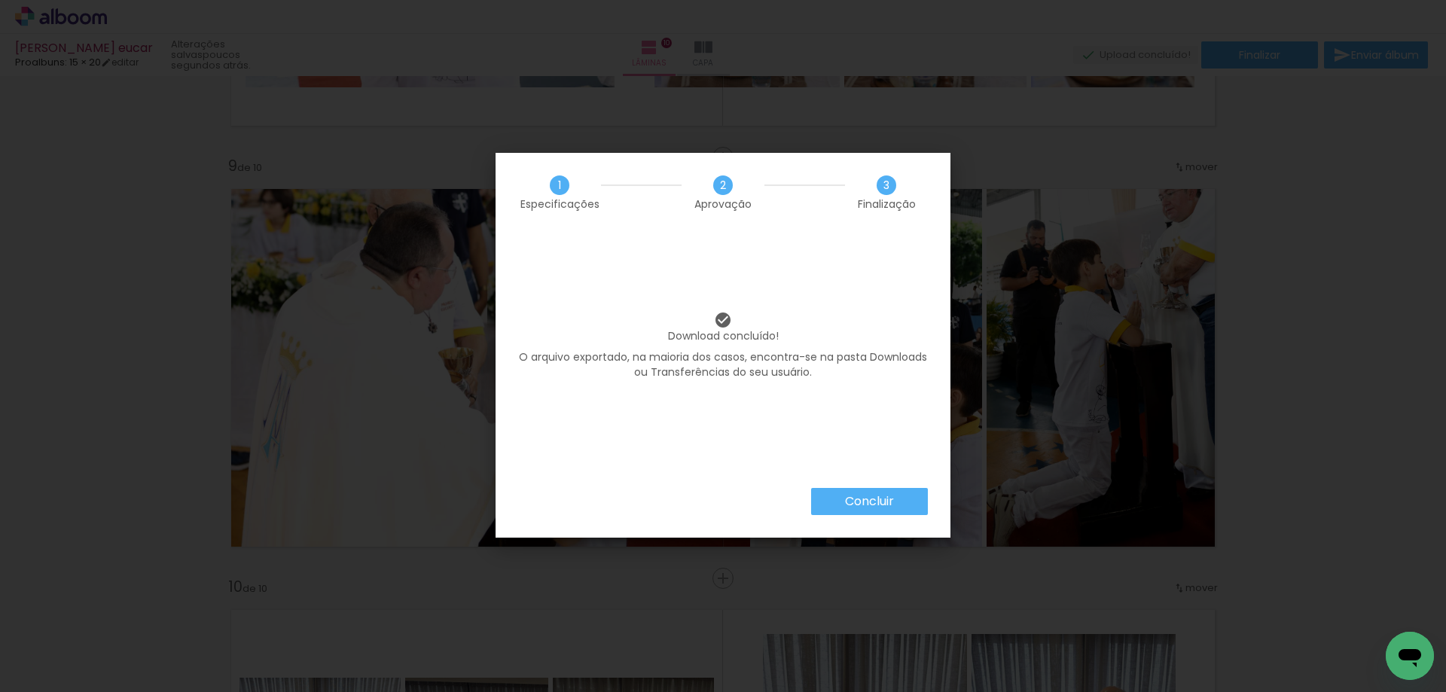
click at [0, 0] on slot "Concluir" at bounding box center [0, 0] width 0 height 0
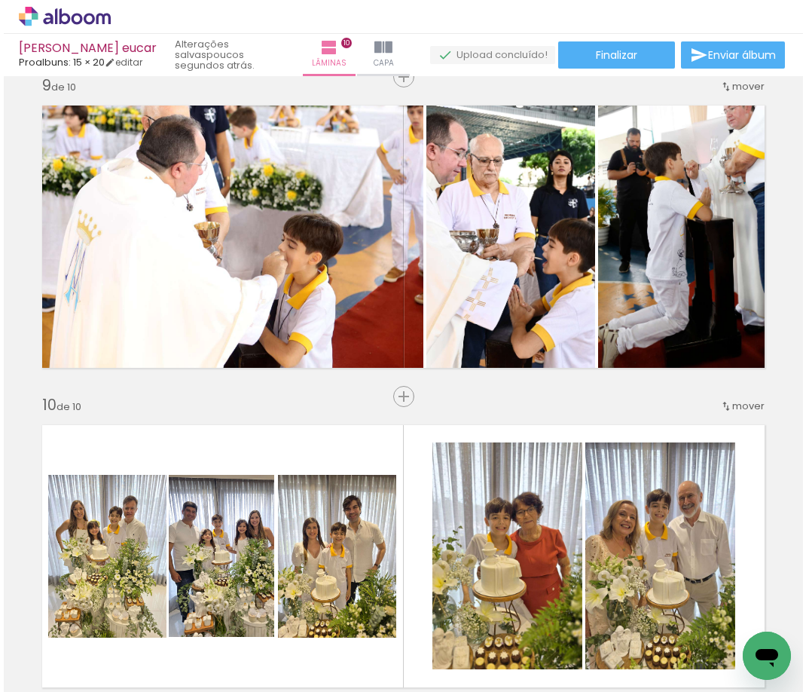
scroll to position [2601, 0]
